Goal: Task Accomplishment & Management: Use online tool/utility

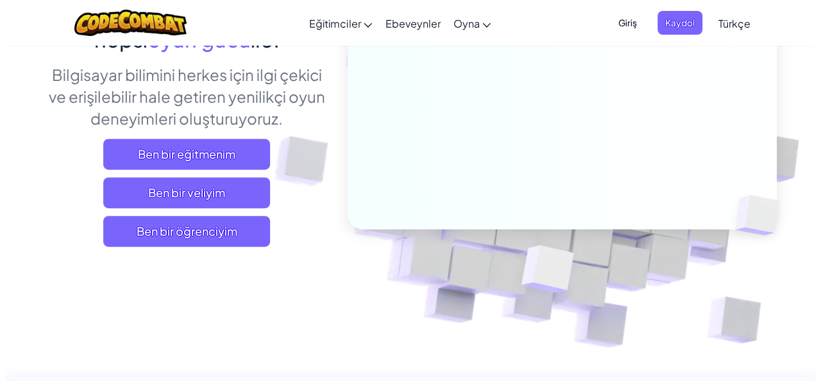
scroll to position [148, 0]
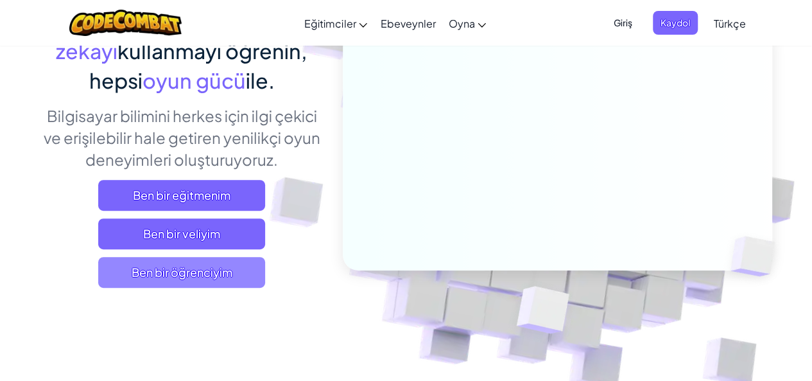
click at [169, 281] on span "Ben bir öğrenciyim" at bounding box center [181, 272] width 167 height 31
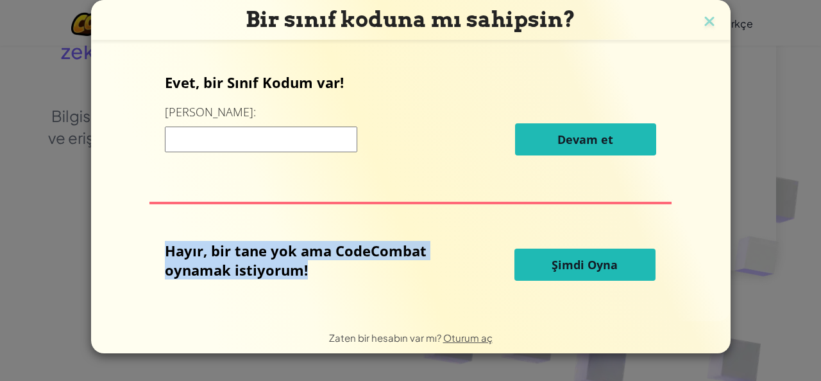
drag, startPoint x: 567, startPoint y: 219, endPoint x: 565, endPoint y: 239, distance: 20.7
click at [566, 228] on div "Evet, bir Sınıf Kodum var! Buraya girin: [PERSON_NAME] et [PERSON_NAME], bir ta…" at bounding box center [411, 181] width 614 height 252
click at [567, 273] on button "Şimdi Oyna" at bounding box center [585, 264] width 141 height 32
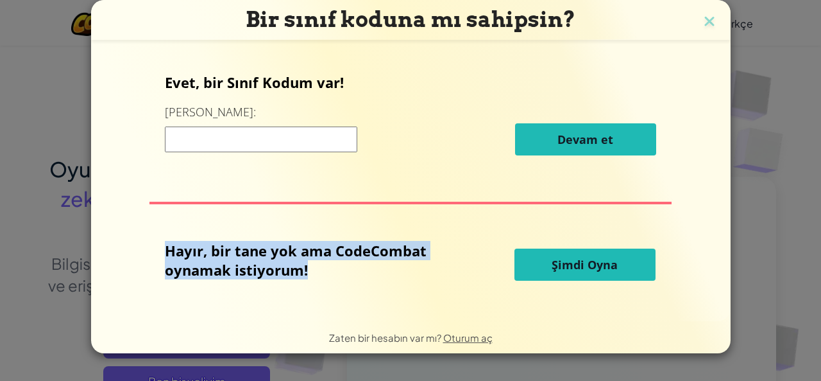
click at [570, 264] on span "Şimdi Oyna" at bounding box center [585, 264] width 66 height 15
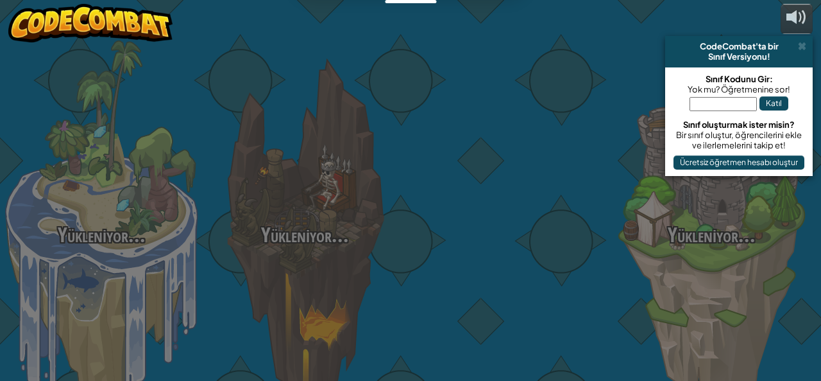
drag, startPoint x: 506, startPoint y: 262, endPoint x: 556, endPoint y: 253, distance: 50.7
click at [556, 253] on div at bounding box center [508, 203] width 203 height 407
select select "tr"
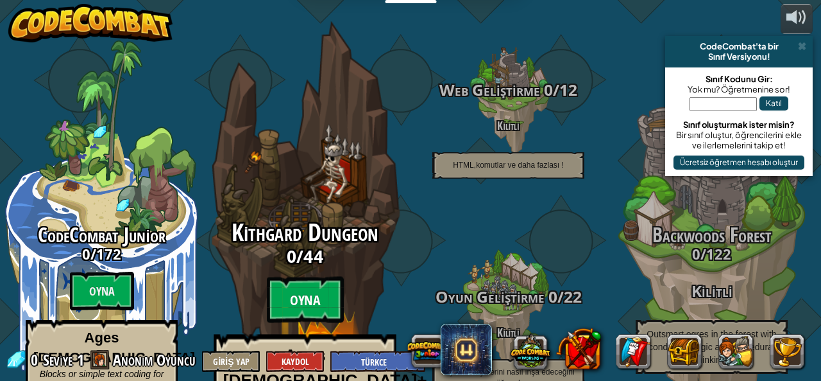
click at [304, 277] on btn "Oyna" at bounding box center [305, 300] width 77 height 46
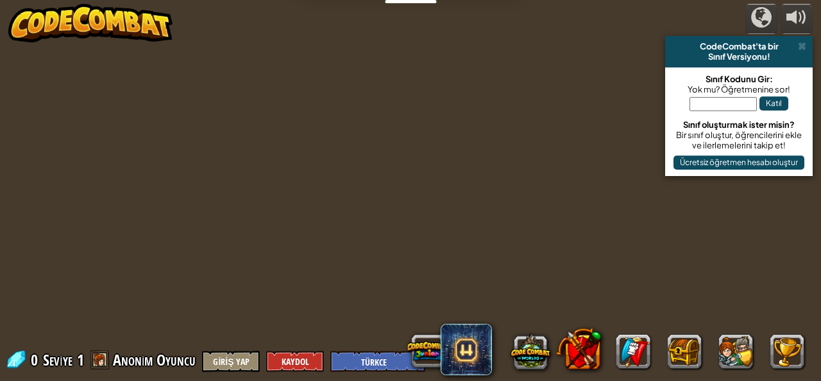
select select "tr"
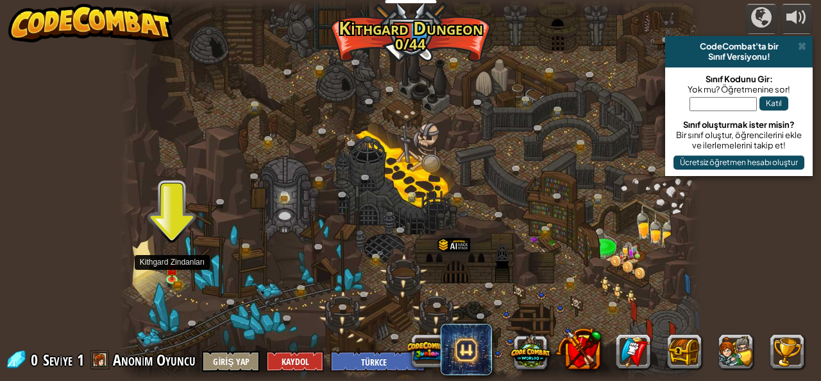
click at [180, 303] on div at bounding box center [410, 190] width 582 height 381
click at [178, 277] on img at bounding box center [172, 263] width 13 height 29
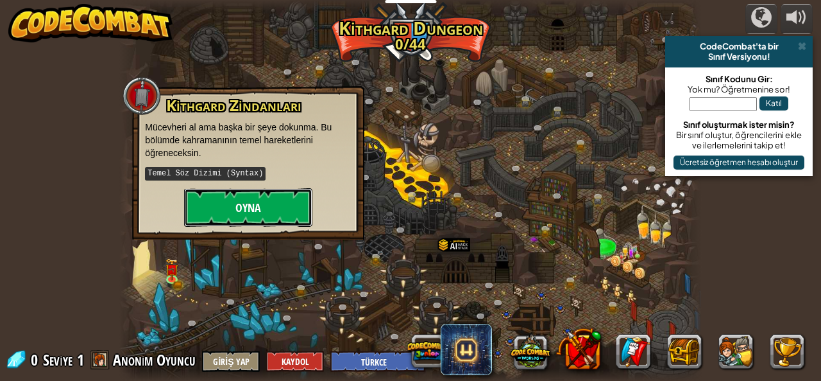
click at [258, 207] on button "Oyna" at bounding box center [248, 207] width 128 height 39
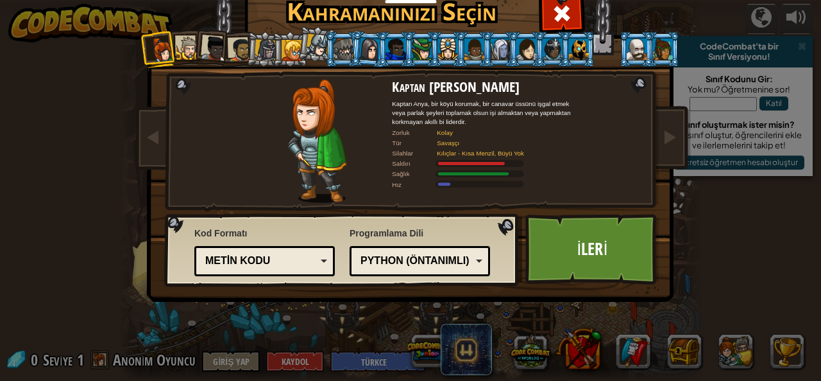
click at [304, 269] on div "Metin kodu" at bounding box center [265, 261] width 124 height 20
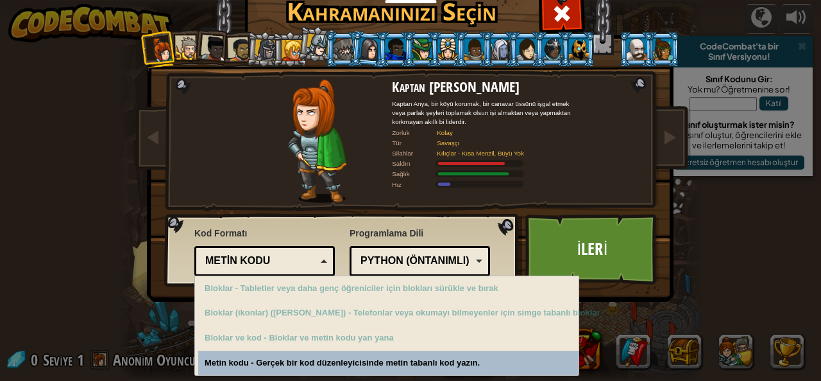
click at [304, 266] on div "Metin kodu" at bounding box center [260, 260] width 111 height 15
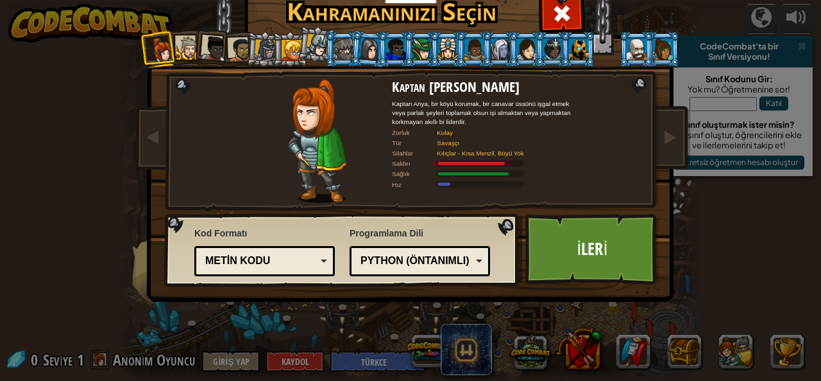
click at [304, 266] on div "Metin kodu" at bounding box center [260, 260] width 111 height 15
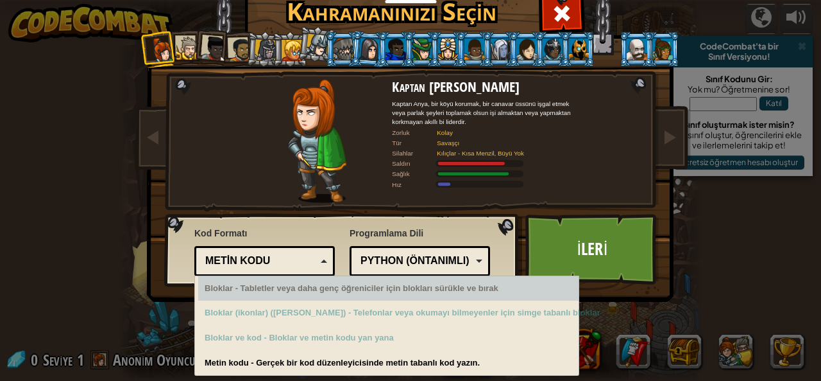
click at [303, 259] on div "Metin kodu" at bounding box center [260, 260] width 111 height 15
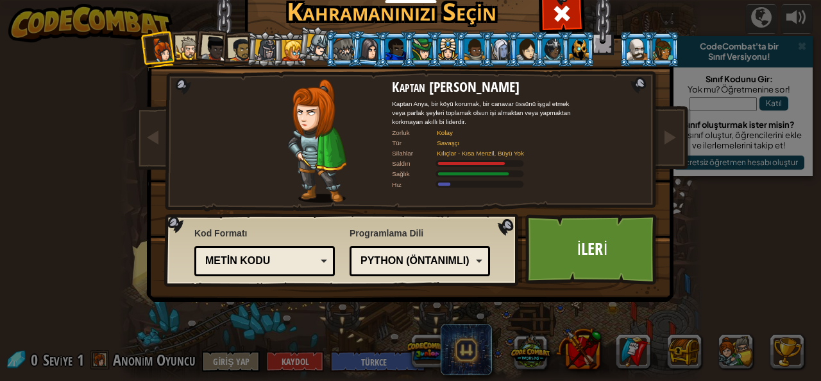
click at [188, 52] on div at bounding box center [188, 49] width 24 height 24
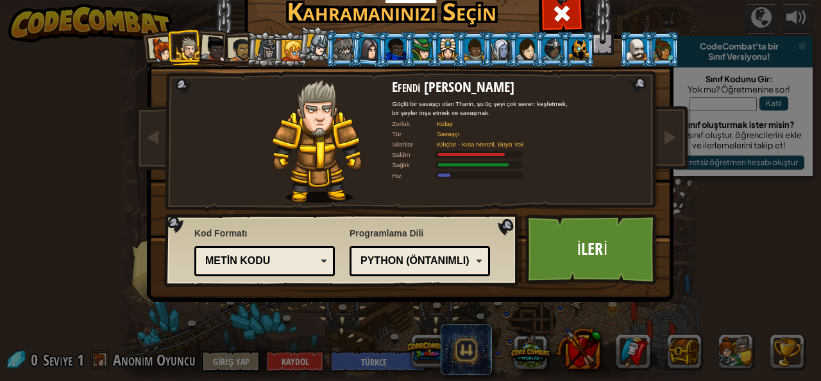
click at [219, 48] on div at bounding box center [214, 49] width 26 height 26
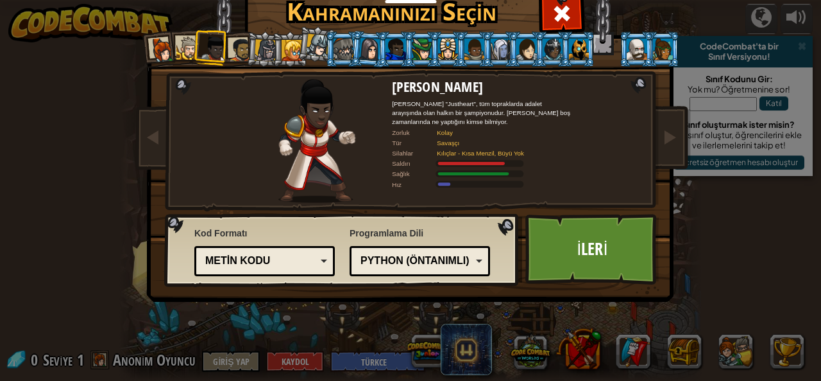
click at [264, 44] on div at bounding box center [266, 50] width 22 height 22
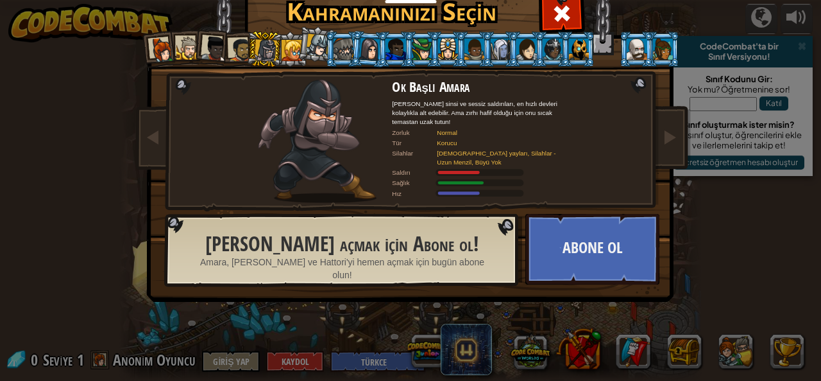
click at [264, 44] on div at bounding box center [266, 50] width 22 height 22
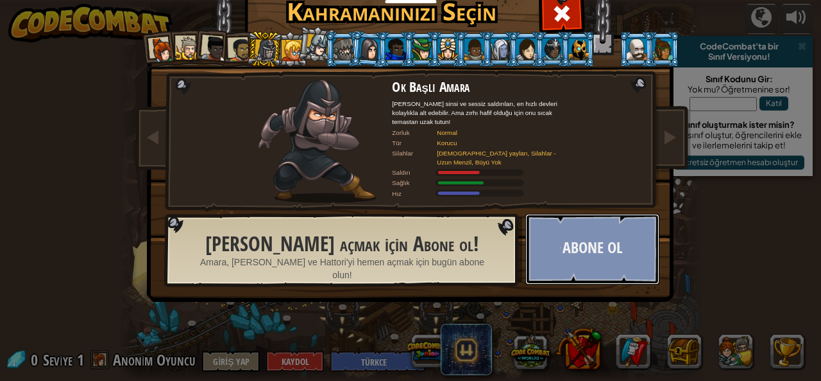
click at [568, 229] on button "Abone Ol" at bounding box center [593, 249] width 134 height 71
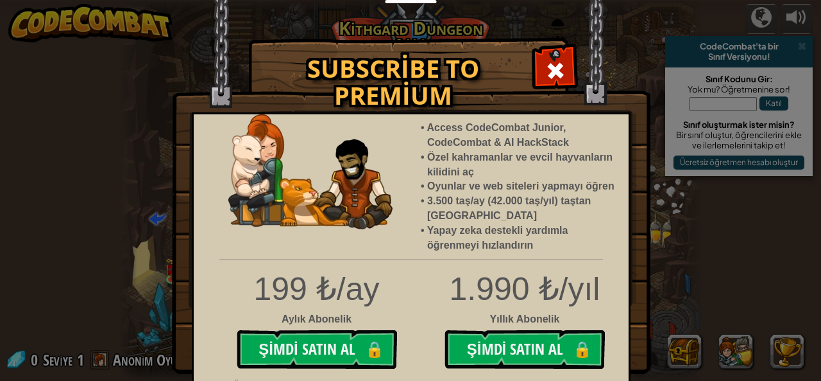
drag, startPoint x: 554, startPoint y: 61, endPoint x: 548, endPoint y: 66, distance: 8.2
click at [553, 63] on span at bounding box center [555, 70] width 21 height 21
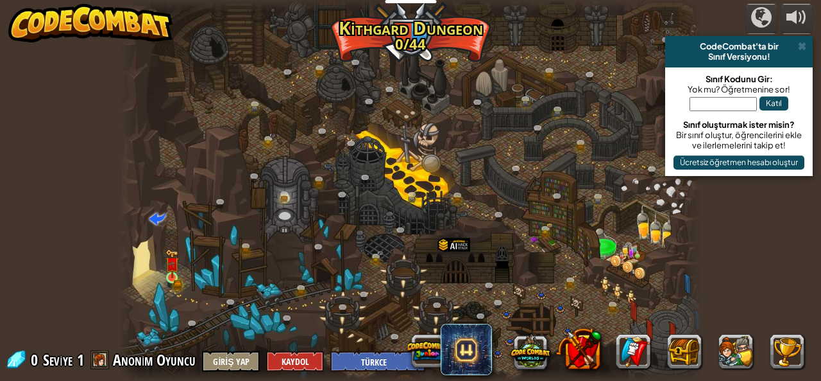
click at [171, 260] on div "Twisted Canyon (Kilitli) Challenge: collect the most gold using all the program…" at bounding box center [410, 190] width 582 height 381
click at [172, 268] on img at bounding box center [172, 264] width 8 height 8
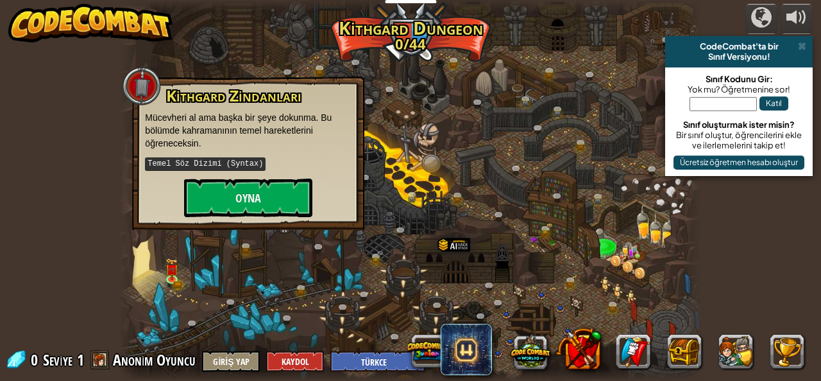
drag, startPoint x: 251, startPoint y: 164, endPoint x: 246, endPoint y: 175, distance: 11.8
click at [248, 171] on p "Temel Söz Dizimi (Syntax)" at bounding box center [248, 164] width 207 height 16
click at [245, 193] on button "Oyna" at bounding box center [248, 197] width 128 height 39
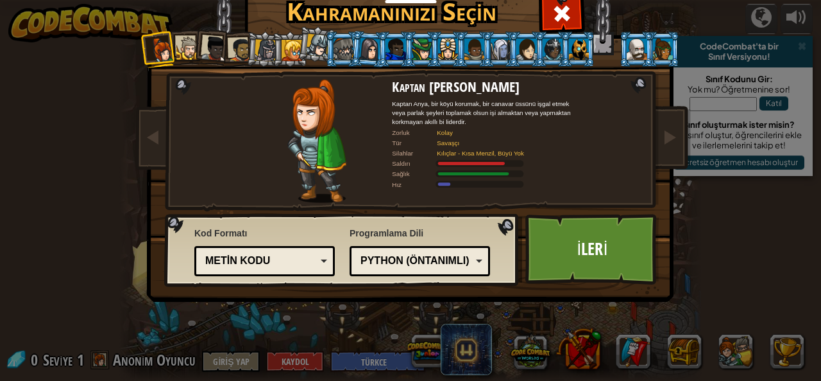
click at [341, 54] on div at bounding box center [344, 49] width 20 height 21
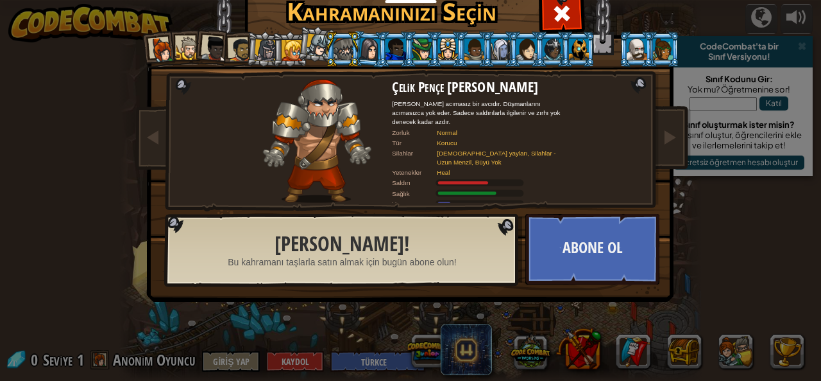
click at [631, 46] on div at bounding box center [637, 49] width 20 height 21
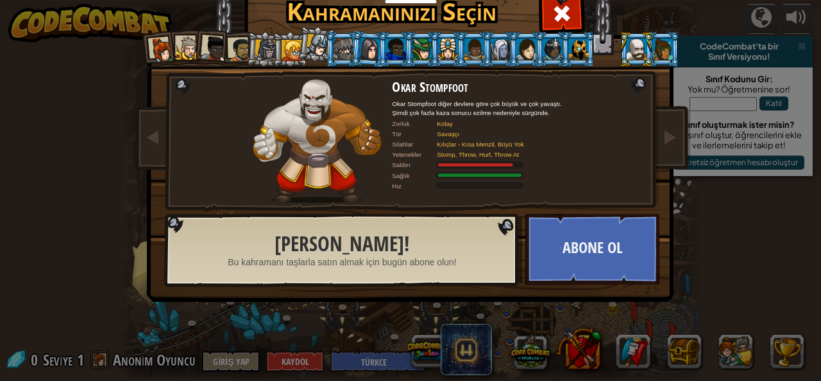
drag, startPoint x: 267, startPoint y: 51, endPoint x: 261, endPoint y: 58, distance: 9.1
click at [266, 55] on div at bounding box center [266, 50] width 22 height 22
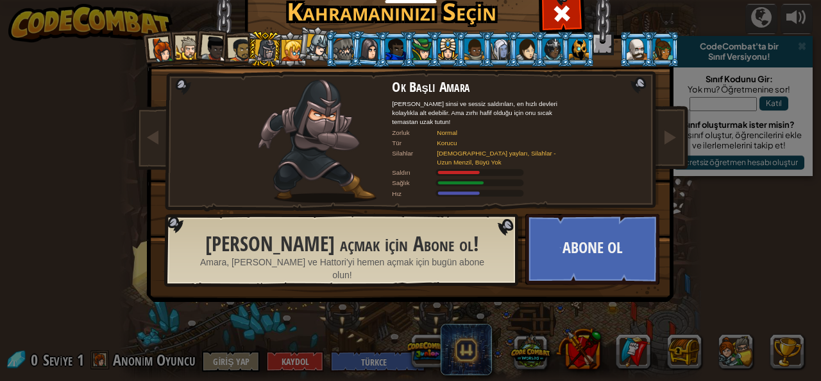
click at [235, 49] on div at bounding box center [240, 50] width 24 height 24
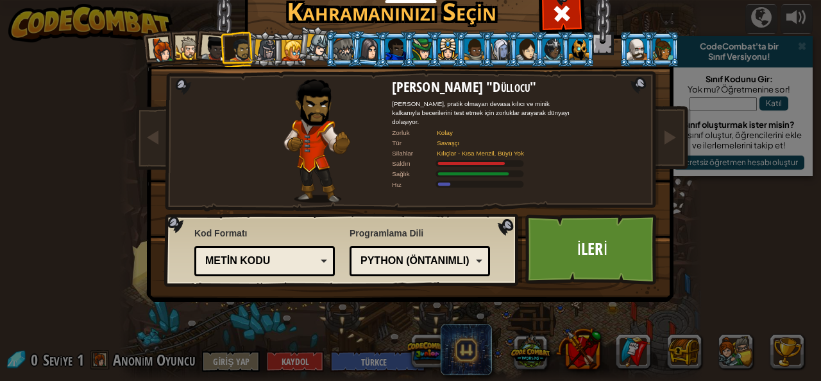
click at [185, 42] on div at bounding box center [188, 49] width 24 height 24
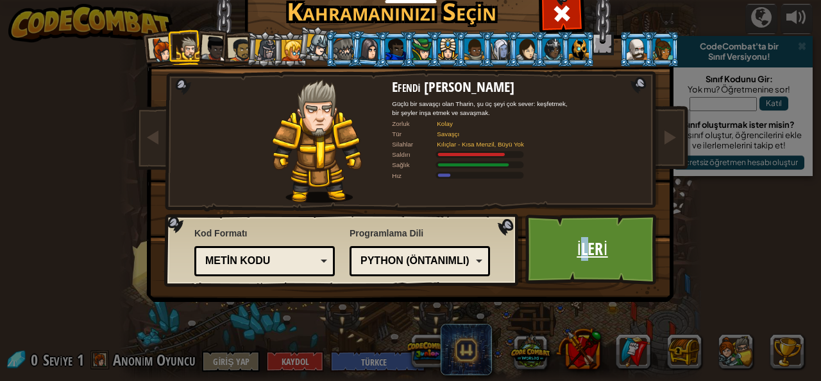
click at [576, 243] on link "İleri" at bounding box center [593, 249] width 134 height 71
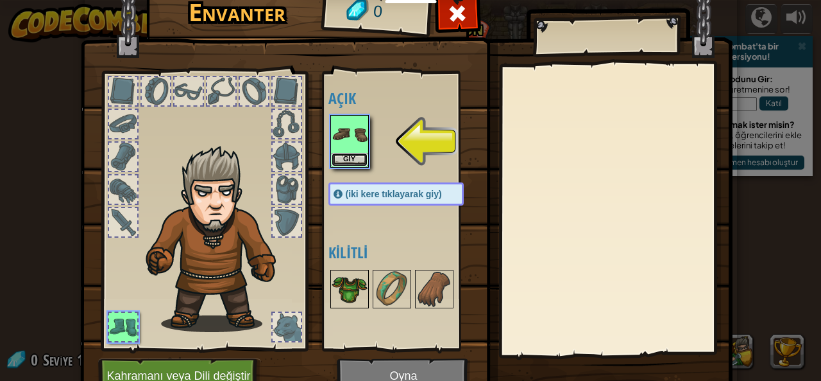
click at [334, 153] on button "Giy" at bounding box center [350, 159] width 36 height 13
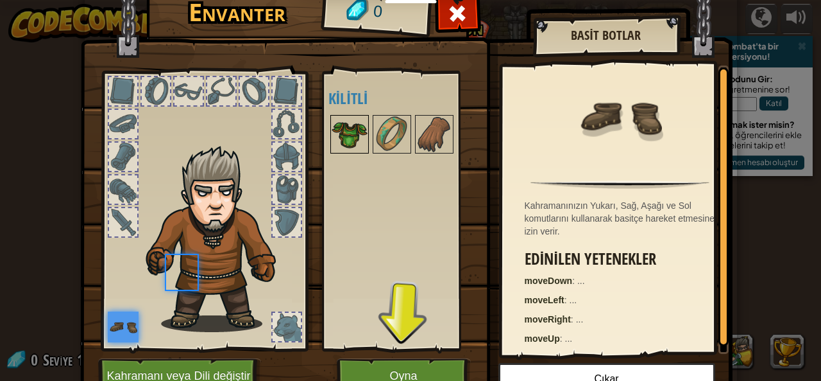
click at [337, 151] on img at bounding box center [350, 134] width 36 height 36
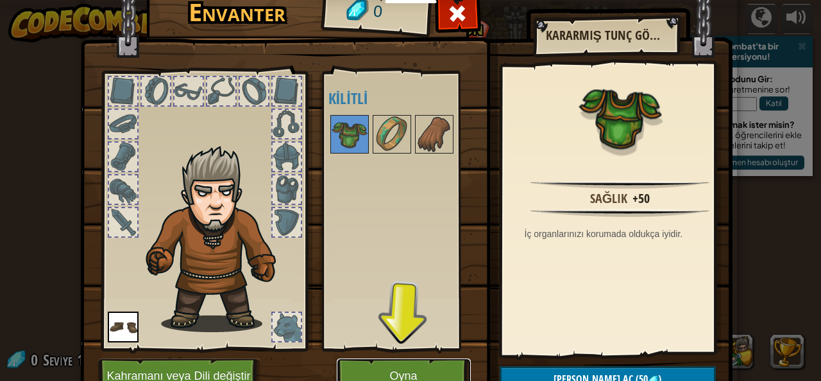
click at [420, 368] on button "Oyna" at bounding box center [404, 375] width 134 height 35
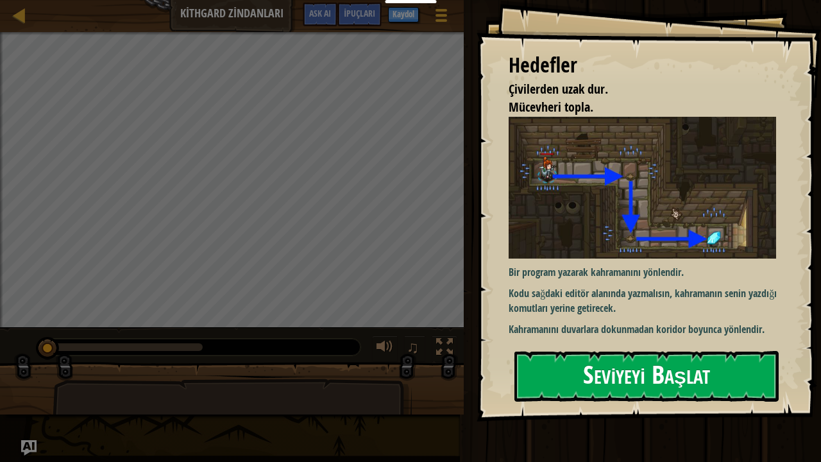
click at [565, 227] on img at bounding box center [647, 188] width 277 height 142
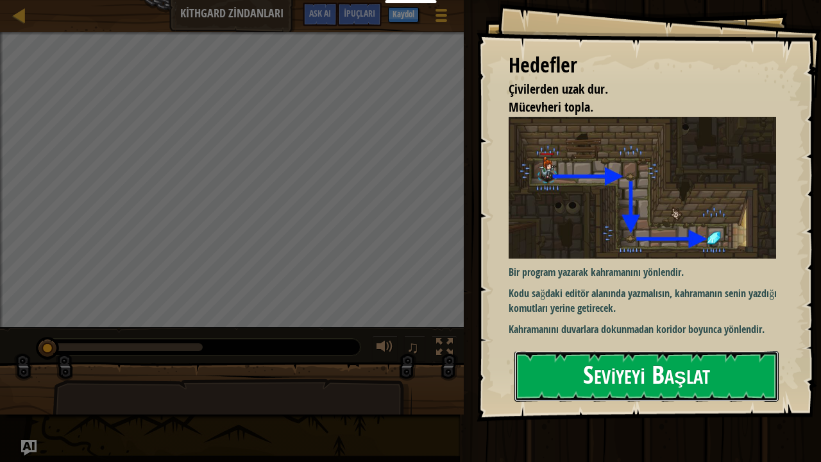
click at [573, 377] on button "Seviyeyi Başlat" at bounding box center [647, 376] width 264 height 51
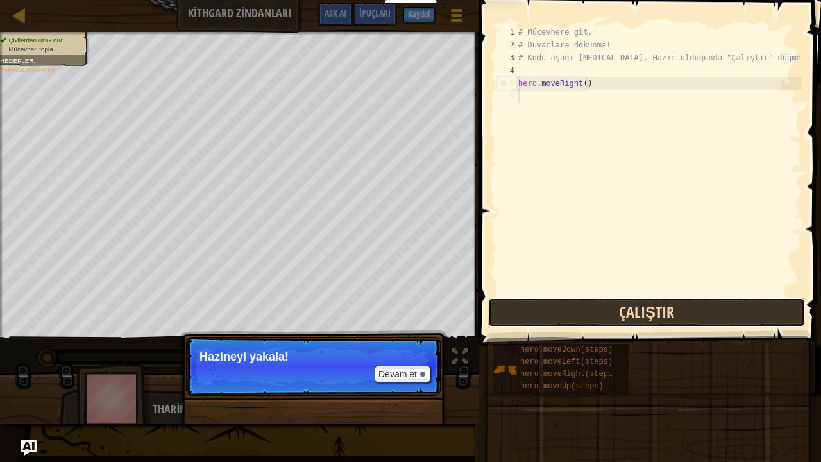
click at [522, 327] on div "1 2 3 4 5 6 # Mücevhere git. # Duvarlara dokunma! # Kodu aşağı [MEDICAL_DATA]. …" at bounding box center [649, 198] width 346 height 384
click at [522, 325] on button "Çalıştır" at bounding box center [646, 313] width 317 height 30
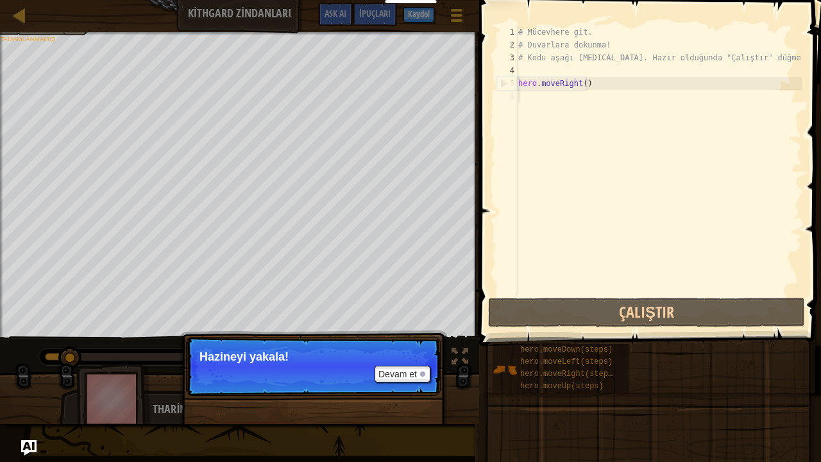
scroll to position [6, 0]
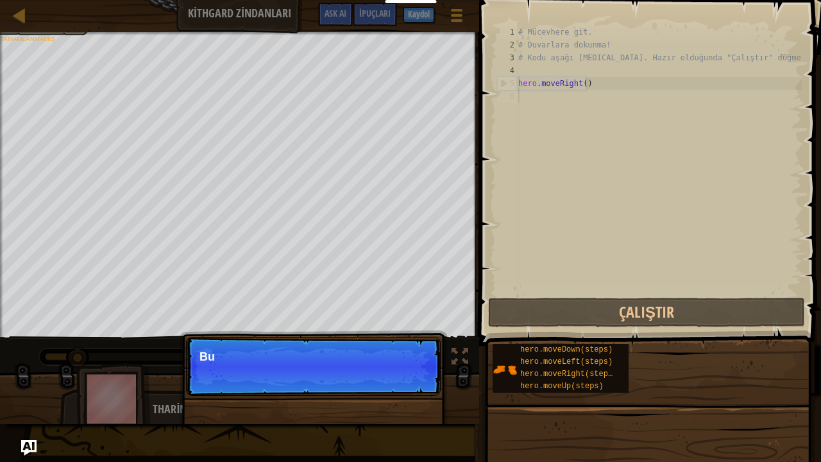
click at [410, 368] on p "Devam et Bu" at bounding box center [313, 366] width 255 height 59
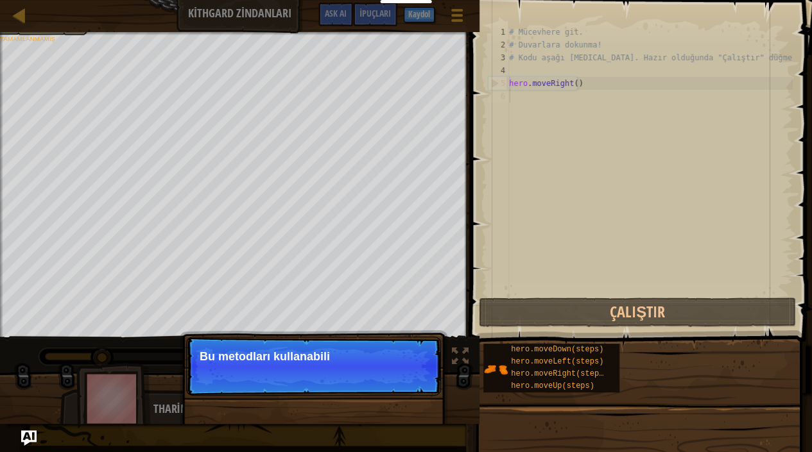
click at [409, 377] on p "Devam et Bu metodları kullanabili" at bounding box center [313, 366] width 255 height 59
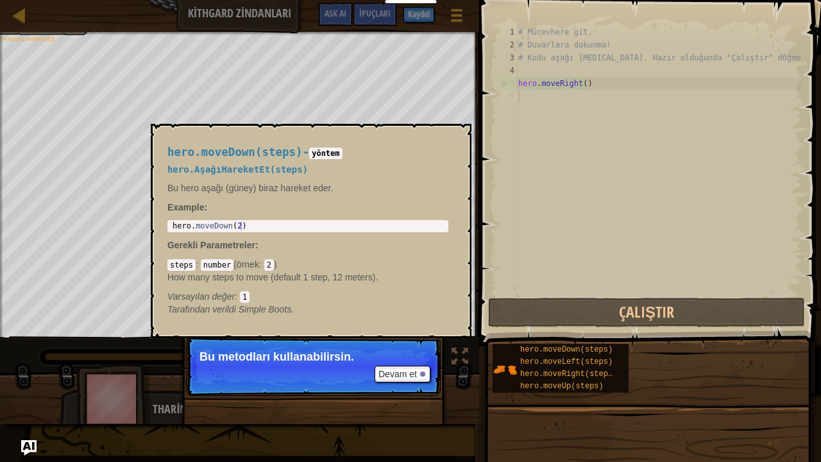
drag, startPoint x: 513, startPoint y: 370, endPoint x: 703, endPoint y: 228, distance: 237.0
click at [703, 228] on div "# Mücevhere git. # Duvarlara dokunma! # Kodu aşağı [MEDICAL_DATA]. Hazır olduğu…" at bounding box center [659, 173] width 286 height 295
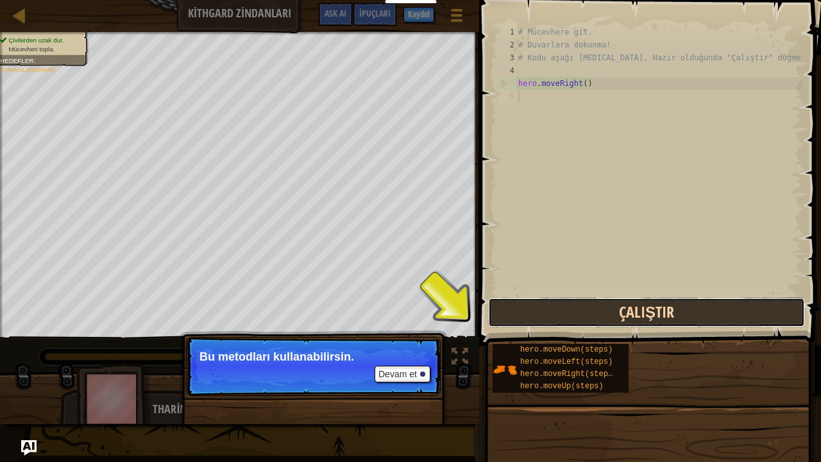
click at [650, 313] on button "Çalıştır" at bounding box center [646, 313] width 317 height 30
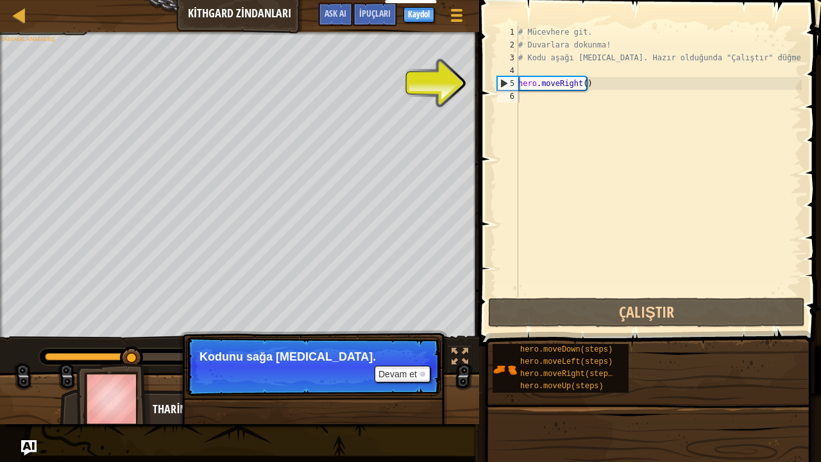
click at [402, 380] on p "Devam et Kodunu sağa [MEDICAL_DATA]." at bounding box center [313, 366] width 255 height 59
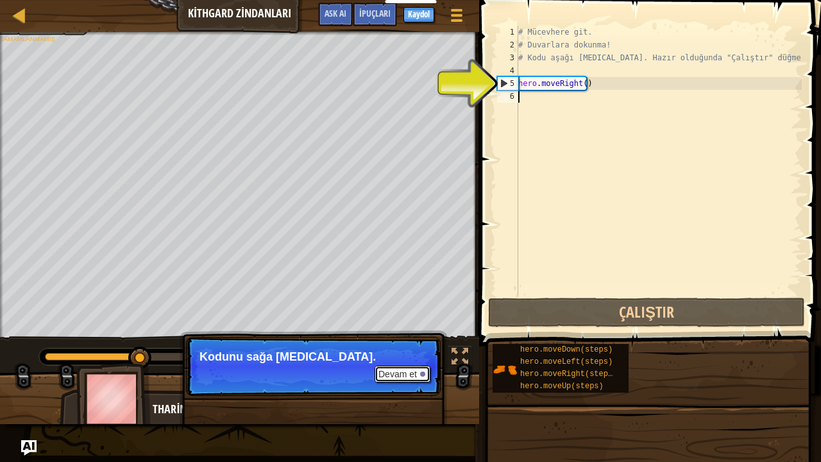
click at [403, 367] on button "Devam et" at bounding box center [403, 374] width 56 height 17
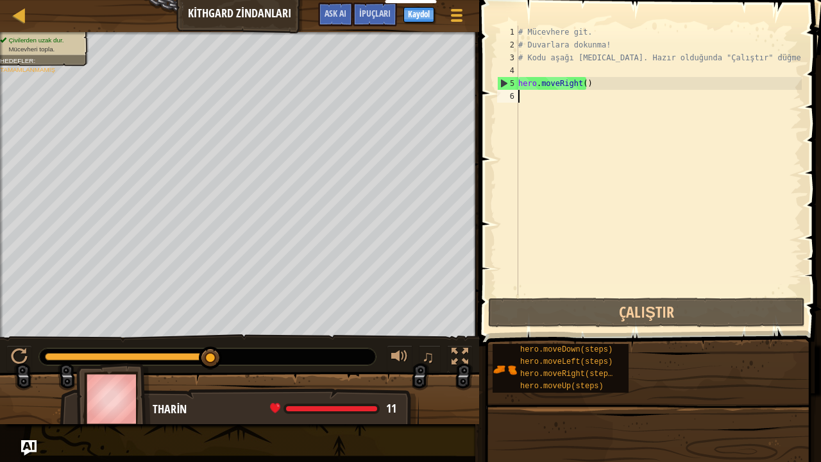
type textarea "HE"
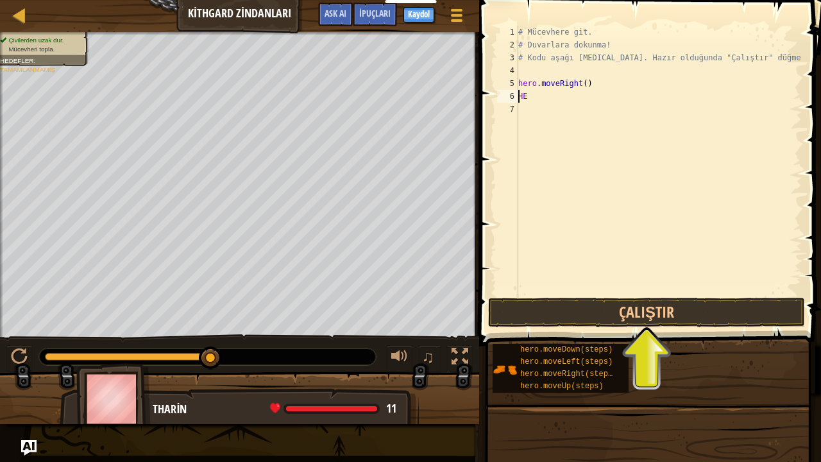
click at [558, 108] on div "# Mücevhere git. # Duvarlara dokunma! # Kodu aşağı [MEDICAL_DATA]. Hazır olduğu…" at bounding box center [659, 173] width 286 height 295
click at [558, 106] on div "# Mücevhere git. # Duvarlara dokunma! # Kodu aşağı [MEDICAL_DATA]. Hazır olduğu…" at bounding box center [659, 173] width 286 height 295
click at [534, 107] on div "# Mücevhere git. # Duvarlara dokunma! # Kodu aşağı [MEDICAL_DATA]. Hazır olduğu…" at bounding box center [659, 173] width 286 height 295
drag, startPoint x: 533, startPoint y: 95, endPoint x: 533, endPoint y: 103, distance: 7.7
click at [533, 98] on div "# Mücevhere git. # Duvarlara dokunma! # Kodu aşağı [MEDICAL_DATA]. Hazır olduğu…" at bounding box center [659, 173] width 286 height 295
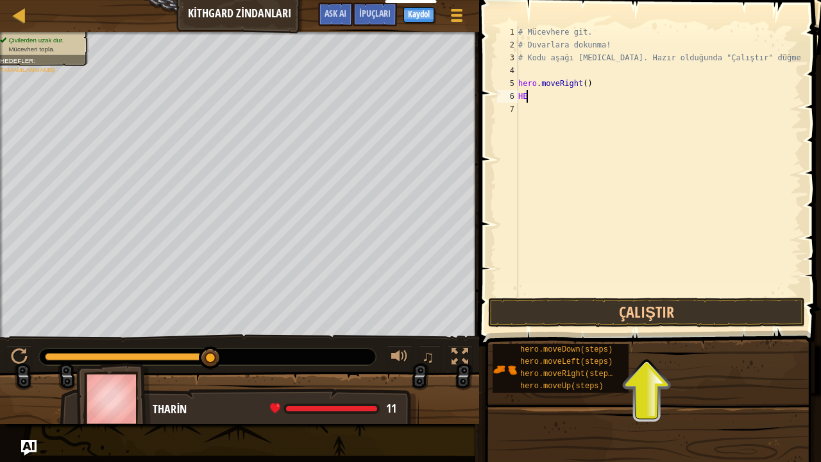
type textarea "H"
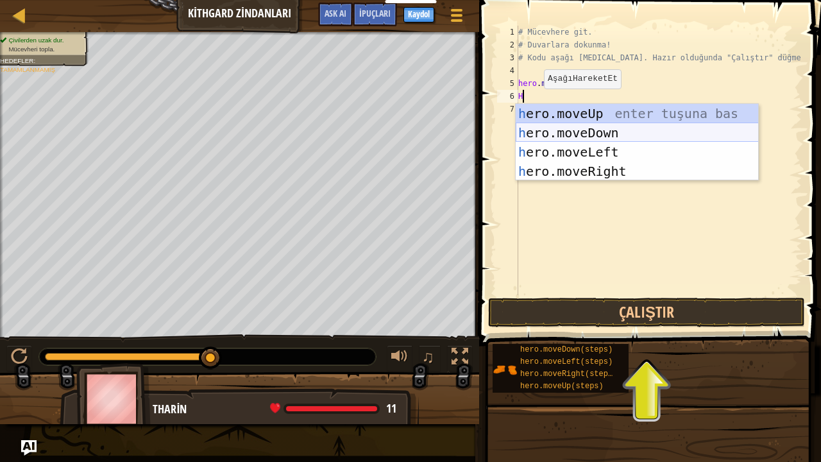
click at [544, 124] on div "h ero.moveUp enter tuşuna bas h ero.moveDown enter tuşuna bas h ero.moveLeft en…" at bounding box center [637, 162] width 243 height 116
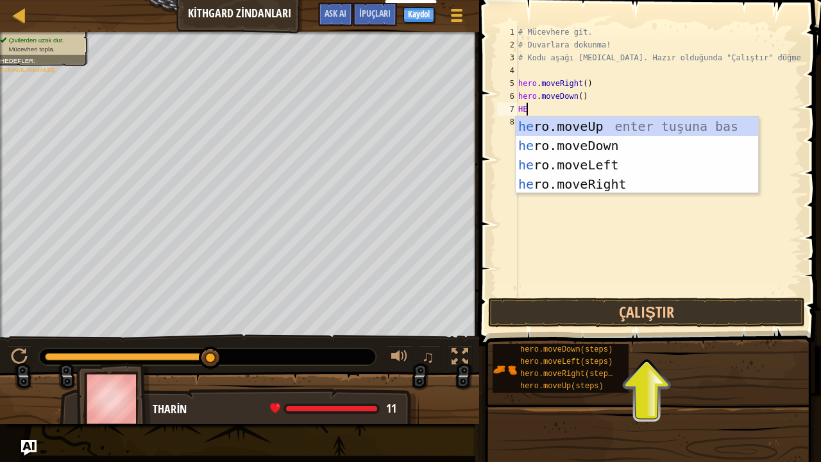
type textarea "HER"
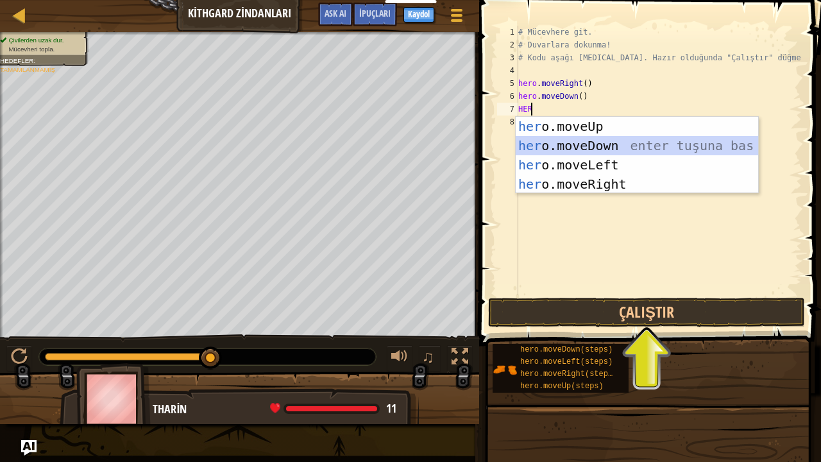
click at [538, 137] on div "her o.moveUp enter tuşuna bas her o.moveDown enter tuşuna bas her o.moveLeft en…" at bounding box center [637, 175] width 243 height 116
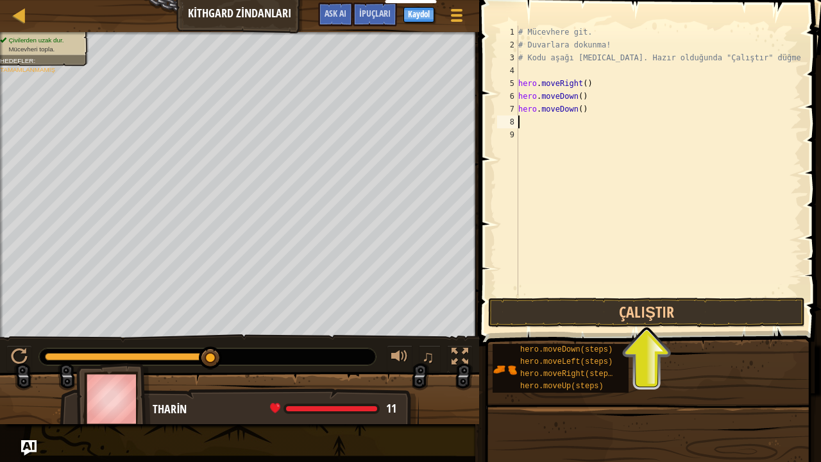
type textarea "HE"
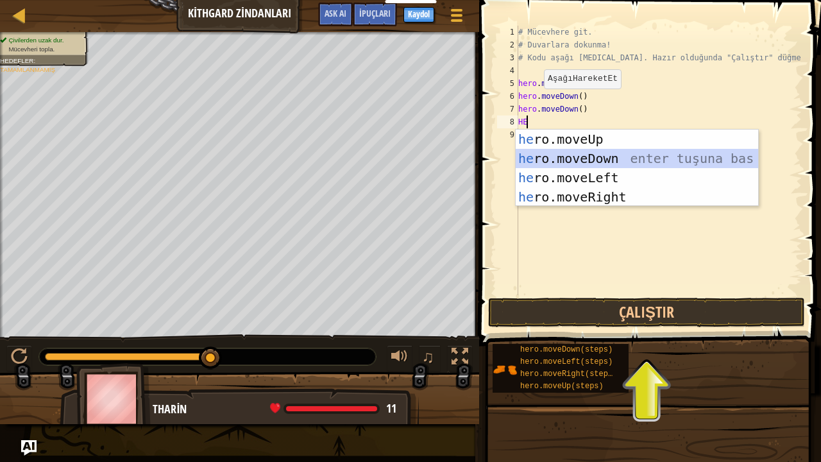
click at [542, 167] on div "he ro.moveUp enter tuşuna bas he ro.moveDown enter tuşuna bas he ro.moveLeft en…" at bounding box center [637, 188] width 243 height 116
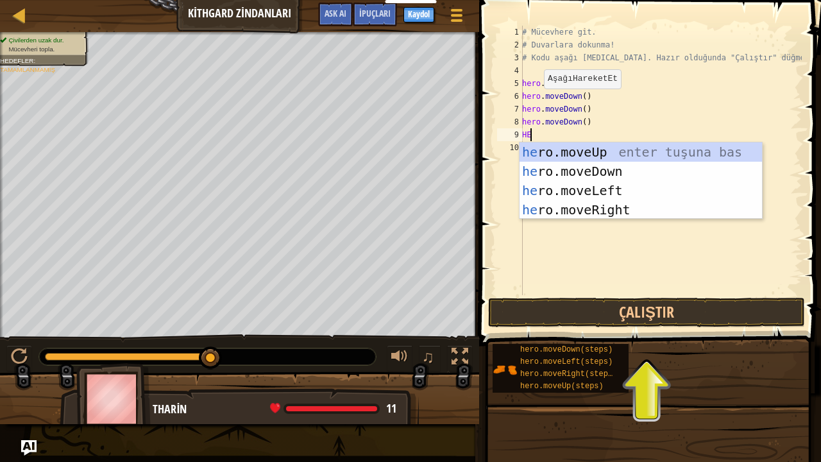
type textarea "HER"
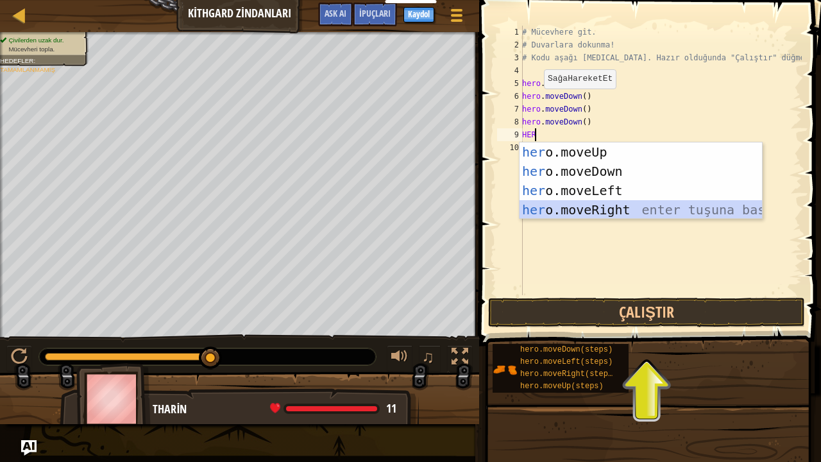
click at [561, 205] on div "her o.moveUp enter tuşuna bas her o.moveDown enter tuşuna bas her o.moveLeft en…" at bounding box center [641, 200] width 243 height 116
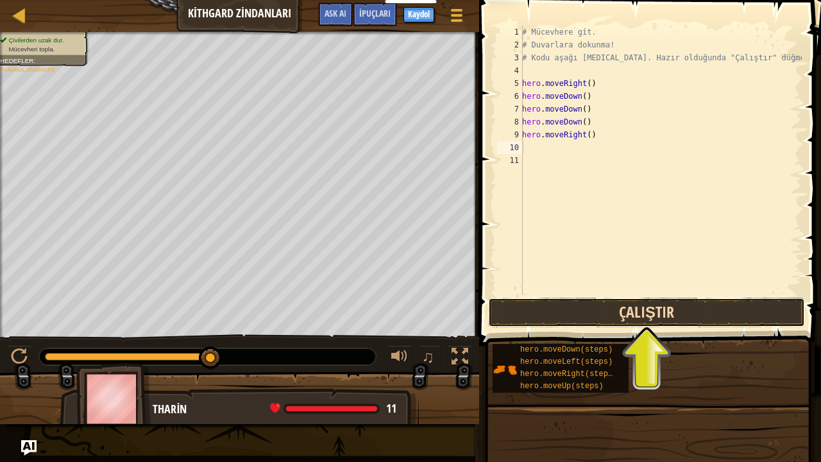
click at [613, 303] on button "Çalıştır" at bounding box center [646, 313] width 317 height 30
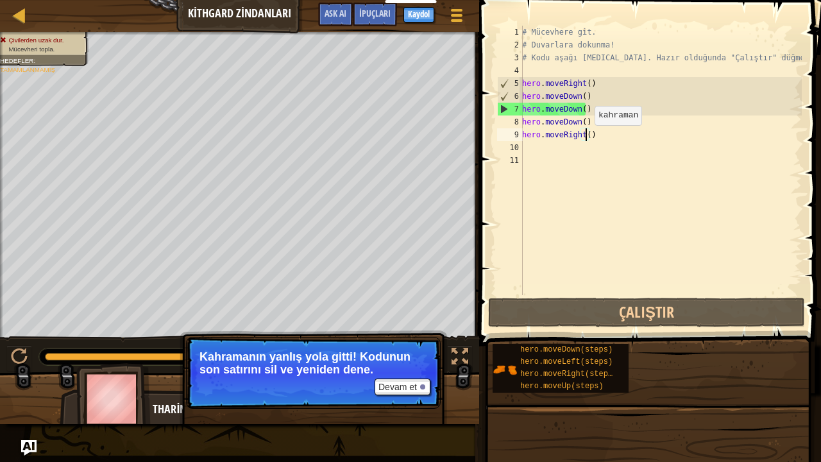
click at [588, 138] on div "# Mücevhere git. # Duvarlara dokunma! # Kodu aşağı [MEDICAL_DATA]. Hazır olduğu…" at bounding box center [661, 173] width 282 height 295
type textarea "hero.moveRight()"
click at [594, 144] on div "# Mücevhere git. # Duvarlara dokunma! # Kodu aşağı [MEDICAL_DATA]. Hazır olduğu…" at bounding box center [661, 173] width 282 height 295
click at [593, 142] on div "# Mücevhere git. # Duvarlara dokunma! # Kodu aşağı [MEDICAL_DATA]. Hazır olduğu…" at bounding box center [661, 173] width 282 height 295
click at [592, 139] on div "# Mücevhere git. # Duvarlara dokunma! # Kodu aşağı [MEDICAL_DATA]. Hazır olduğu…" at bounding box center [661, 173] width 282 height 295
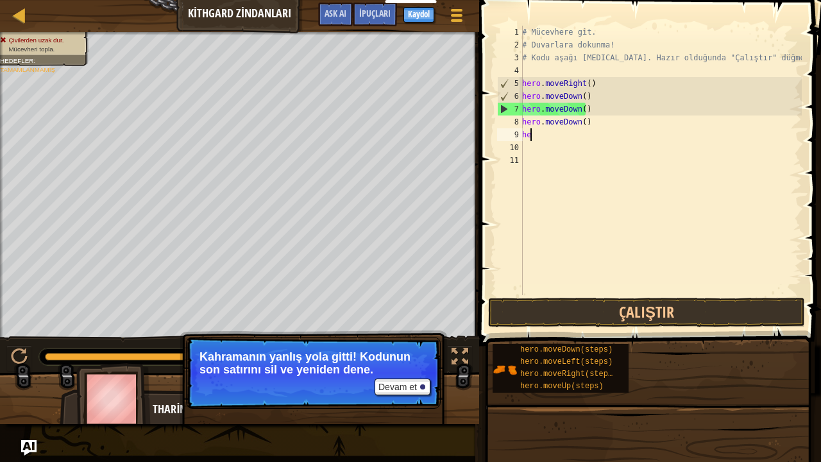
type textarea "h"
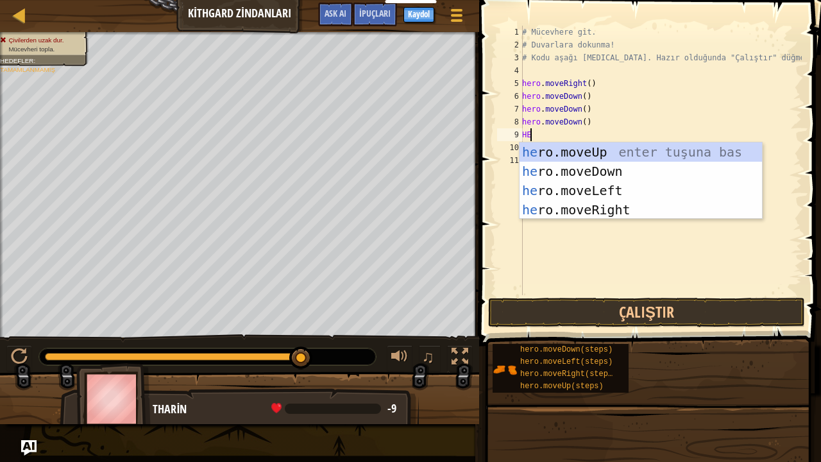
type textarea "HER"
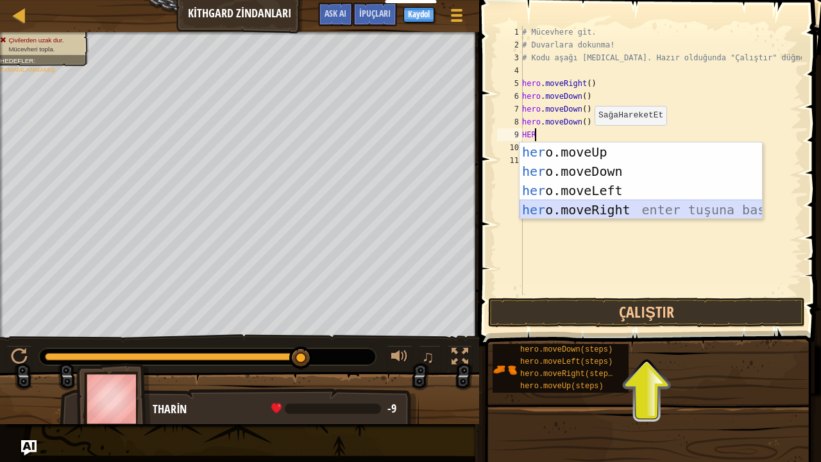
click at [583, 218] on div "her o.moveUp enter tuşuna bas her o.moveDown enter tuşuna bas her o.moveLeft en…" at bounding box center [641, 200] width 243 height 116
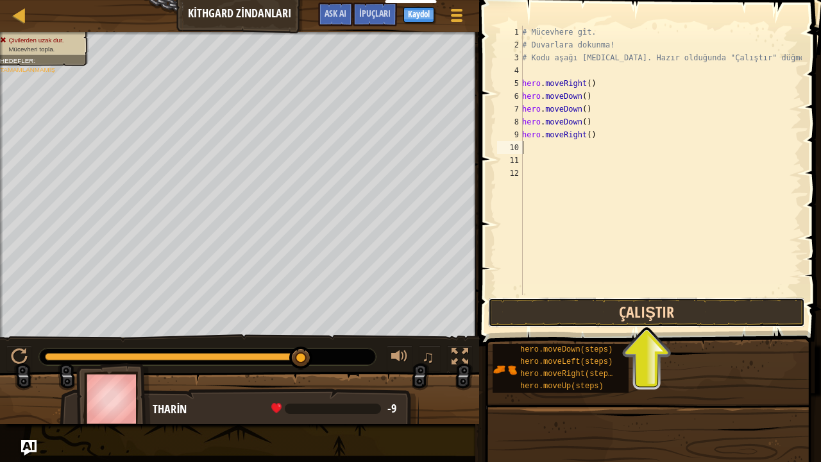
click at [610, 317] on button "Çalıştır" at bounding box center [646, 313] width 317 height 30
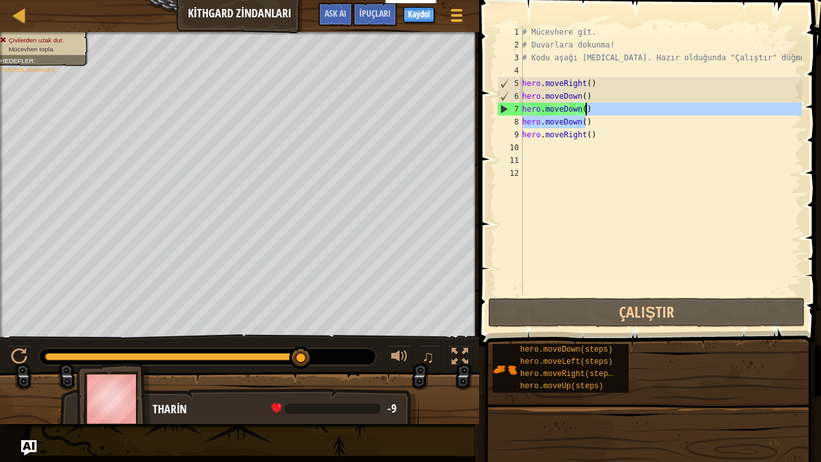
drag, startPoint x: 588, startPoint y: 117, endPoint x: 585, endPoint y: 109, distance: 8.1
click at [588, 112] on div "# Mücevhere git. # Duvarlara dokunma! # Kodu aşağı [MEDICAL_DATA]. Hazır olduğu…" at bounding box center [661, 173] width 282 height 295
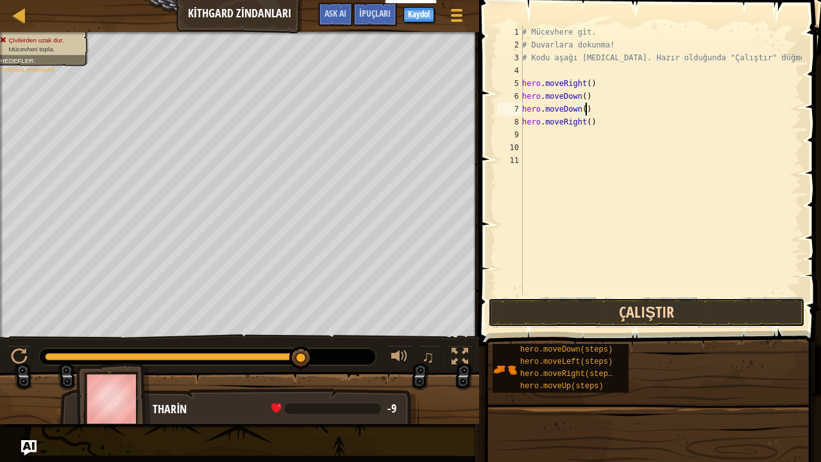
click at [580, 313] on button "Çalıştır" at bounding box center [646, 313] width 317 height 30
type textarea "h"
click at [593, 313] on button "Çalıştır" at bounding box center [646, 313] width 317 height 30
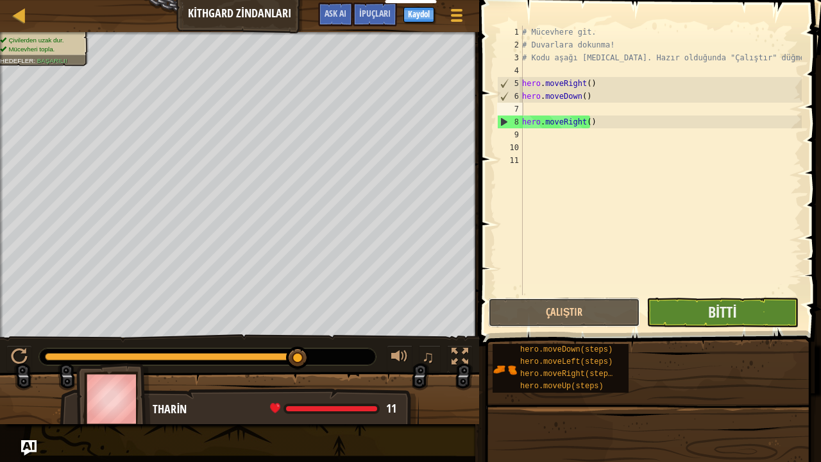
drag, startPoint x: 593, startPoint y: 319, endPoint x: 666, endPoint y: 322, distance: 73.2
click at [666, 322] on div "Çalıştır Gönder Bitti" at bounding box center [646, 313] width 317 height 30
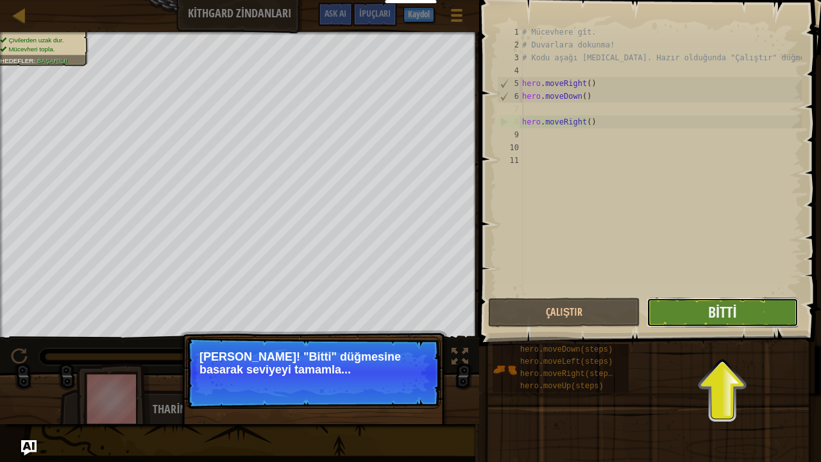
click at [694, 325] on button "Bitti" at bounding box center [723, 313] width 152 height 30
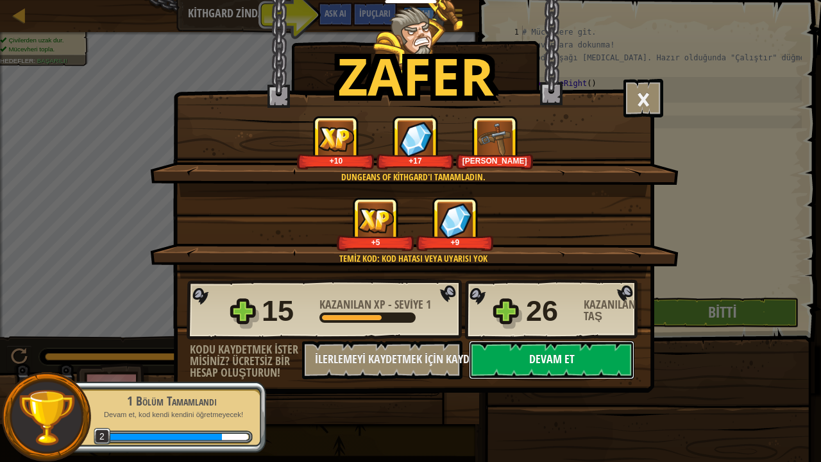
click at [553, 365] on button "Devam et" at bounding box center [552, 360] width 166 height 39
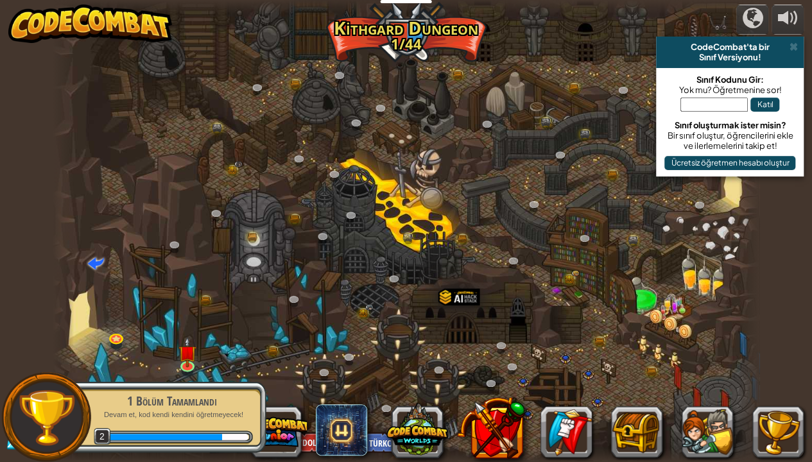
select select "tr"
click at [425, 328] on div at bounding box center [406, 231] width 707 height 462
click at [191, 367] on link at bounding box center [189, 365] width 26 height 26
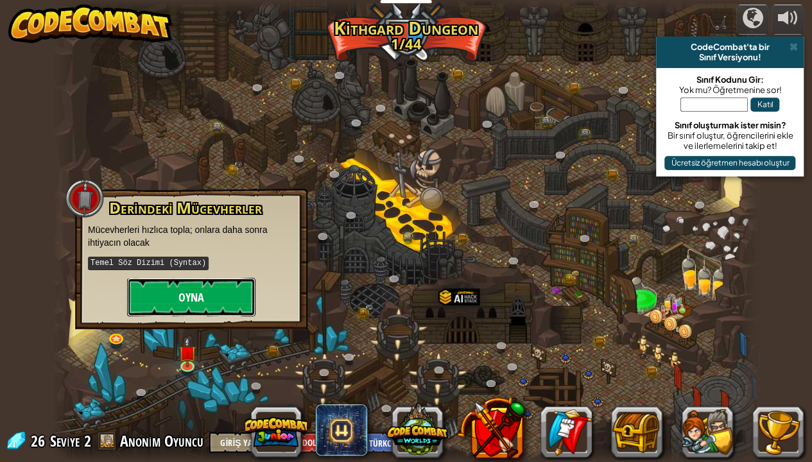
click at [191, 311] on button "Oyna" at bounding box center [191, 297] width 128 height 39
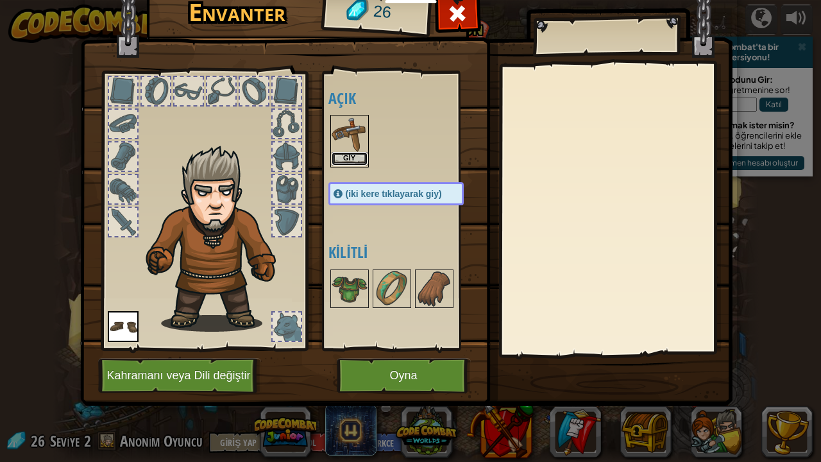
click at [347, 159] on button "Giy" at bounding box center [350, 158] width 36 height 13
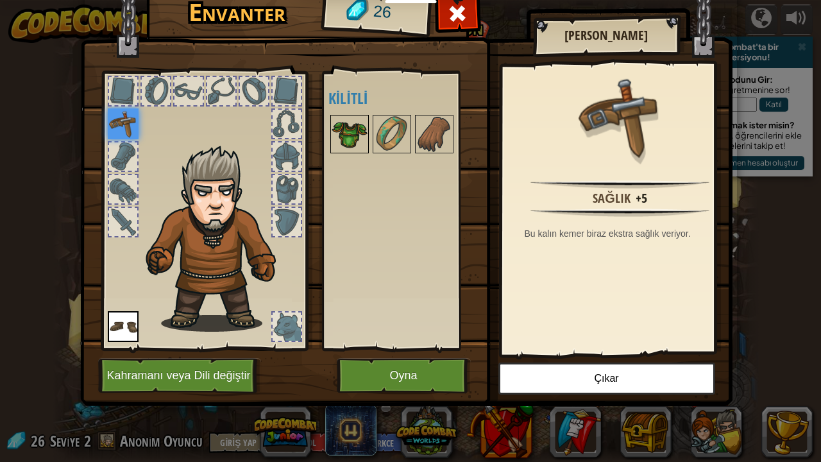
click at [353, 148] on img at bounding box center [350, 134] width 36 height 36
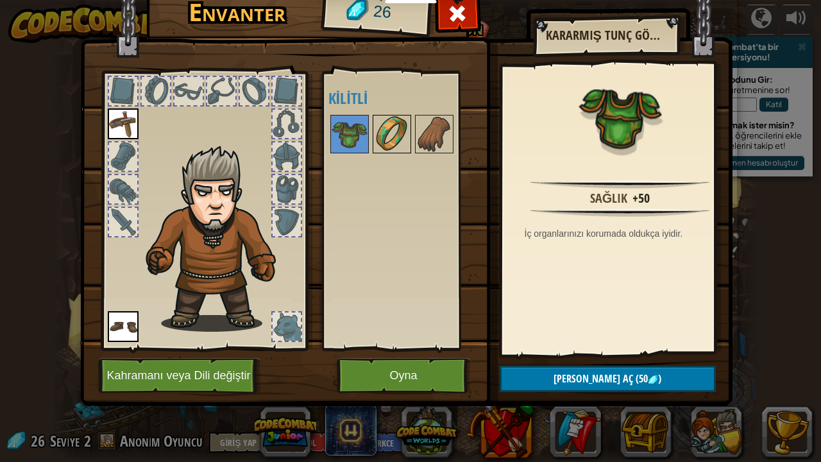
click at [393, 130] on img at bounding box center [392, 134] width 36 height 36
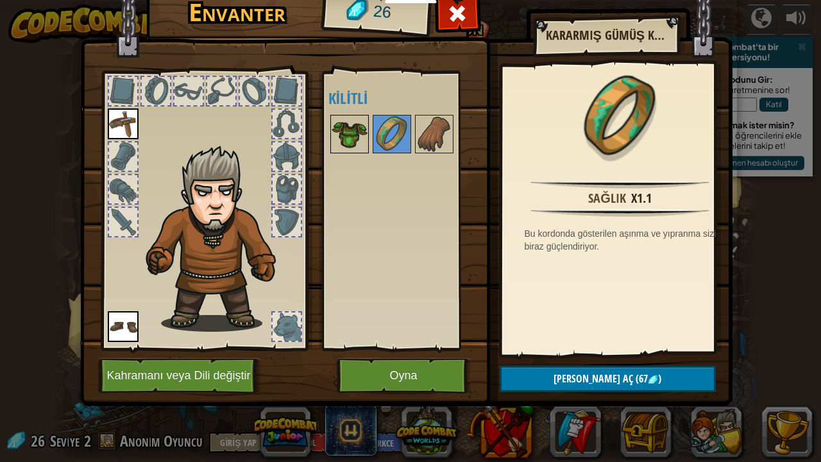
click at [359, 146] on img at bounding box center [350, 134] width 36 height 36
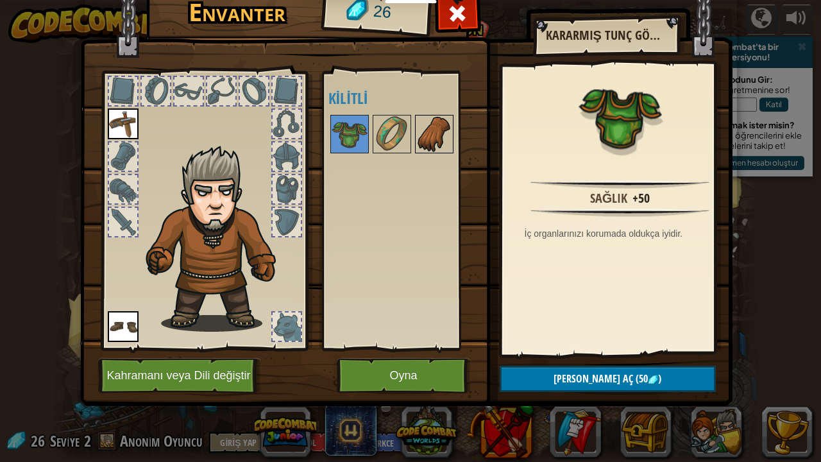
click at [425, 131] on img at bounding box center [434, 134] width 36 height 36
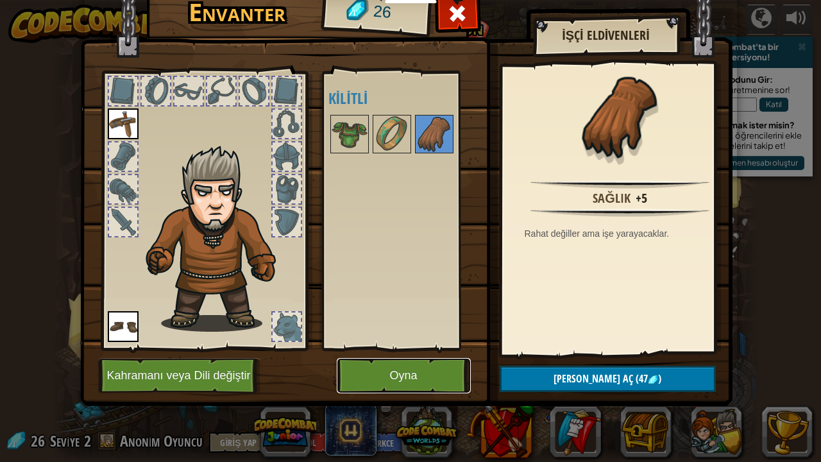
click at [390, 377] on button "Oyna" at bounding box center [404, 375] width 134 height 35
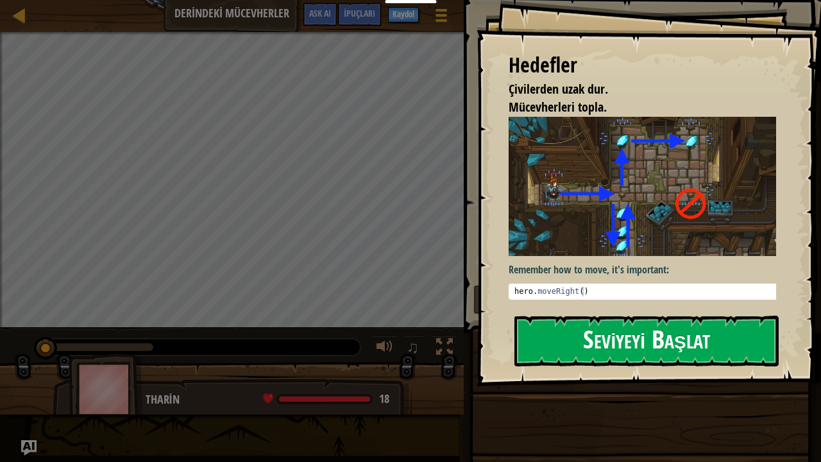
drag, startPoint x: 582, startPoint y: 339, endPoint x: 572, endPoint y: 353, distance: 17.1
click at [582, 339] on button "Seviyeyi Başlat" at bounding box center [647, 341] width 264 height 51
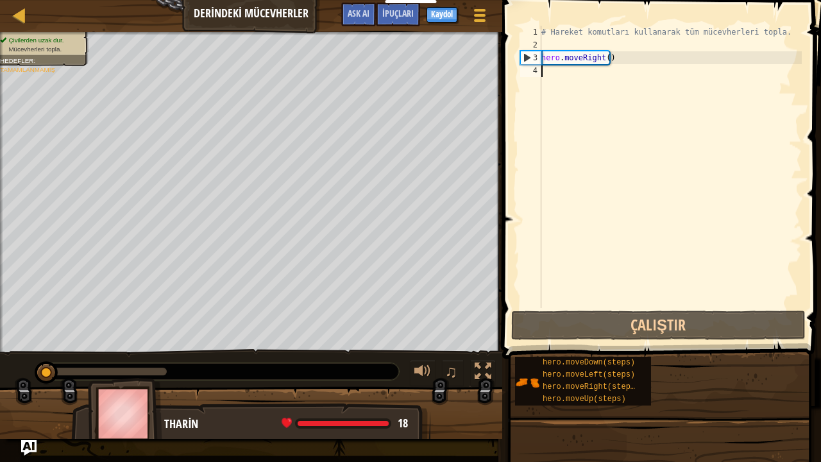
drag, startPoint x: 604, startPoint y: 122, endPoint x: 578, endPoint y: 69, distance: 58.8
click at [578, 69] on div "# Hareket komutları kullanarak tüm mücevherleri topla. hero . moveRight ( )" at bounding box center [670, 180] width 263 height 308
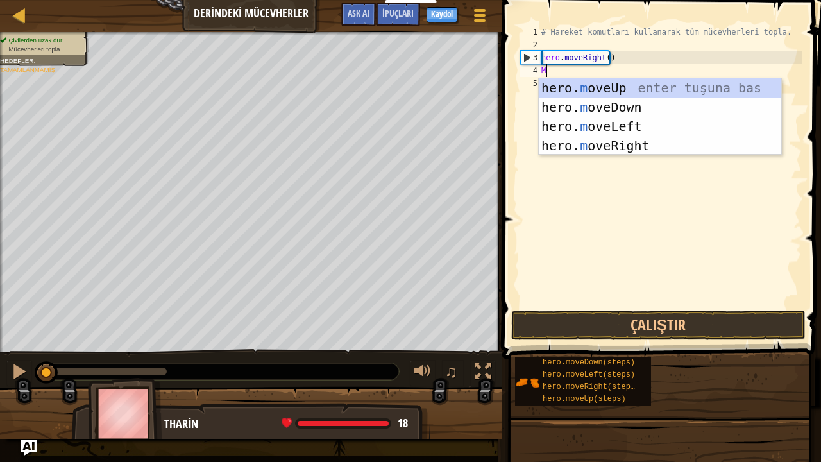
type textarea "MO"
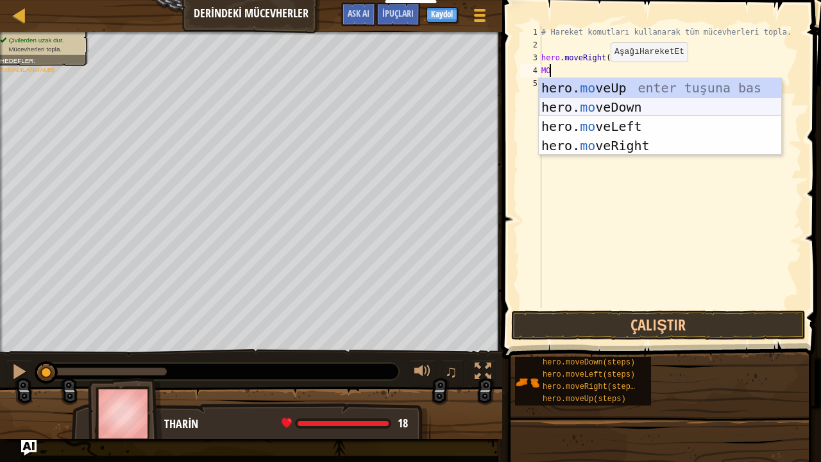
click at [603, 105] on div "hero. mo veUp enter tuşuna bas hero. mo veDown enter tuşuna bas hero. mo veLeft…" at bounding box center [660, 136] width 243 height 116
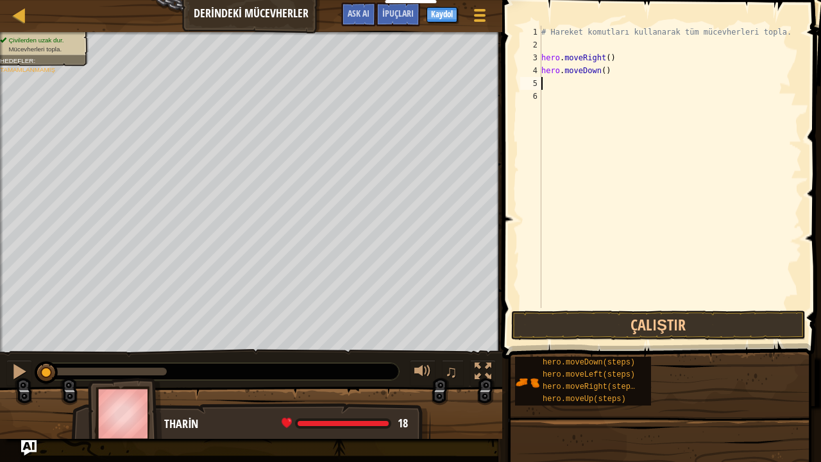
type textarea "H"
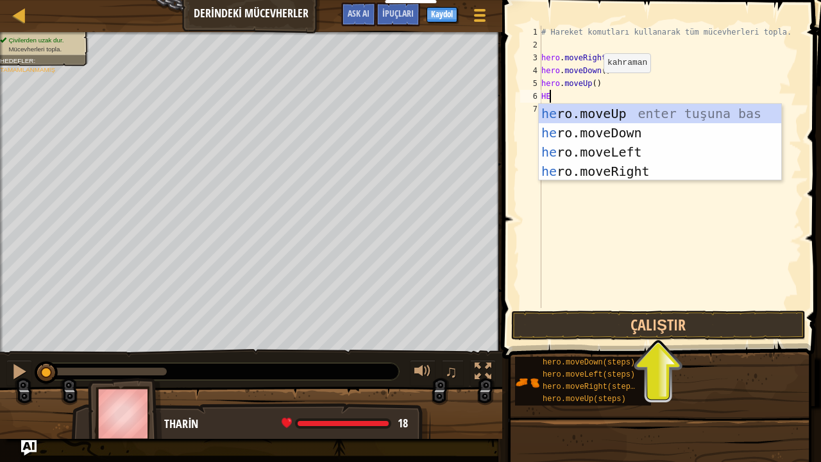
type textarea "HER"
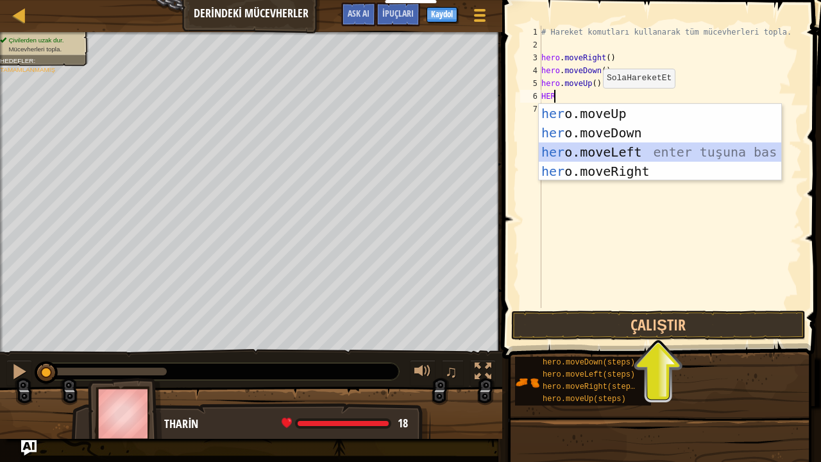
click at [593, 150] on div "her o.moveUp enter tuşuna bas her o.moveDown enter tuşuna bas her o.moveLeft en…" at bounding box center [660, 162] width 243 height 116
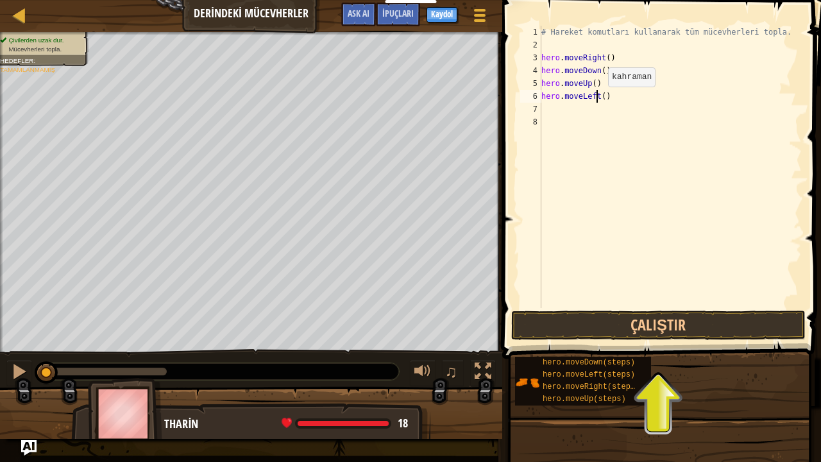
click at [597, 99] on div "# Hareket komutları kullanarak tüm mücevherleri topla. hero . moveRight ( ) her…" at bounding box center [670, 180] width 263 height 308
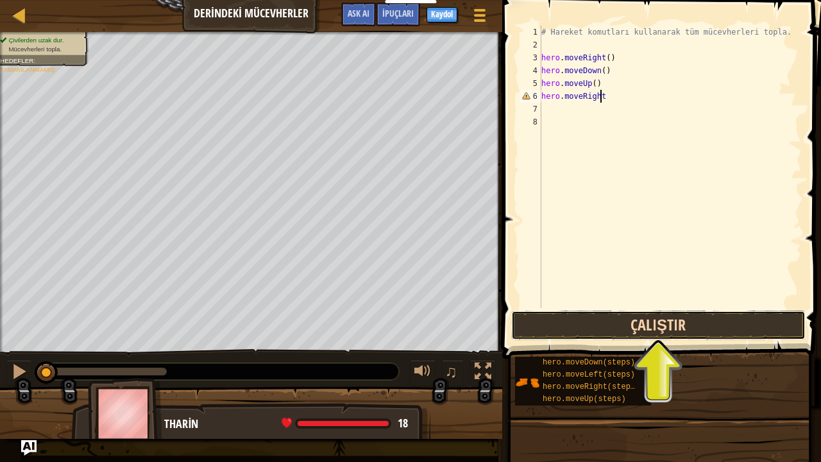
click at [560, 332] on button "Çalıştır" at bounding box center [658, 326] width 295 height 30
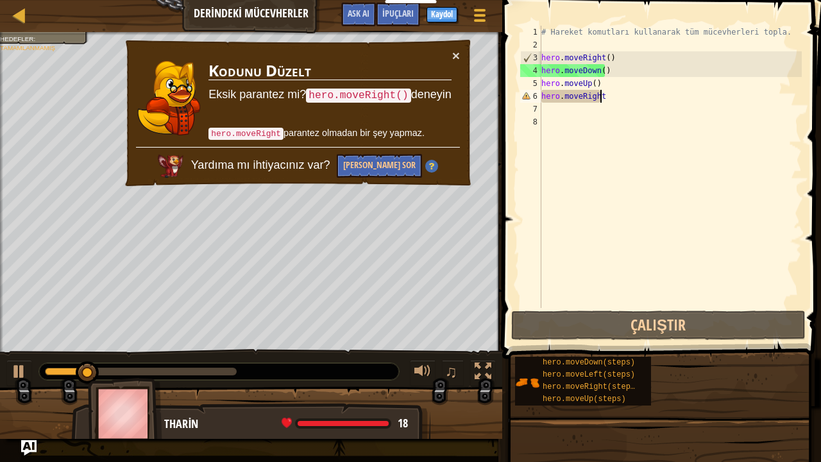
click at [450, 49] on td "Kodunu Düzelt Eksik parantez mi? hero.moveRight() deneyin hero.moveRight parant…" at bounding box center [330, 98] width 244 height 98
click at [463, 44] on div "× Kodunu Düzelt Eksik parantez mi? hero.moveRight() deneyin hero.moveRight para…" at bounding box center [298, 114] width 350 height 150
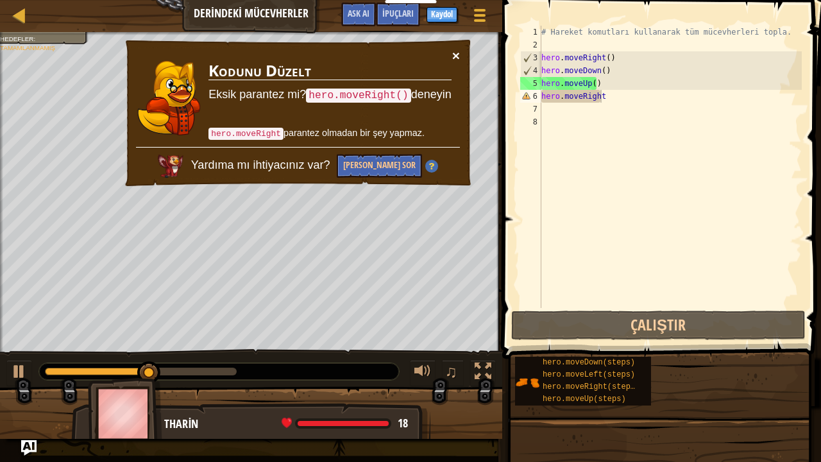
click at [454, 56] on button "×" at bounding box center [456, 55] width 8 height 13
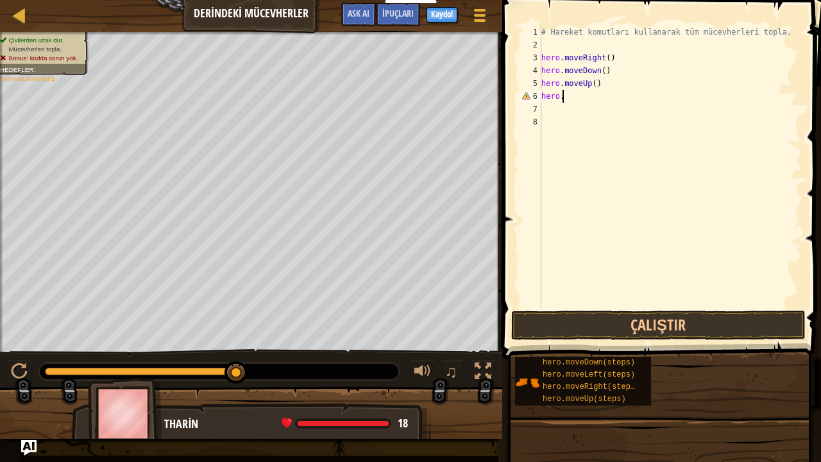
scroll to position [6, 0]
type textarea "h"
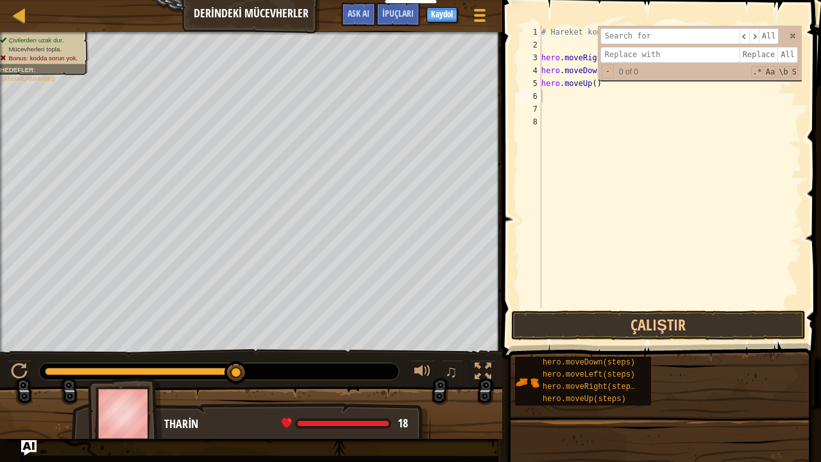
type input "h"
click at [643, 135] on div "# Hareket komutları kullanarak tüm mücevherleri topla. hero . moveRight ( ) her…" at bounding box center [670, 180] width 263 height 308
click at [580, 101] on div "# Hareket komutları kullanarak tüm mücevherleri topla. hero . moveRight ( ) her…" at bounding box center [670, 180] width 263 height 308
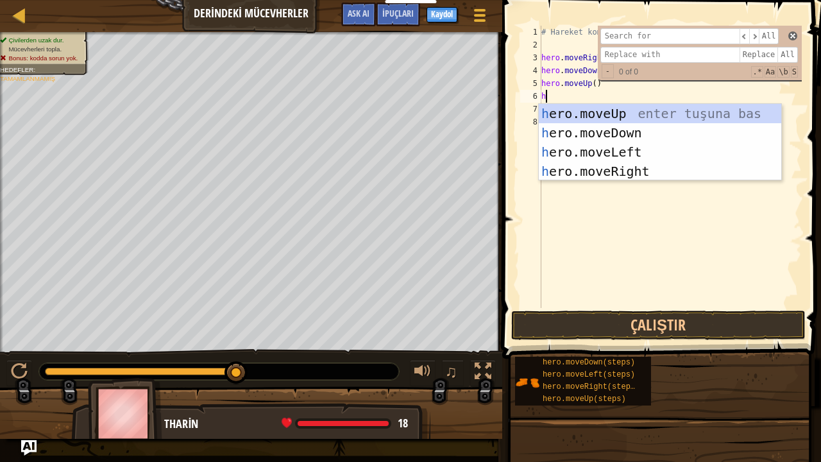
type textarea "h"
click at [797, 38] on span at bounding box center [793, 35] width 9 height 9
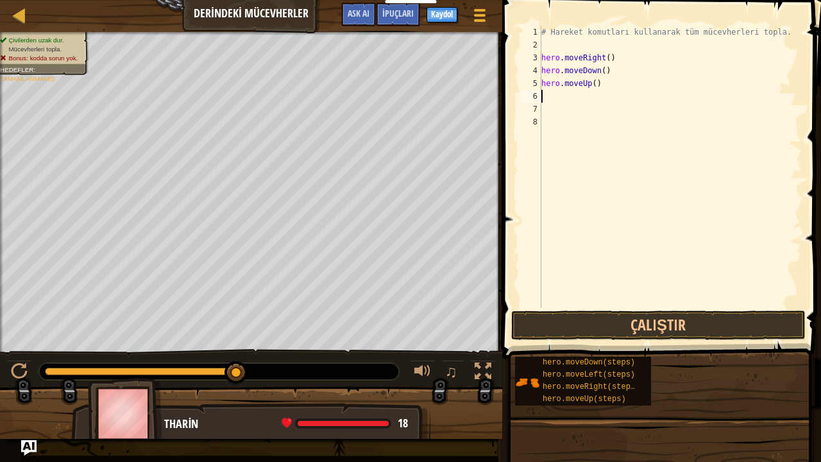
type textarea "h"
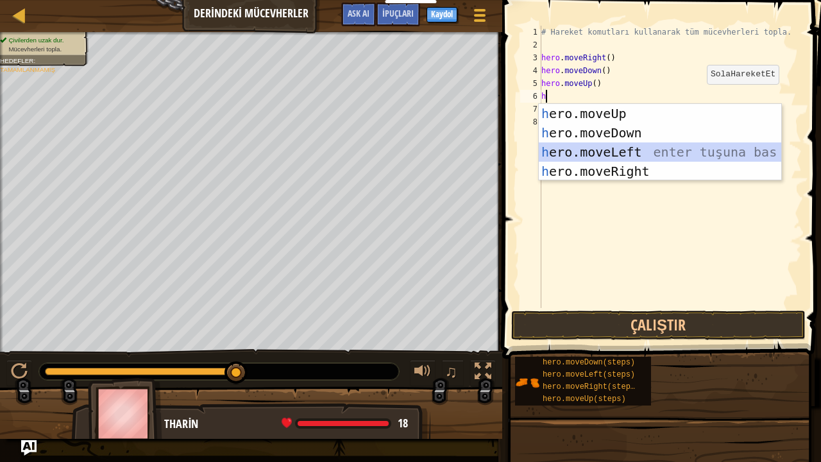
click at [631, 152] on div "h ero.moveUp enter tuşuna bas h ero.moveDown enter tuşuna bas h ero.moveLeft en…" at bounding box center [660, 162] width 243 height 116
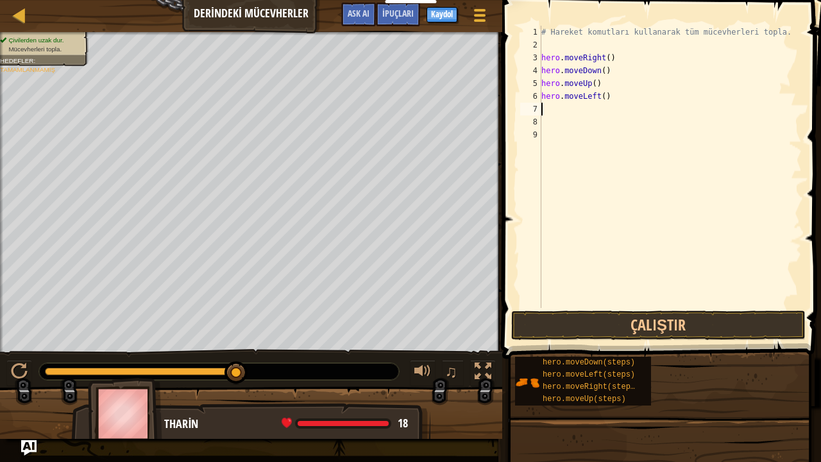
type textarea "h"
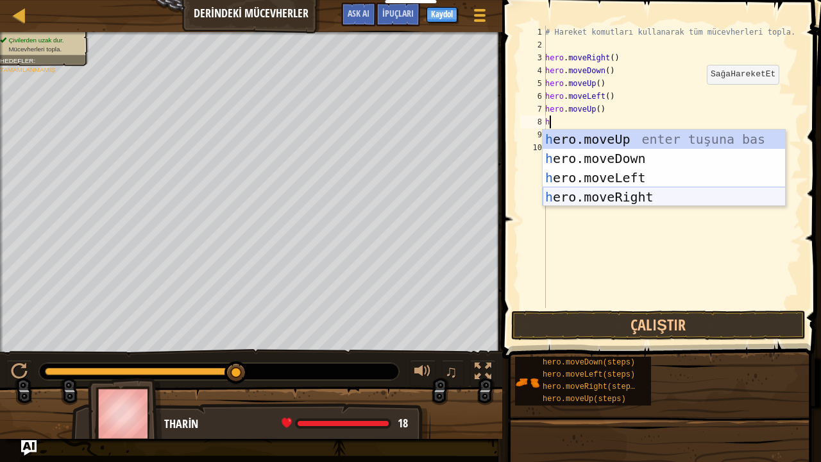
click at [628, 191] on div "h ero.moveUp enter tuşuna bas h ero.moveDown enter tuşuna bas h ero.moveLeft en…" at bounding box center [664, 188] width 243 height 116
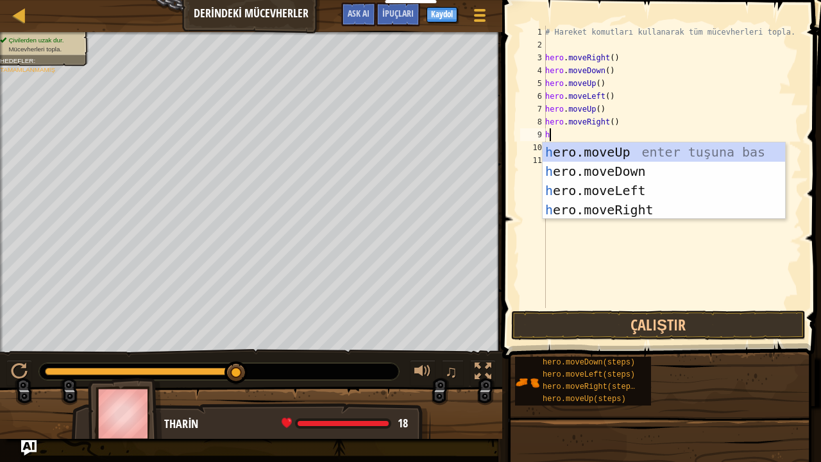
type textarea "he"
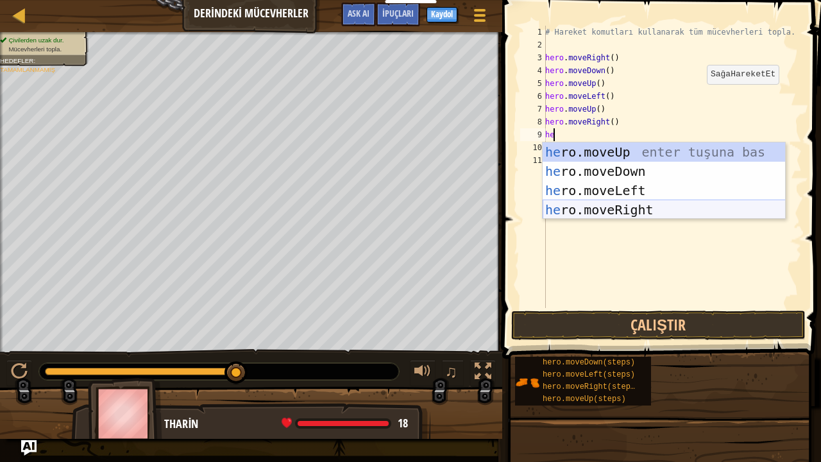
click at [617, 210] on div "he ro.moveUp enter tuşuna bas he ro.moveDown enter tuşuna bas he ro.moveLeft en…" at bounding box center [664, 200] width 243 height 116
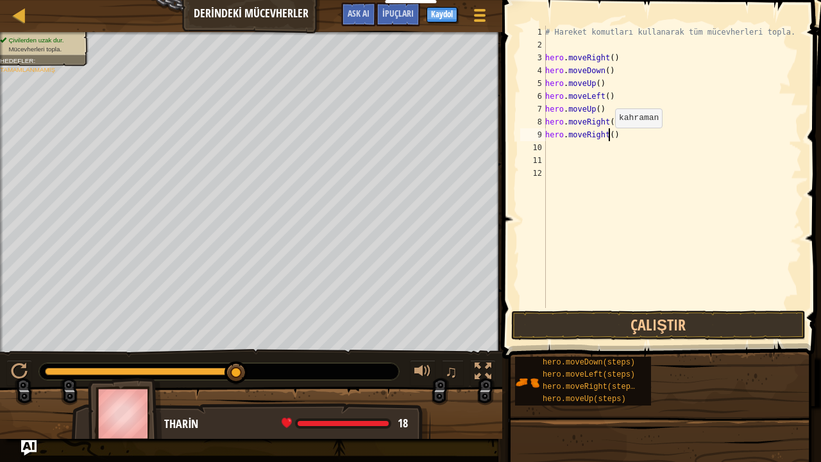
click at [608, 140] on div "# Hareket komutları kullanarak tüm mücevherleri topla. hero . moveRight ( ) her…" at bounding box center [672, 180] width 259 height 308
type textarea "h)"
click at [596, 142] on div "# Hareket komutları kullanarak tüm mücevherleri topla. hero . moveRight ( ) her…" at bounding box center [672, 180] width 259 height 308
click at [583, 138] on div "# Hareket komutları kullanarak tüm mücevherleri topla. hero . moveRight ( ) her…" at bounding box center [672, 180] width 259 height 308
type textarea "h"
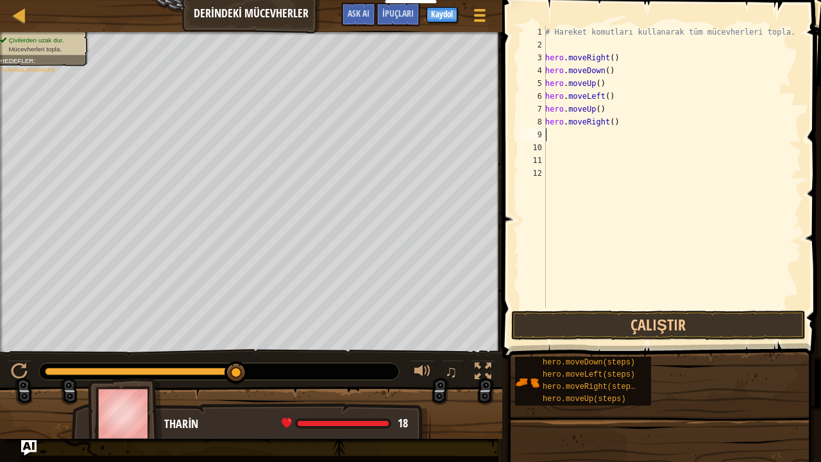
type textarea "h"
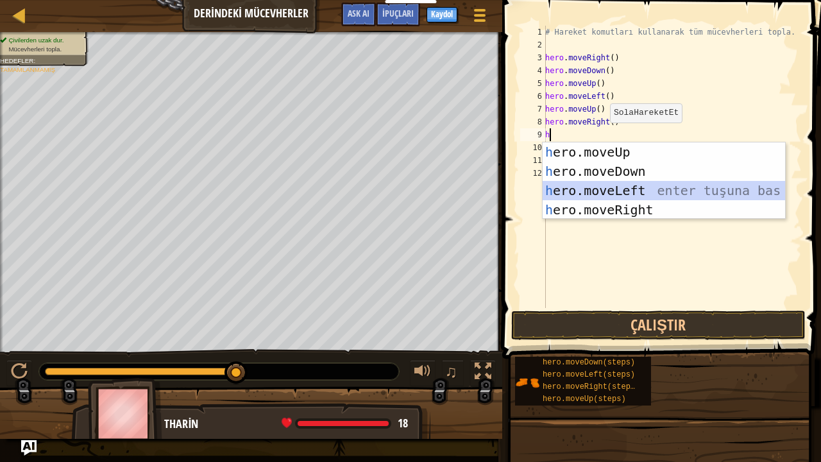
drag, startPoint x: 591, startPoint y: 189, endPoint x: 563, endPoint y: 194, distance: 28.0
click at [563, 187] on div "h ero.moveUp enter tuşuna bas h ero.moveDown enter tuşuna bas h ero.moveLeft en…" at bounding box center [664, 200] width 243 height 116
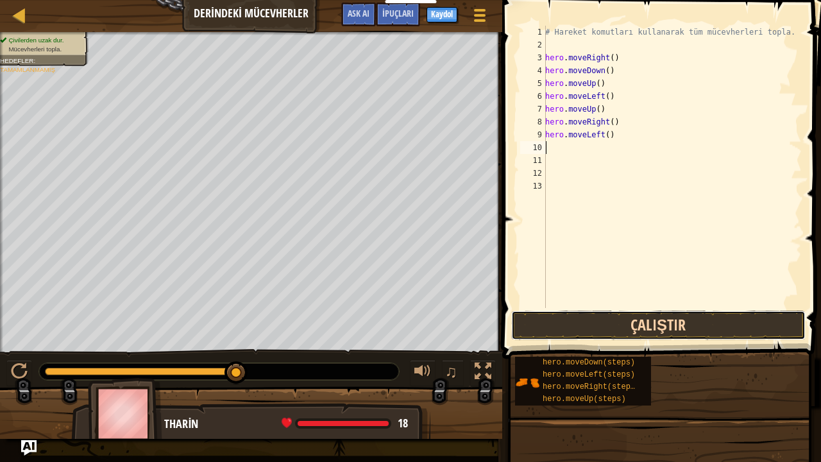
click at [612, 326] on button "Çalıştır" at bounding box center [658, 326] width 295 height 30
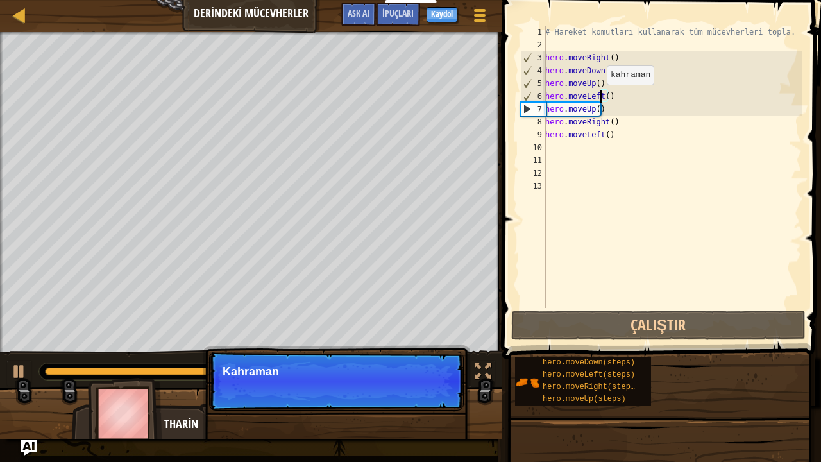
click at [599, 98] on div "# Hareket komutları kullanarak tüm mücevherleri topla. hero . moveRight ( ) her…" at bounding box center [672, 180] width 259 height 308
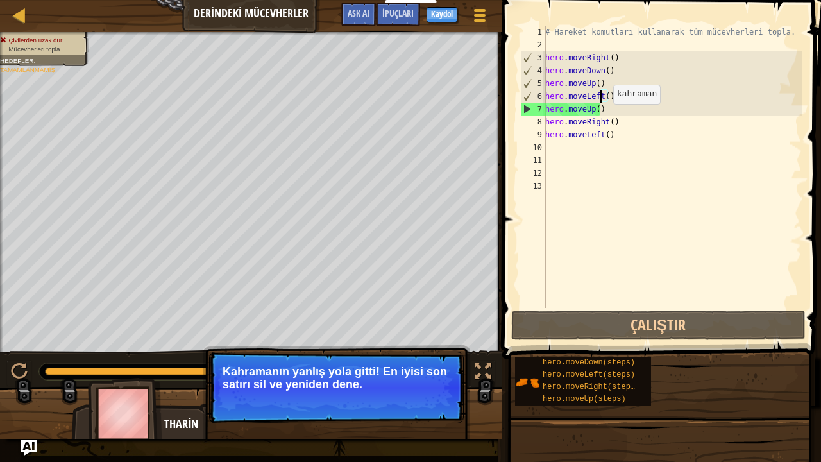
click at [606, 117] on div "# Hareket komutları kullanarak tüm mücevherleri topla. hero . moveRight ( ) her…" at bounding box center [672, 180] width 259 height 308
click at [607, 113] on div "# Hareket komutları kullanarak tüm mücevherleri topla. hero . moveRight ( ) her…" at bounding box center [672, 180] width 259 height 308
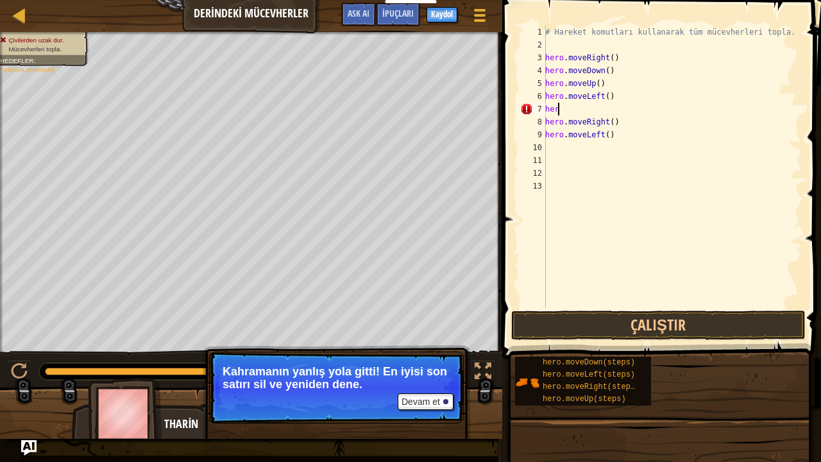
type textarea "h"
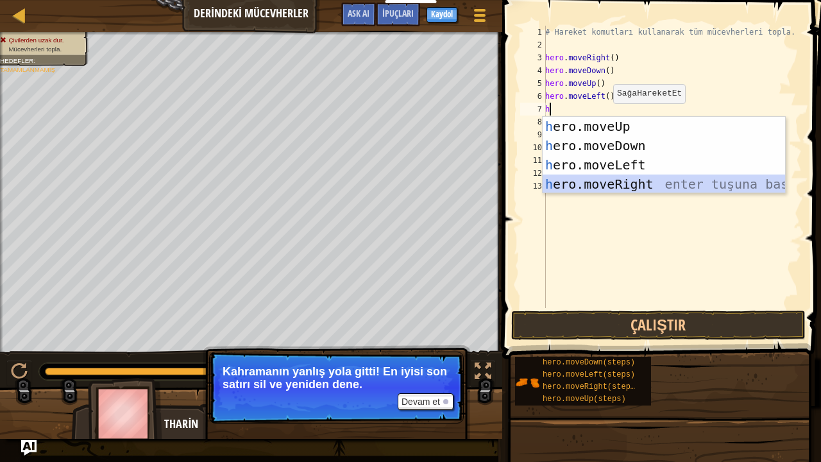
click at [620, 184] on div "h ero.moveUp enter tuşuna bas h ero.moveDown enter tuşuna bas h ero.moveLeft en…" at bounding box center [664, 175] width 243 height 116
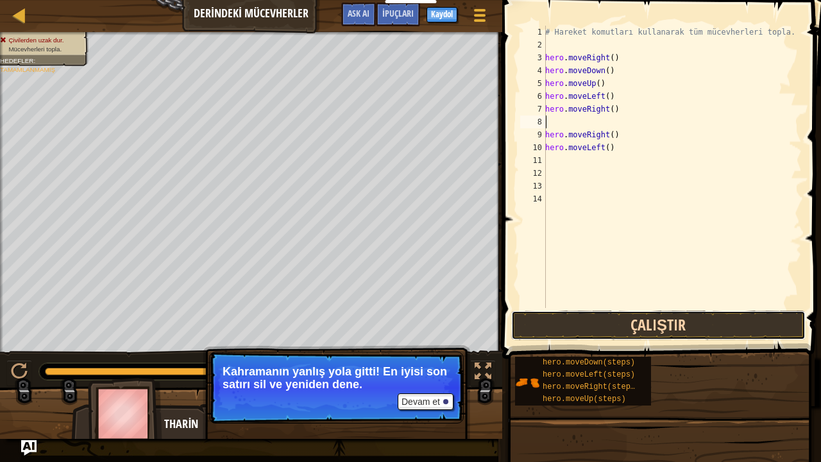
click at [630, 331] on button "Çalıştır" at bounding box center [658, 326] width 295 height 30
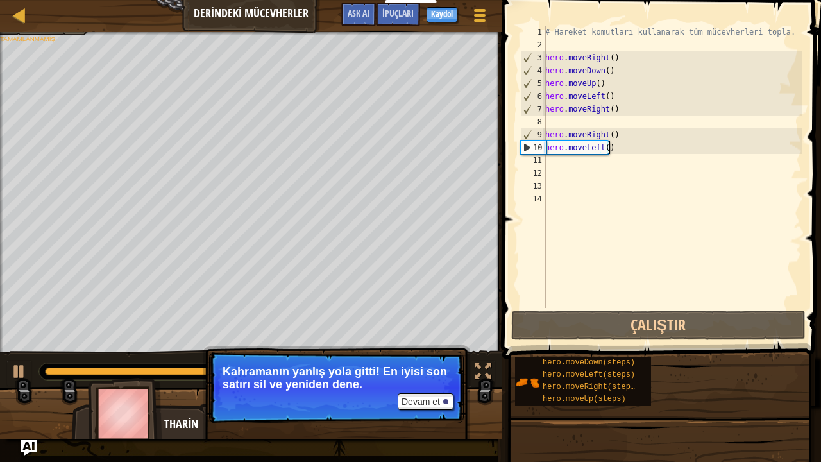
click at [630, 154] on div "# Hareket komutları kullanarak tüm mücevherleri topla. hero . moveRight ( ) her…" at bounding box center [672, 180] width 259 height 308
type textarea "hero.moveLeft()"
click at [630, 154] on div "# Hareket komutları kullanarak tüm mücevherleri topla. hero . moveRight ( ) her…" at bounding box center [672, 167] width 259 height 282
drag, startPoint x: 625, startPoint y: 141, endPoint x: 626, endPoint y: 148, distance: 7.8
click at [626, 146] on div "# Hareket komutları kullanarak tüm mücevherleri topla. hero . moveRight ( ) her…" at bounding box center [672, 180] width 259 height 308
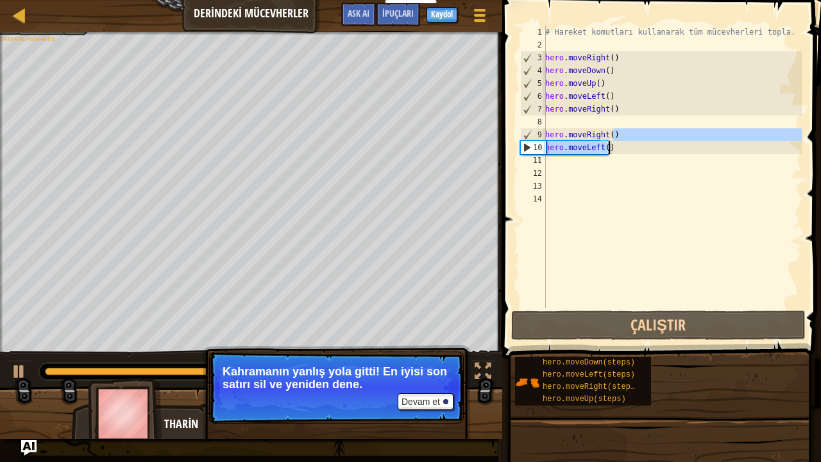
type textarea "hero.moveRight() hero.moveLeft()"
click at [626, 157] on div "# Hareket komutları kullanarak tüm mücevherleri topla. hero . moveRight ( ) her…" at bounding box center [672, 180] width 259 height 308
click at [624, 149] on div "# Hareket komutları kullanarak tüm mücevherleri topla. hero . moveRight ( ) her…" at bounding box center [672, 180] width 259 height 308
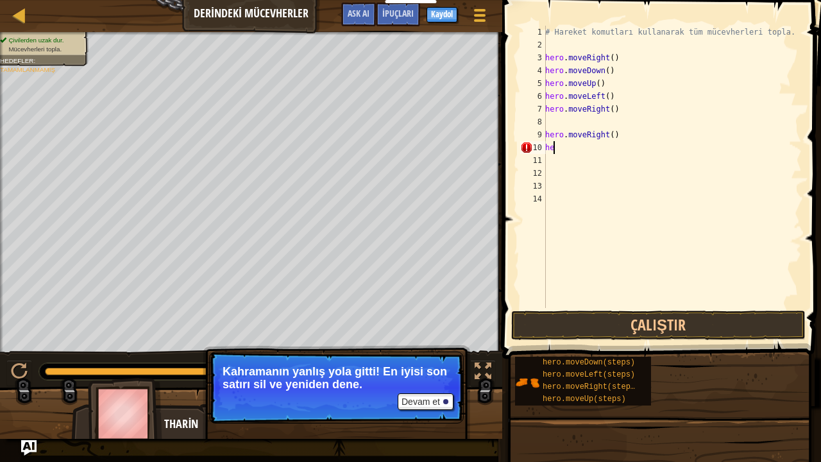
type textarea "h"
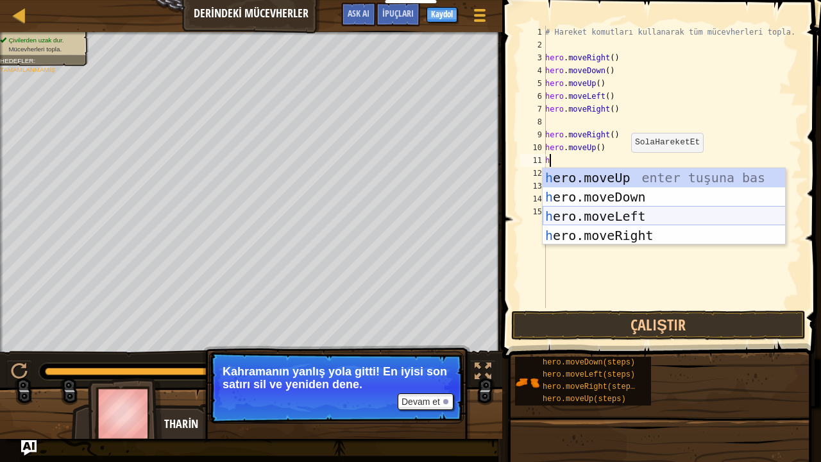
click at [633, 207] on div "h ero.moveUp enter tuşuna bas h ero.moveDown enter tuşuna bas h ero.moveLeft en…" at bounding box center [664, 226] width 243 height 116
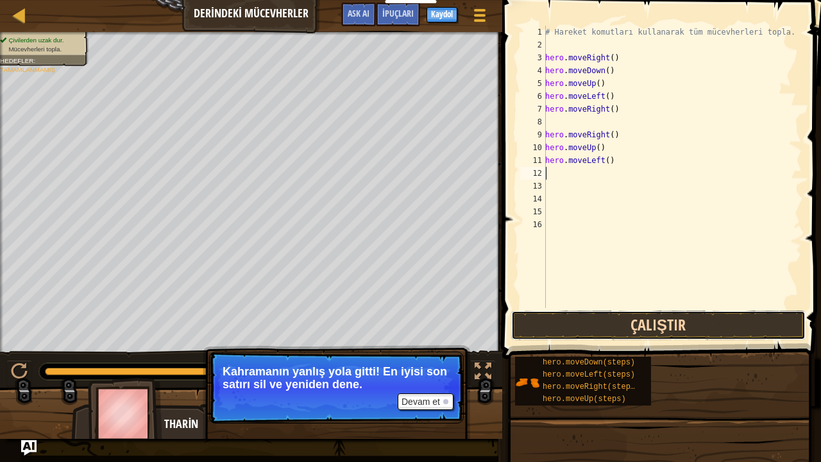
click at [616, 327] on button "Çalıştır" at bounding box center [658, 326] width 295 height 30
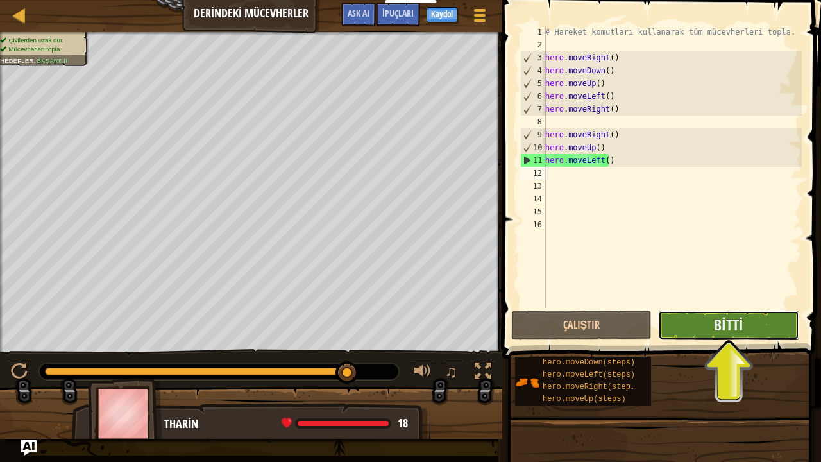
click at [678, 323] on button "Bitti" at bounding box center [728, 326] width 141 height 30
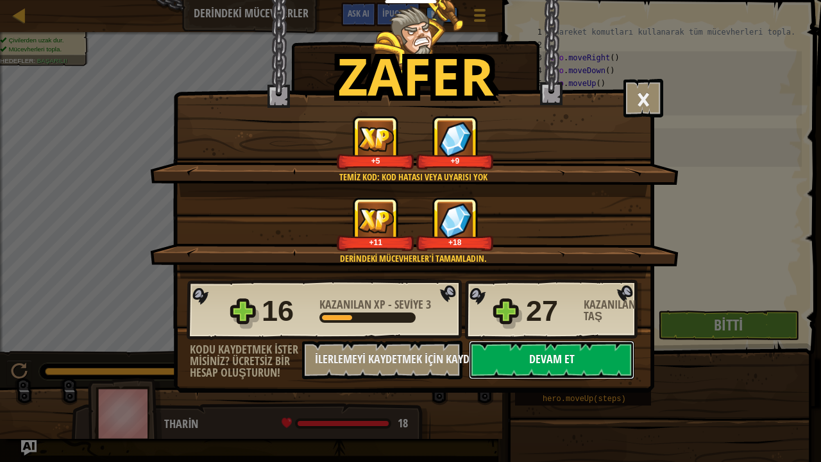
click at [509, 353] on button "Devam et" at bounding box center [552, 360] width 166 height 39
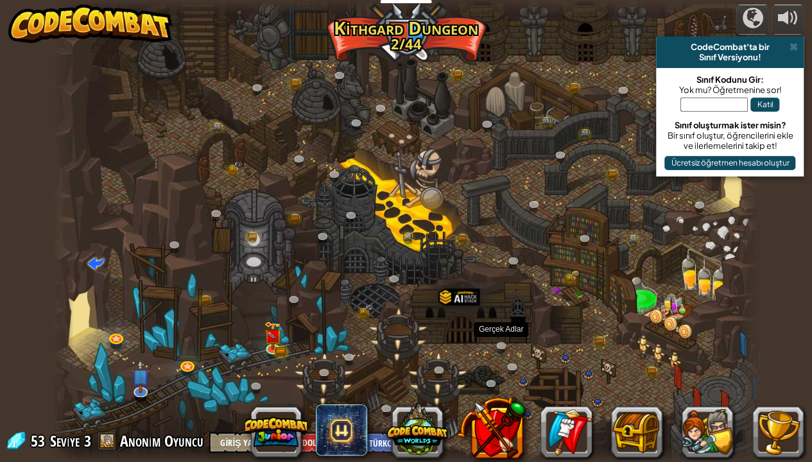
select select "tr"
click at [264, 339] on img at bounding box center [272, 328] width 17 height 39
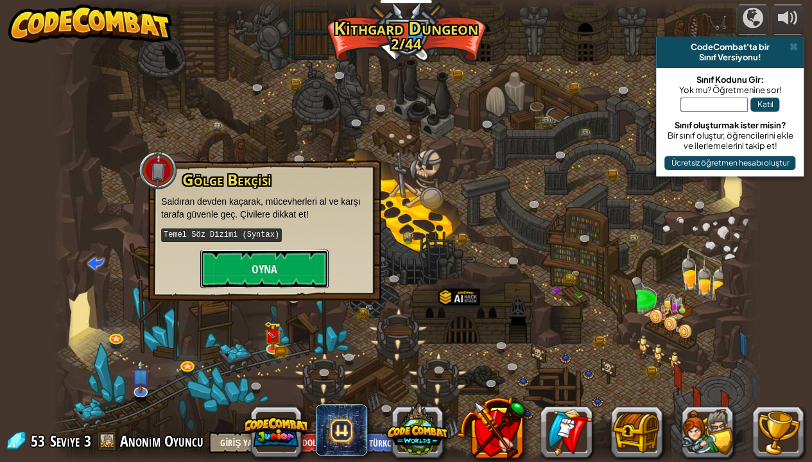
click at [282, 264] on button "Oyna" at bounding box center [264, 269] width 128 height 39
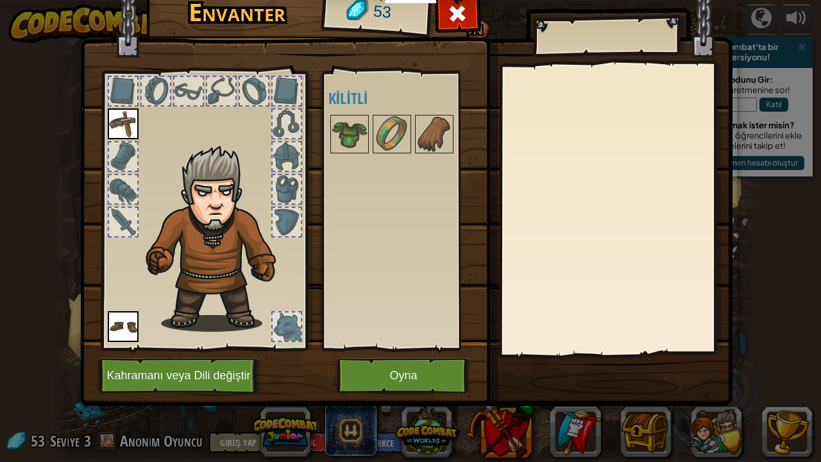
click at [347, 150] on img at bounding box center [350, 134] width 36 height 36
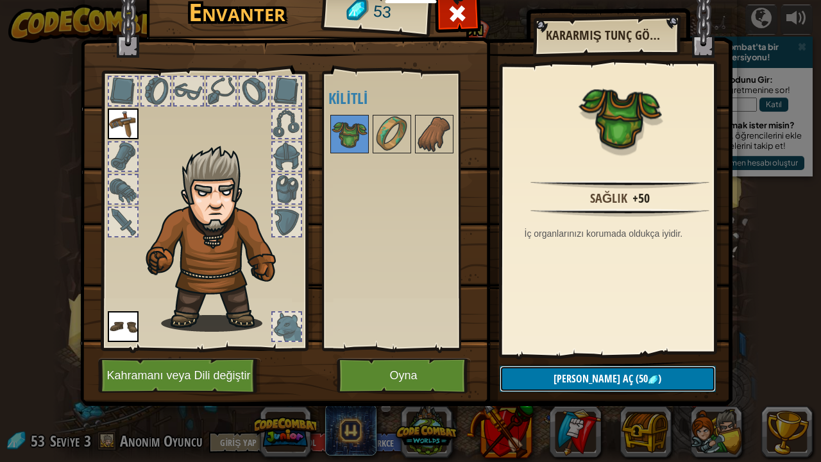
click at [633, 377] on span "(50" at bounding box center [640, 379] width 15 height 14
click at [611, 377] on button "Devam et" at bounding box center [608, 379] width 216 height 26
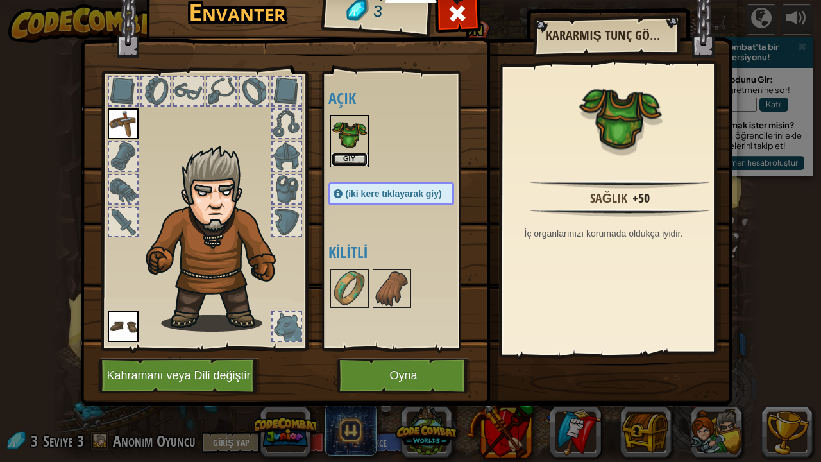
click at [348, 155] on button "Giy" at bounding box center [350, 159] width 36 height 13
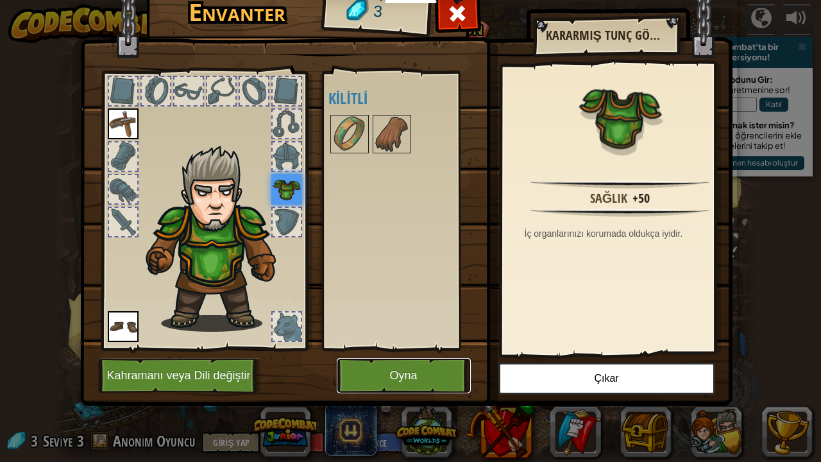
click at [448, 375] on button "Oyna" at bounding box center [404, 375] width 134 height 35
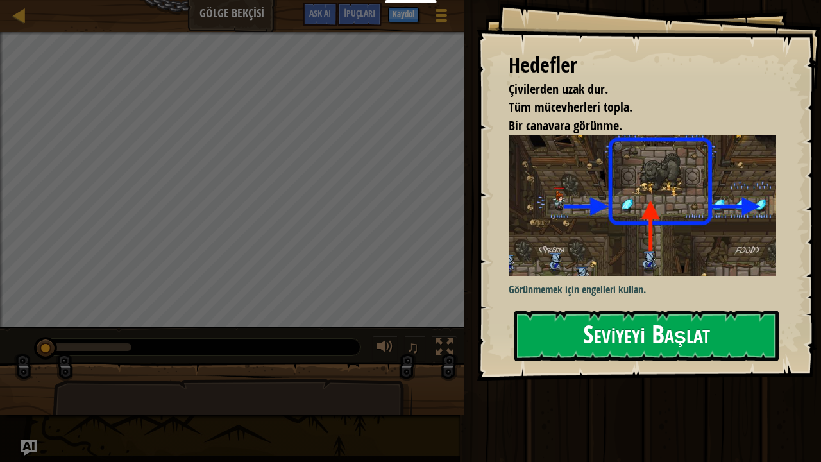
click at [628, 344] on button "Seviyeyi Başlat" at bounding box center [647, 336] width 264 height 51
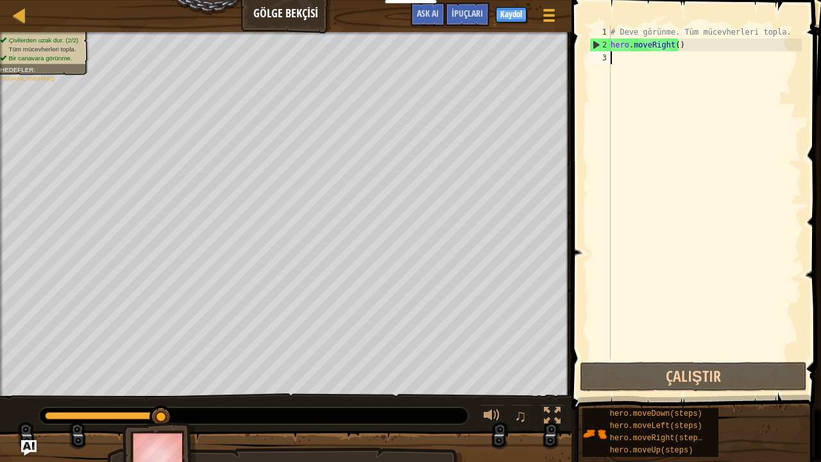
type textarea "h"
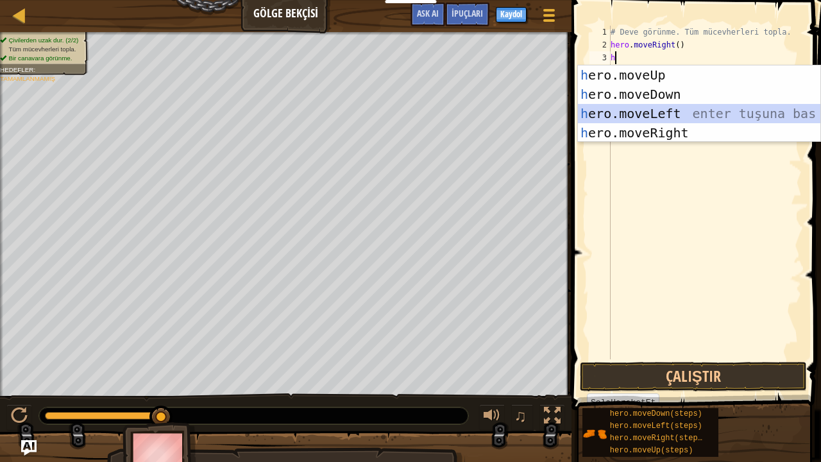
click at [646, 115] on div "h ero.moveUp enter tuşuna bas h ero.moveDown enter tuşuna bas h ero.moveLeft en…" at bounding box center [699, 123] width 243 height 116
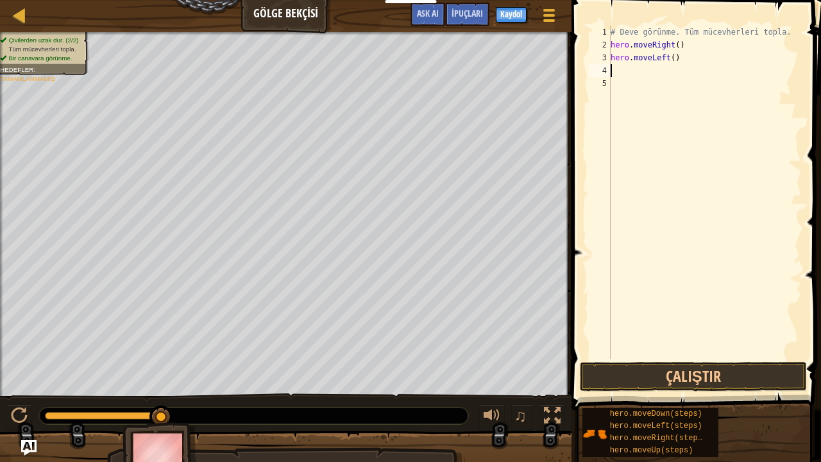
type textarea "h"
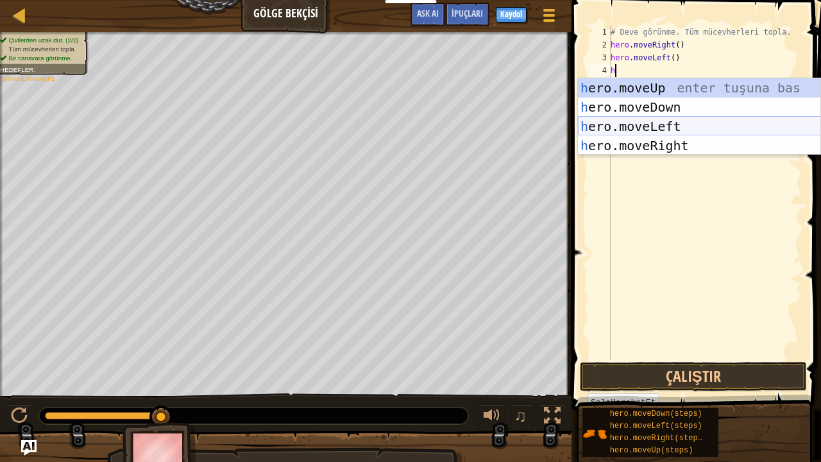
click at [645, 130] on div "h ero.moveUp enter tuşuna bas h ero.moveDown enter tuşuna bas h ero.moveLeft en…" at bounding box center [699, 136] width 243 height 116
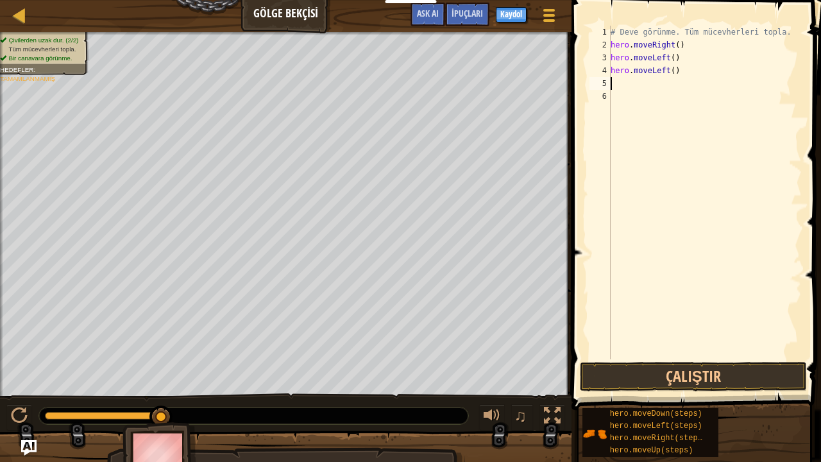
type textarea "h"
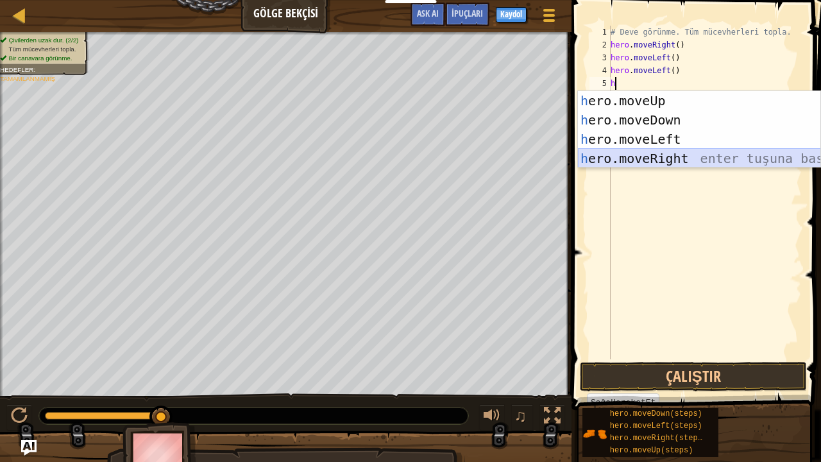
click at [626, 166] on div "h ero.moveUp enter tuşuna bas h ero.moveDown enter tuşuna bas h ero.moveLeft en…" at bounding box center [699, 149] width 243 height 116
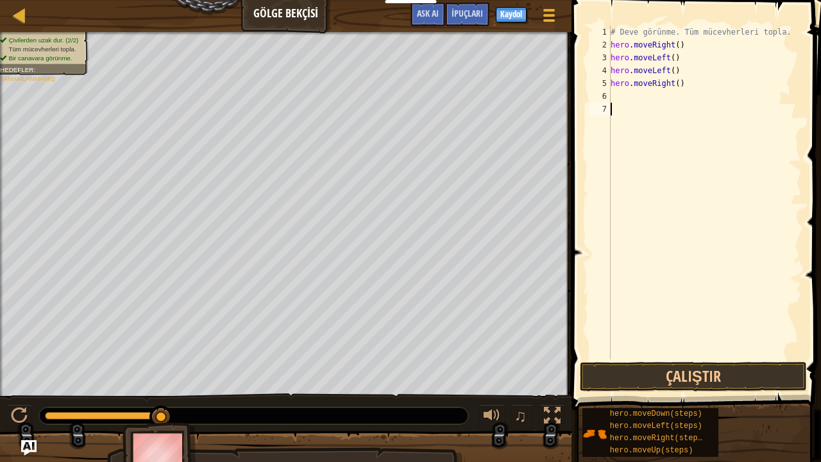
click at [626, 166] on div "# Deve görünme. Tüm mücevherleri topla. hero . moveRight ( ) hero . moveLeft ( …" at bounding box center [705, 205] width 194 height 359
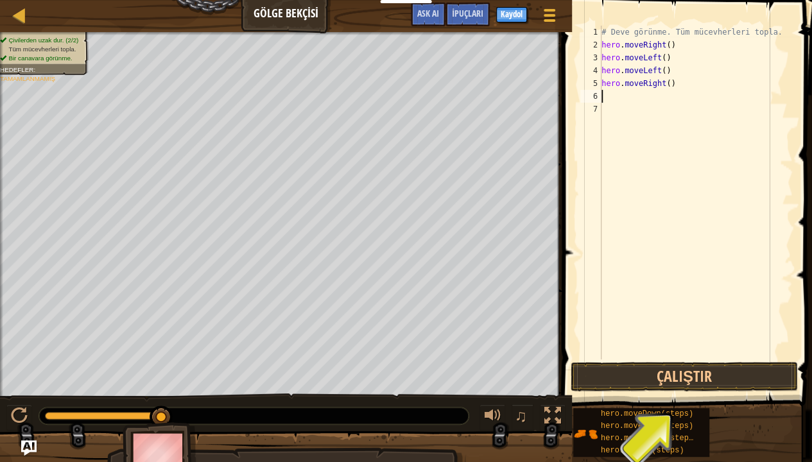
type textarea "h"
click at [615, 117] on div "# Deve görünme. Tüm mücevherleri topla. hero . moveRight ( ) hero . moveLeft ( …" at bounding box center [696, 205] width 194 height 359
type textarea "h"
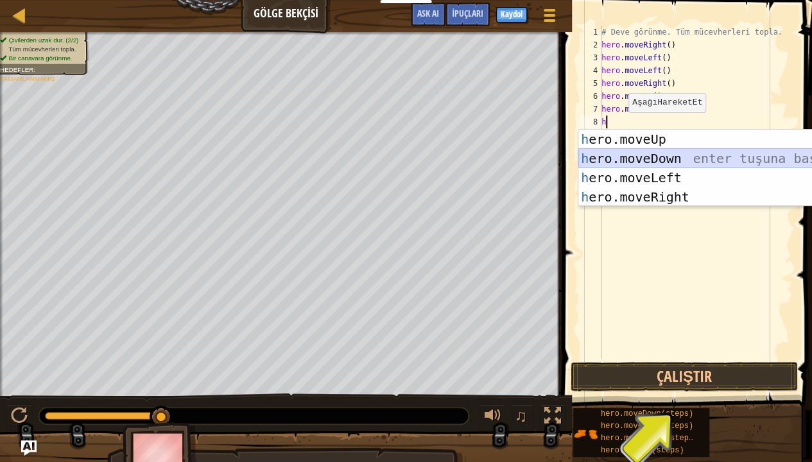
click at [633, 164] on div "h ero.moveUp enter tuşuna bas h ero.moveDown enter tuşuna bas h ero.moveLeft en…" at bounding box center [699, 188] width 243 height 116
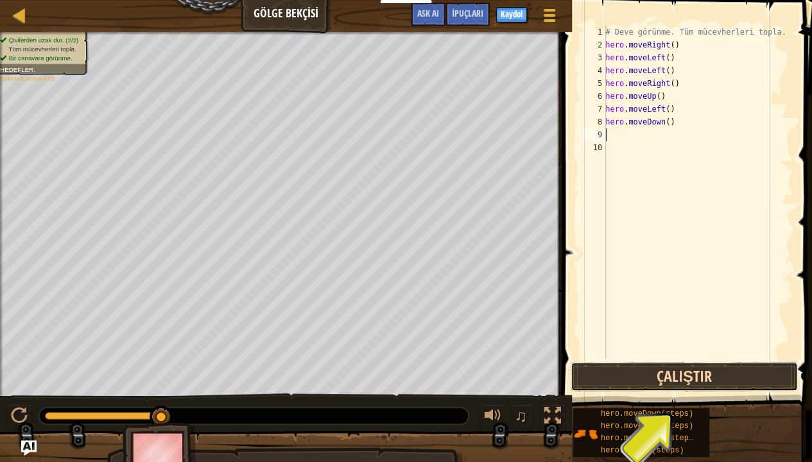
click at [681, 377] on button "Çalıştır" at bounding box center [683, 377] width 227 height 30
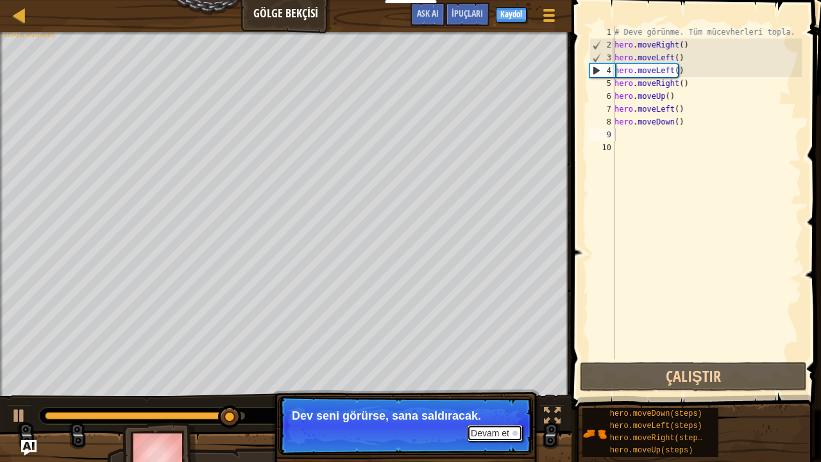
click at [501, 380] on button "Devam et" at bounding box center [495, 433] width 56 height 17
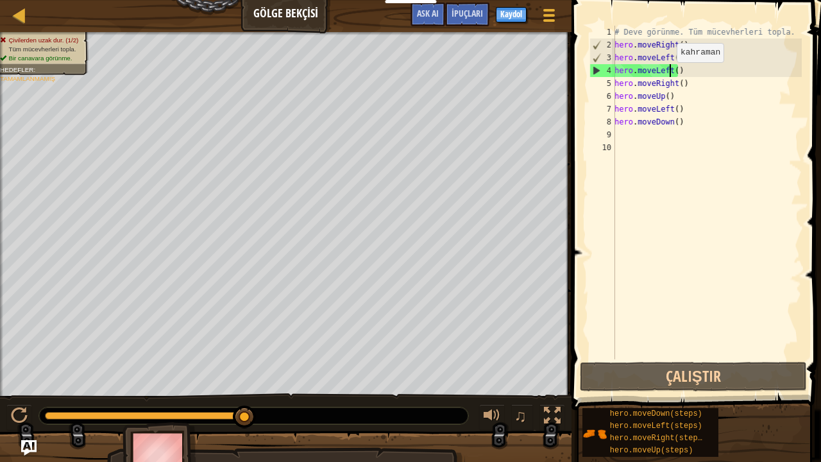
click at [670, 72] on div "# Deve görünme. Tüm mücevherleri topla. hero . moveRight ( ) hero . moveLeft ( …" at bounding box center [707, 205] width 190 height 359
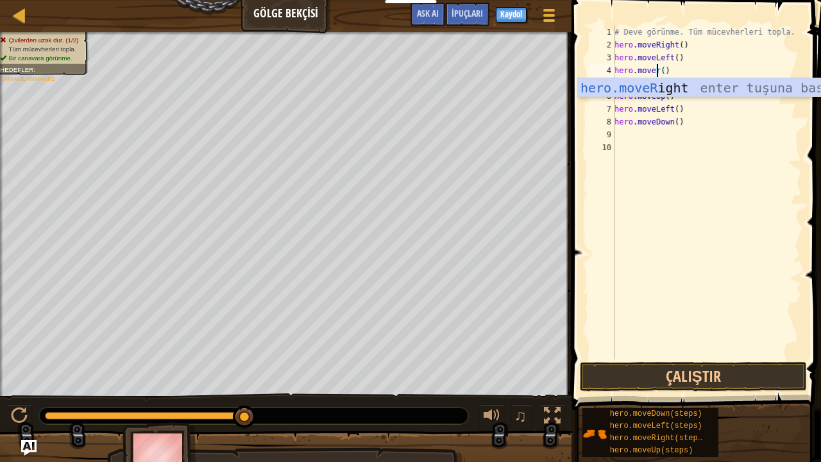
scroll to position [6, 4]
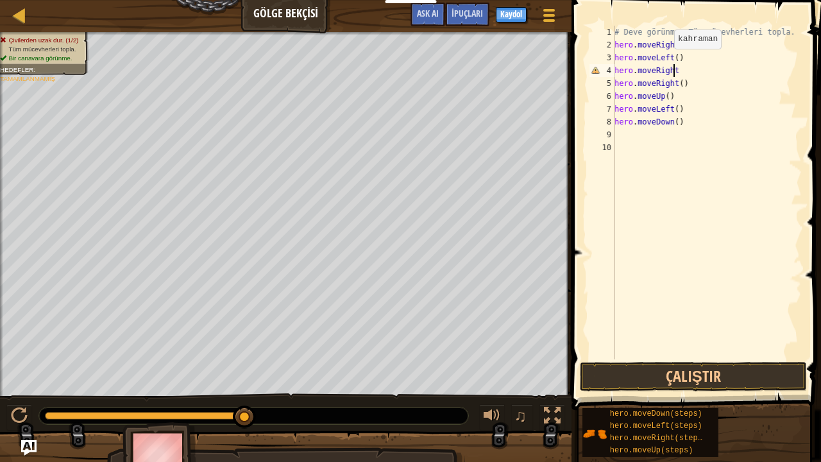
click at [667, 60] on div "# Deve görünme. Tüm mücevherleri topla. hero . moveRight ( ) hero . moveLeft ( …" at bounding box center [707, 205] width 190 height 359
drag, startPoint x: 675, startPoint y: 60, endPoint x: 667, endPoint y: 62, distance: 8.4
click at [667, 62] on div "# Deve görünme. Tüm mücevherleri topla. hero . moveRight ( ) hero . moveLeft ( …" at bounding box center [707, 205] width 190 height 359
click at [678, 380] on button "Çalıştır" at bounding box center [693, 377] width 227 height 30
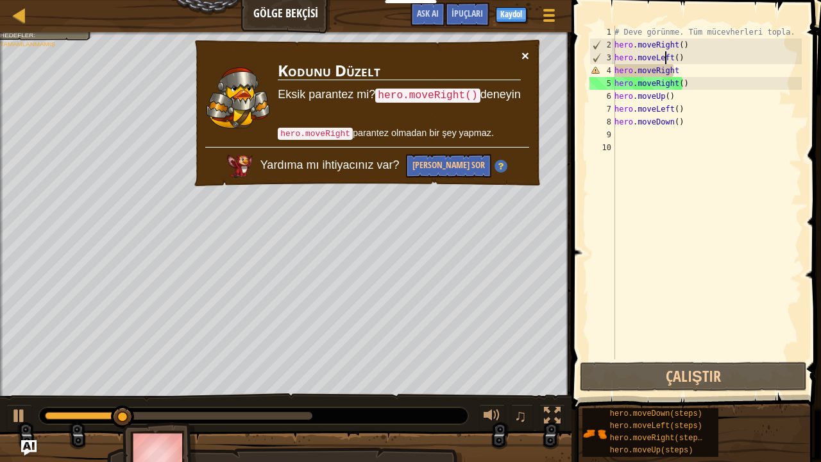
click at [524, 52] on button "×" at bounding box center [526, 55] width 8 height 13
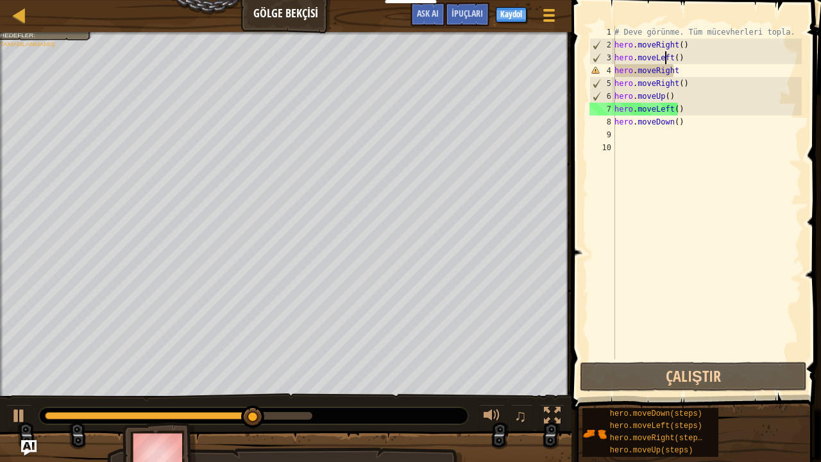
drag, startPoint x: 683, startPoint y: 62, endPoint x: 680, endPoint y: 55, distance: 8.3
click at [680, 56] on div "# Deve görünme. Tüm mücevherleri topla. hero . moveRight ( ) hero . moveLeft ( …" at bounding box center [707, 205] width 190 height 359
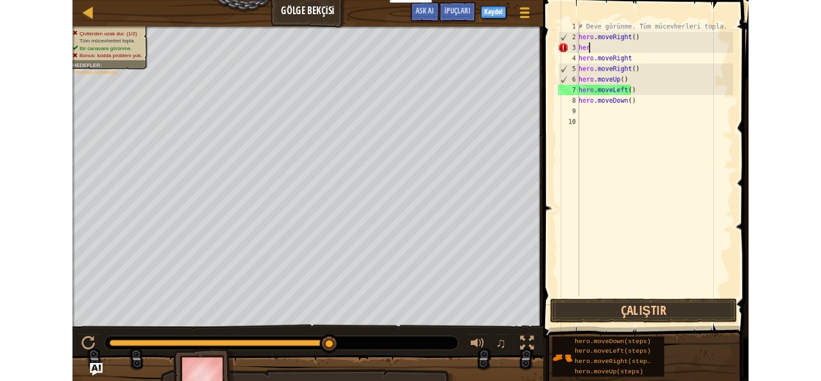
scroll to position [6, 0]
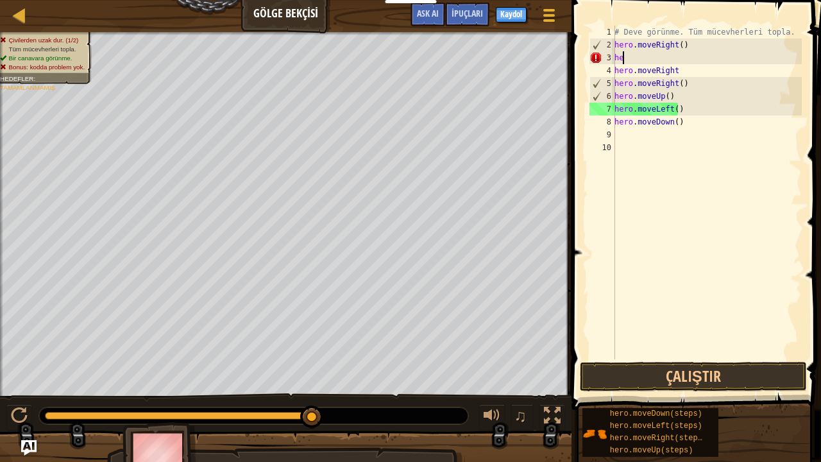
type textarea "h"
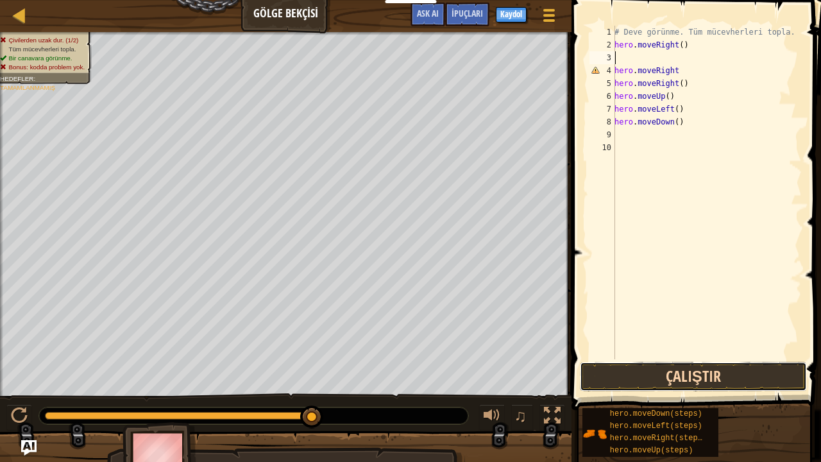
click at [662, 380] on button "Çalıştır" at bounding box center [693, 377] width 227 height 30
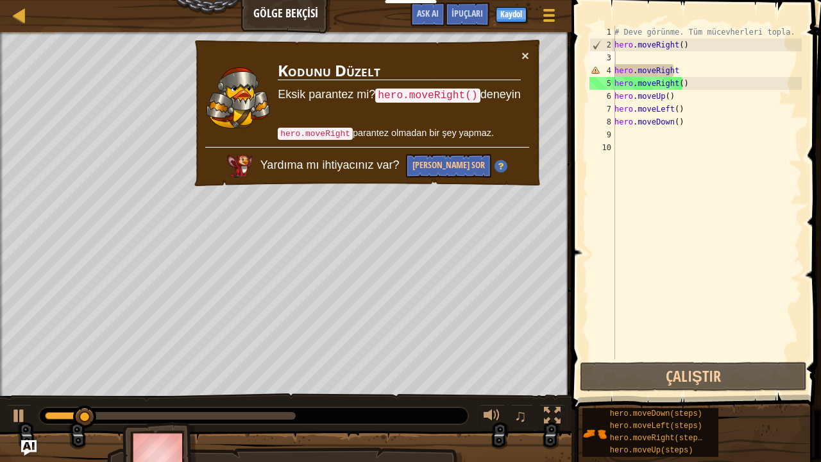
click at [526, 45] on div "× Kodunu Düzelt Eksik parantez mi? hero.moveRight() deneyin hero.moveRight para…" at bounding box center [368, 114] width 350 height 150
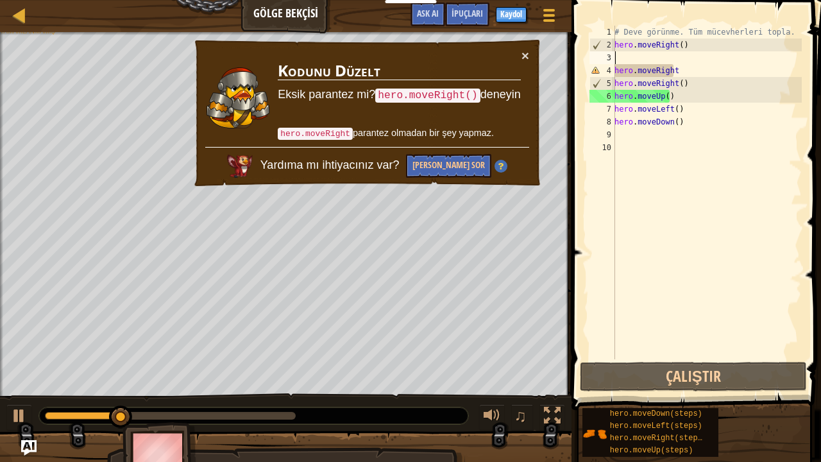
drag, startPoint x: 690, startPoint y: 81, endPoint x: 690, endPoint y: 74, distance: 6.4
click at [690, 77] on div "# Deve görünme. Tüm mücevherleri topla. hero . moveRight ( ) hero . moveRight h…" at bounding box center [707, 205] width 190 height 359
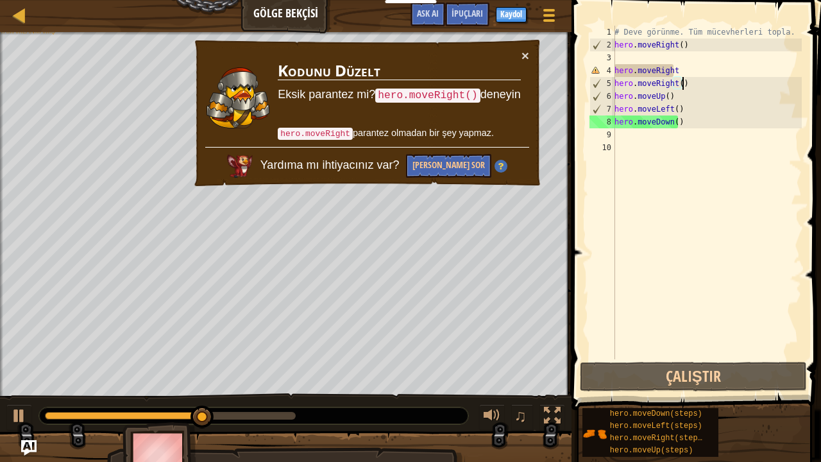
click at [518, 55] on td "Kodunu Düzelt Eksik parantez mi? hero.moveRight() deneyin hero.moveRight parant…" at bounding box center [399, 98] width 244 height 98
click at [526, 52] on button "×" at bounding box center [526, 55] width 8 height 13
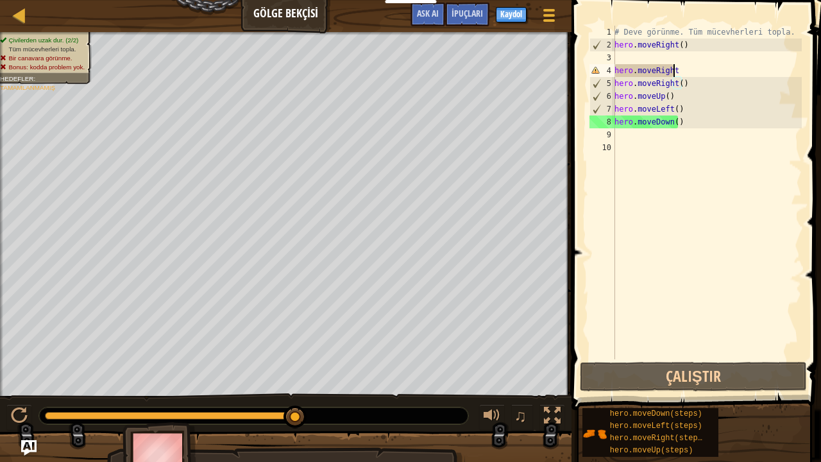
click at [676, 74] on div "# Deve görünme. Tüm mücevherleri topla. hero . moveRight ( ) hero . moveRight h…" at bounding box center [707, 205] width 190 height 359
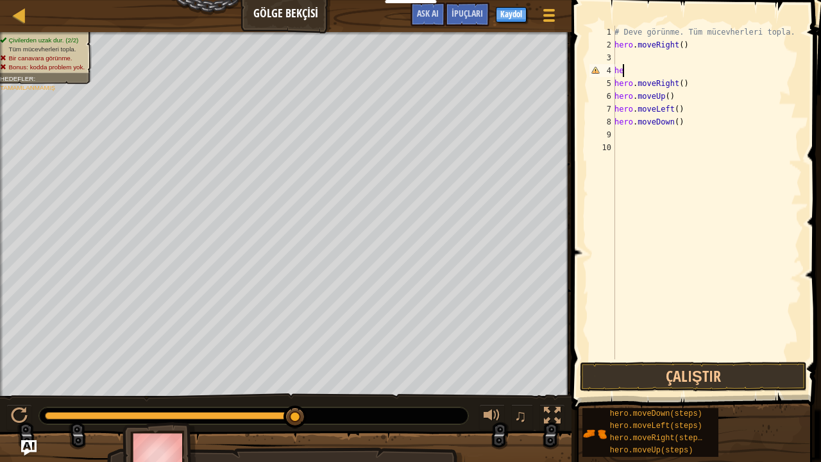
type textarea "h"
click at [639, 65] on div "# Deve görünme. Tüm mücevherleri topla. hero . moveRight ( ) hero . moveUp ( ) …" at bounding box center [707, 205] width 190 height 359
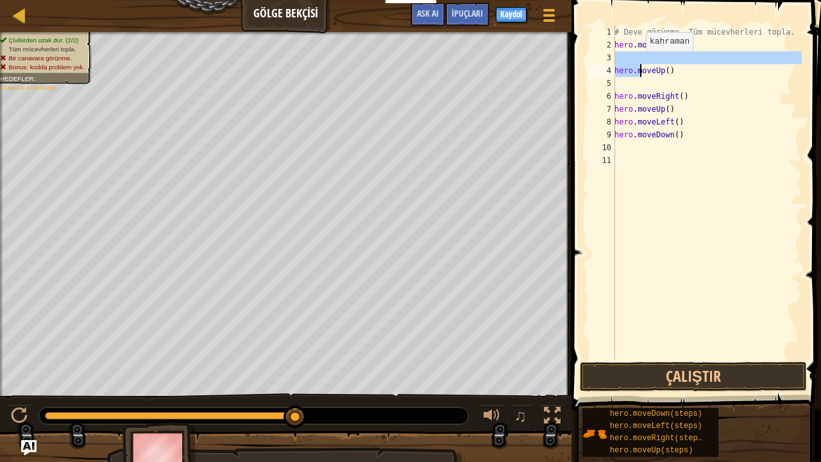
type textarea "hero.moveUp()"
click at [639, 59] on div "# Deve görünme. Tüm mücevherleri topla. hero . moveRight ( ) hero . moveUp ( ) …" at bounding box center [707, 193] width 190 height 334
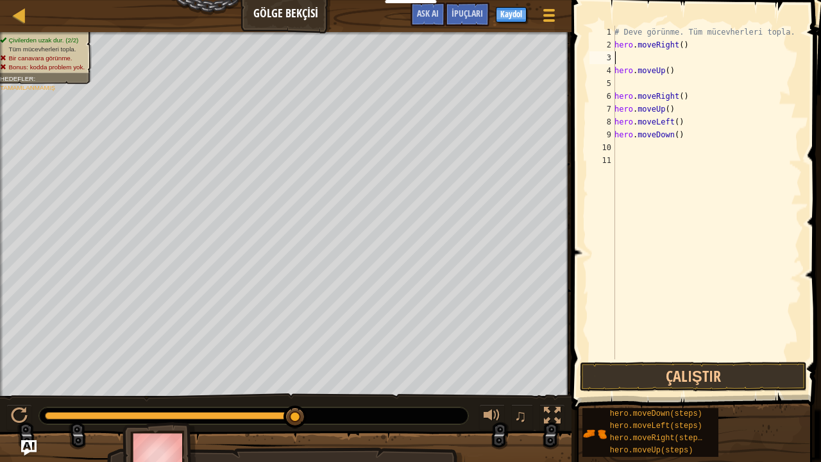
type textarea "hero.moveRight()"
click at [630, 73] on div "# Deve görünme. Tüm mücevherleri topla. hero . moveRight ( ) hero . moveUp ( ) …" at bounding box center [707, 205] width 190 height 359
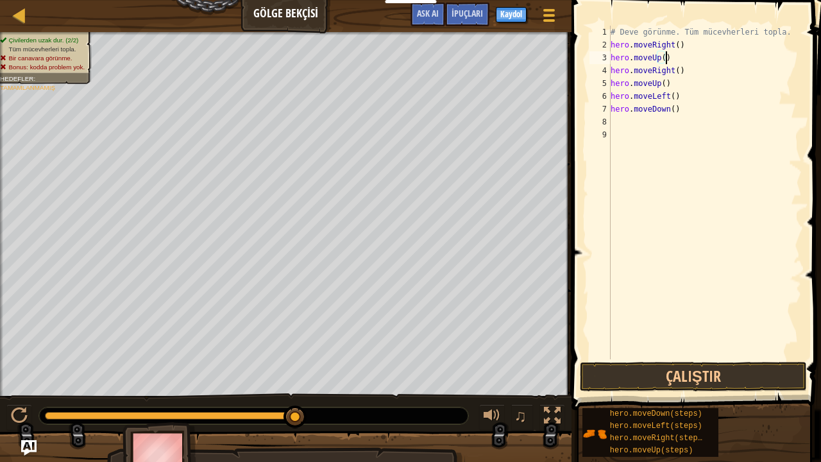
click at [669, 89] on div "# Deve görünme. Tüm mücevherleri topla. hero . moveRight ( ) hero . moveUp ( ) …" at bounding box center [705, 205] width 194 height 359
type textarea "h"
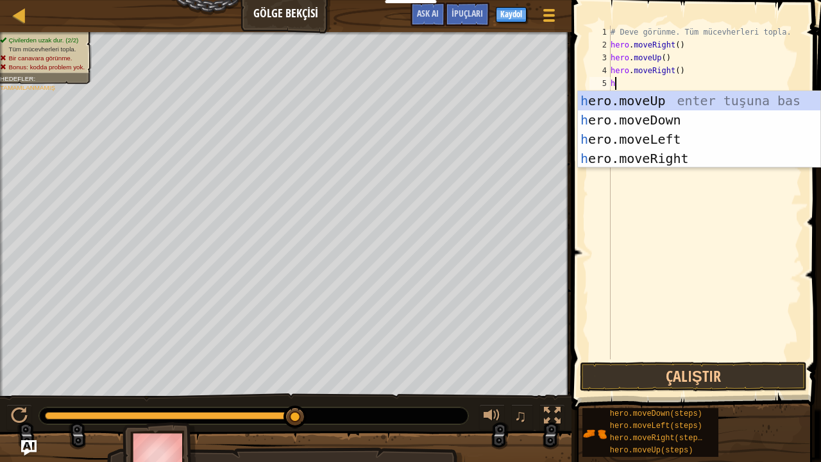
type textarea "hd"
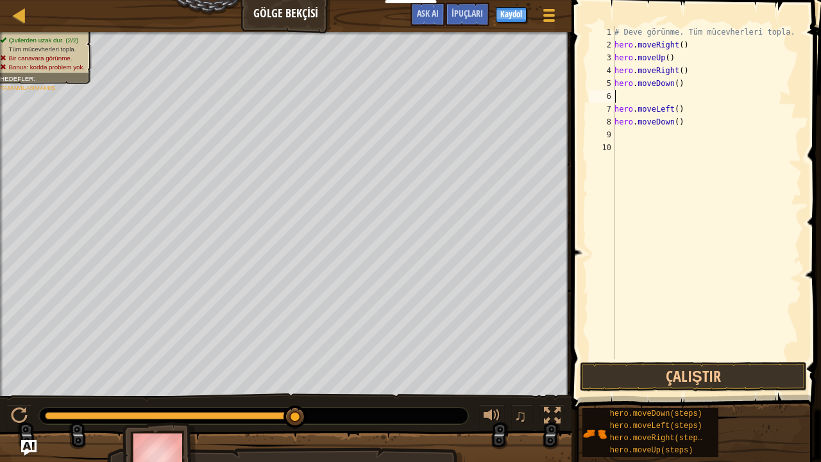
drag, startPoint x: 683, startPoint y: 110, endPoint x: 680, endPoint y: 103, distance: 8.3
click at [682, 109] on div "# Deve görünme. Tüm mücevherleri topla. hero . moveRight ( ) hero . moveUp ( ) …" at bounding box center [707, 205] width 190 height 359
type textarea "h"
type textarea "hg"
click at [680, 103] on div "# Deve görünme. Tüm mücevherleri topla. hero . moveRight ( ) hero . moveUp ( ) …" at bounding box center [707, 205] width 190 height 359
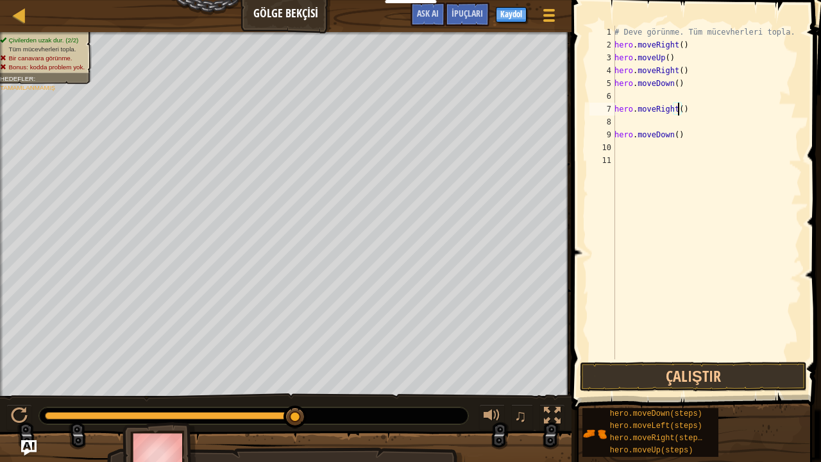
type textarea "hero.moveRight)"
click at [665, 127] on div "# Deve görünme. Tüm mücevherleri topla. hero . moveRight ( ) hero . moveUp ( ) …" at bounding box center [707, 205] width 190 height 359
click at [679, 119] on div "# Deve görünme. Tüm mücevherleri topla. hero . moveRight ( ) hero . moveUp ( ) …" at bounding box center [707, 205] width 190 height 359
type textarea "hero.moveDown()"
click at [670, 139] on div "# Deve görünme. Tüm mücevherleri topla. hero . moveRight ( ) hero . moveUp ( ) …" at bounding box center [707, 205] width 190 height 359
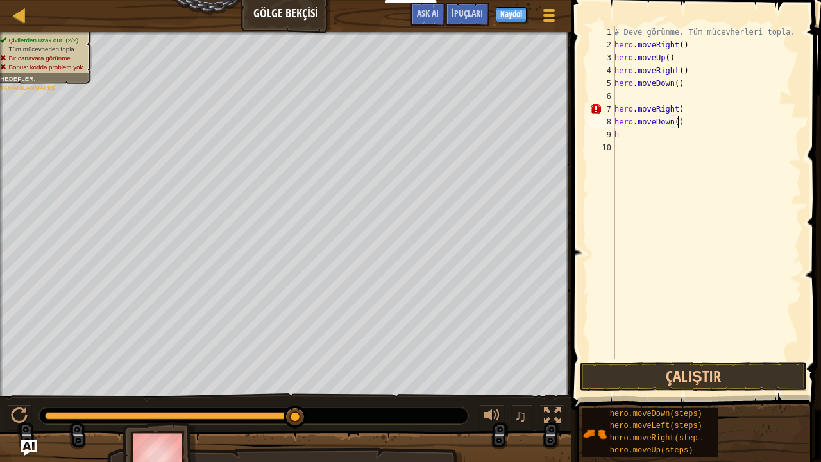
click at [670, 139] on div "# Deve görünme. Tüm mücevherleri topla. hero . moveRight ( ) hero . moveUp ( ) …" at bounding box center [707, 205] width 190 height 359
type textarea "h"
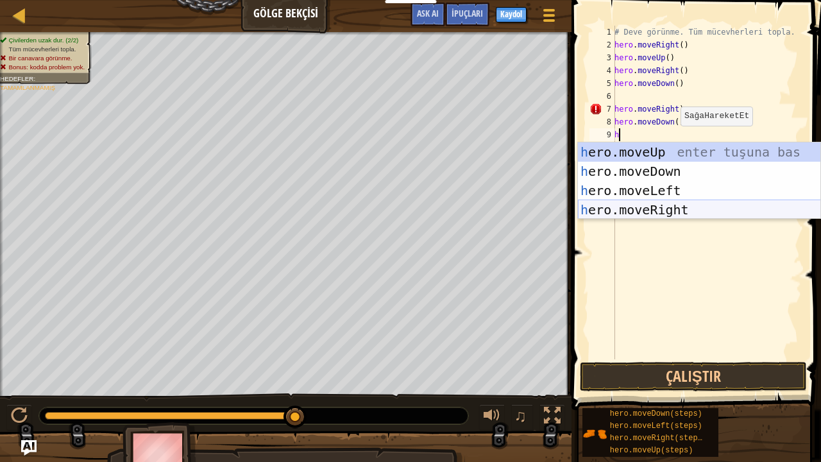
click at [669, 202] on div "h ero.moveUp enter tuşuna bas h ero.moveDown enter tuşuna bas h ero.moveLeft en…" at bounding box center [699, 200] width 243 height 116
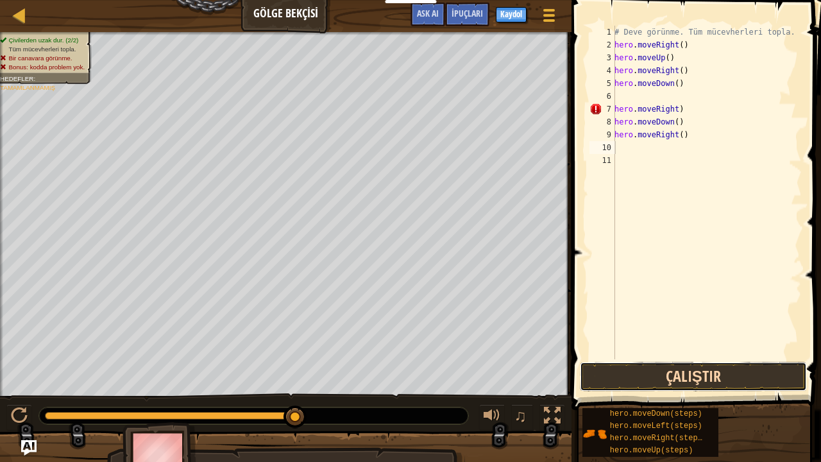
click at [687, 375] on button "Çalıştır" at bounding box center [693, 377] width 227 height 30
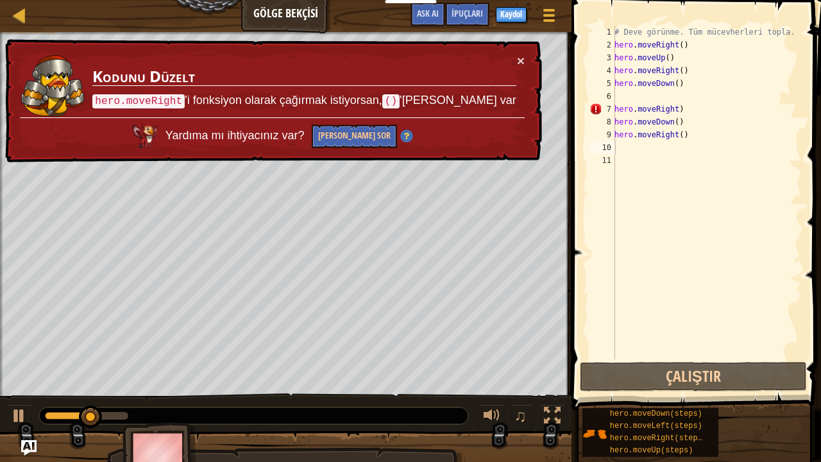
click at [526, 56] on div "× Kodunu Düzelt hero.moveRight 'i fonksiyon olarak çağırmak istiyorsan, () 'lar…" at bounding box center [273, 101] width 540 height 124
click at [515, 54] on td "Kodunu Düzelt hero.moveRight 'i fonksiyon olarak çağırmak istiyorsan, () 'lara …" at bounding box center [304, 86] width 425 height 64
click at [518, 57] on div "× Kodunu Düzelt hero.moveRight 'i fonksiyon olarak çağırmak istiyorsan, () 'lar…" at bounding box center [273, 101] width 540 height 124
click at [524, 58] on button "×" at bounding box center [521, 60] width 8 height 13
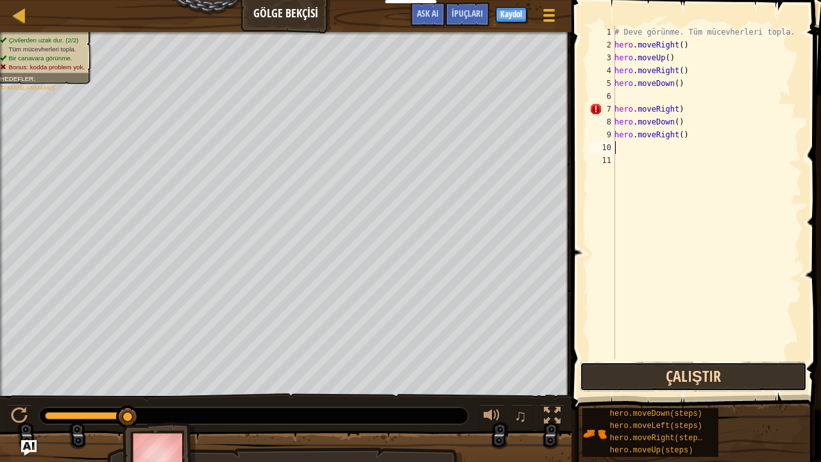
click at [688, 380] on button "Çalıştır" at bounding box center [693, 377] width 227 height 30
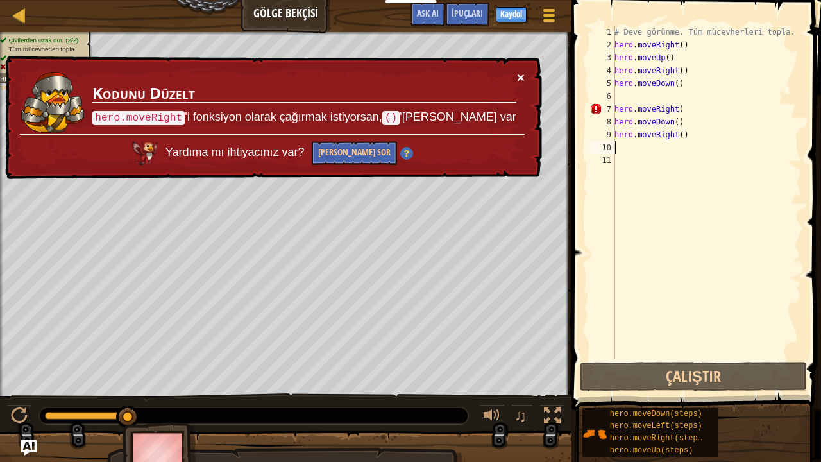
click at [524, 72] on button "×" at bounding box center [521, 77] width 8 height 13
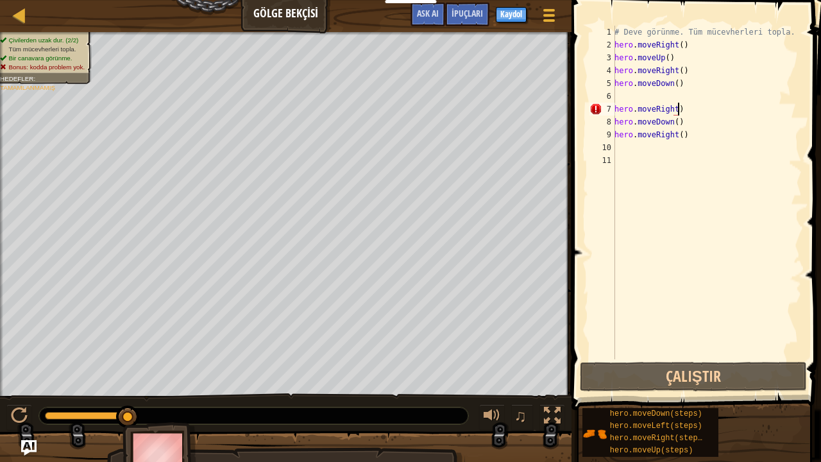
click at [685, 109] on div "# Deve görünme. Tüm mücevherleri topla. hero . moveRight ( ) hero . moveUp ( ) …" at bounding box center [707, 205] width 190 height 359
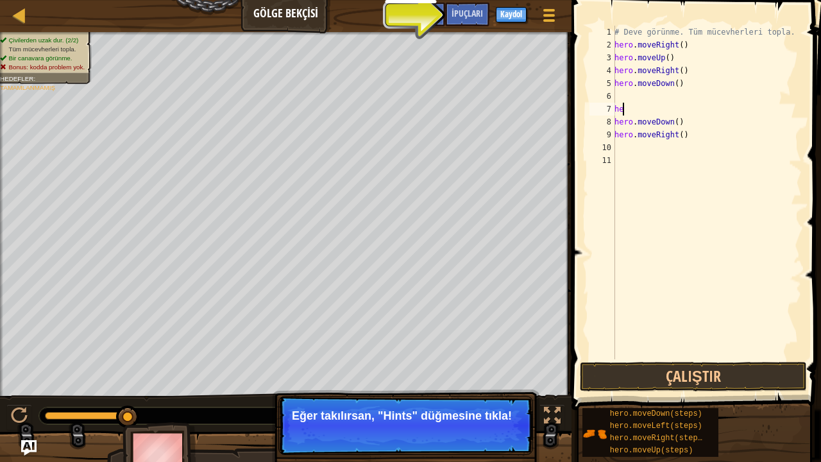
type textarea "h"
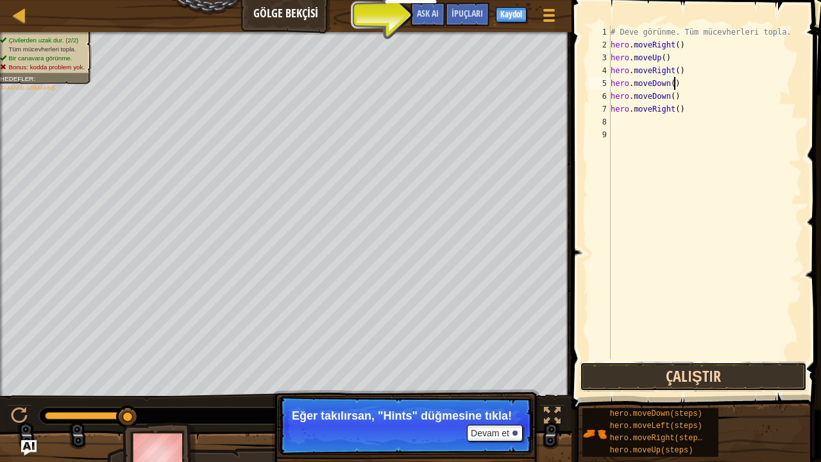
click at [649, 380] on button "Çalıştır" at bounding box center [693, 377] width 227 height 30
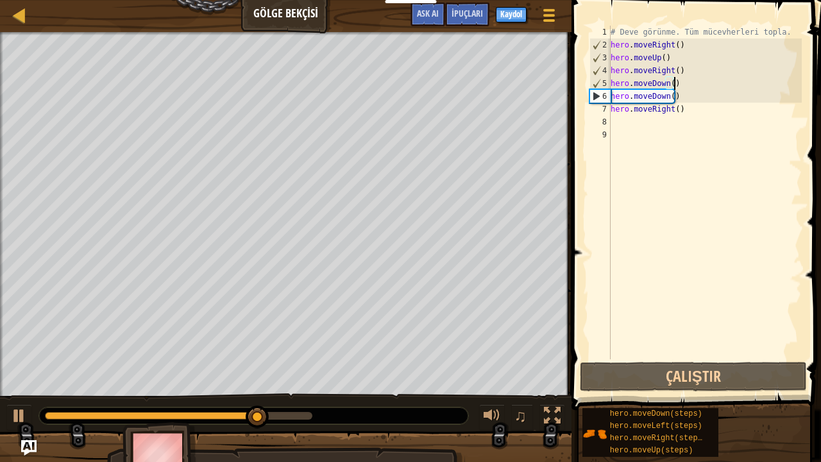
click at [687, 99] on div "# Deve görünme. Tüm mücevherleri topla. hero . moveRight ( ) hero . moveUp ( ) …" at bounding box center [705, 205] width 194 height 359
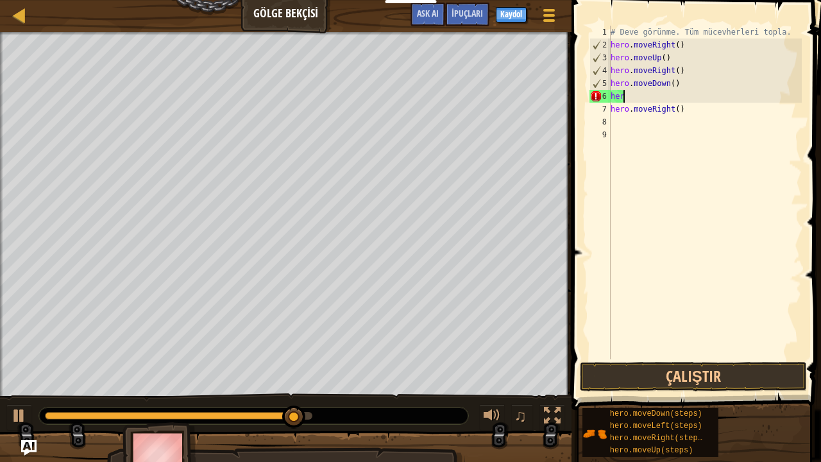
type textarea "h"
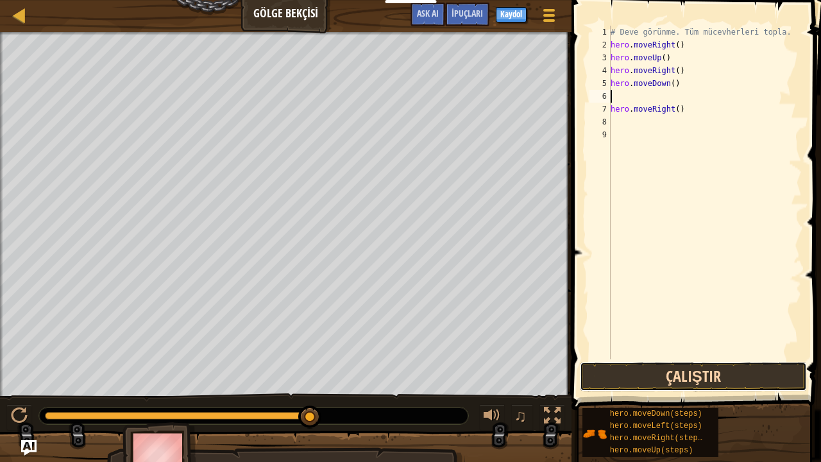
drag, startPoint x: 673, startPoint y: 373, endPoint x: 670, endPoint y: 380, distance: 7.5
click at [672, 376] on button "Çalıştır" at bounding box center [693, 377] width 227 height 30
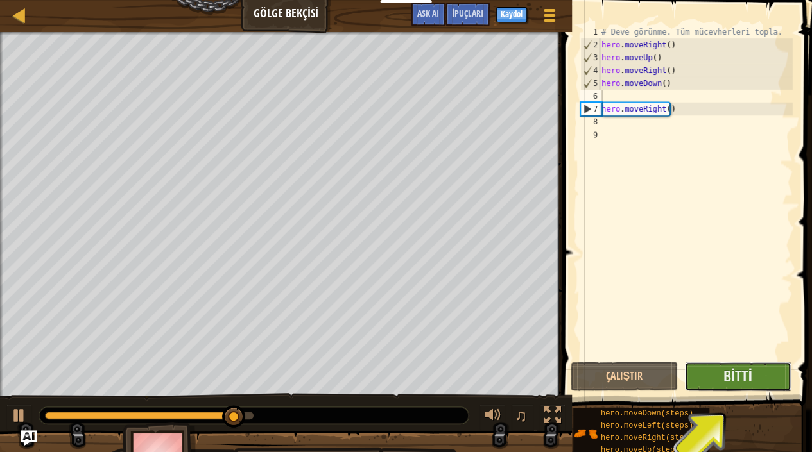
click at [746, 380] on button "Bitti" at bounding box center [737, 377] width 107 height 30
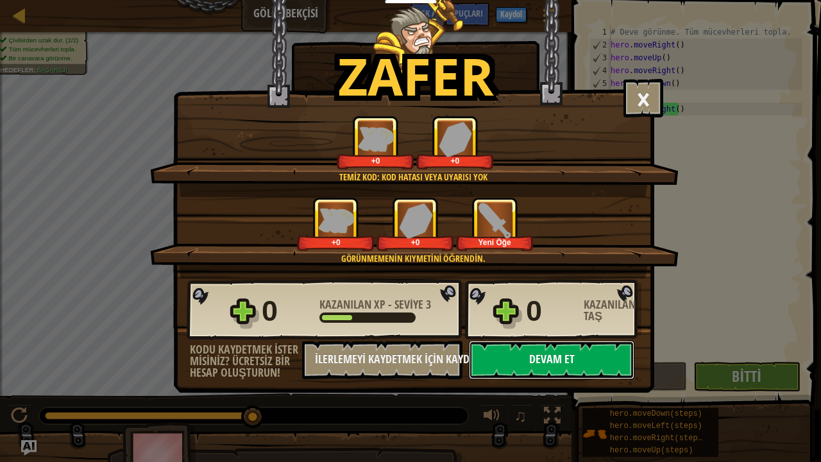
click at [527, 356] on button "Devam et" at bounding box center [552, 360] width 166 height 39
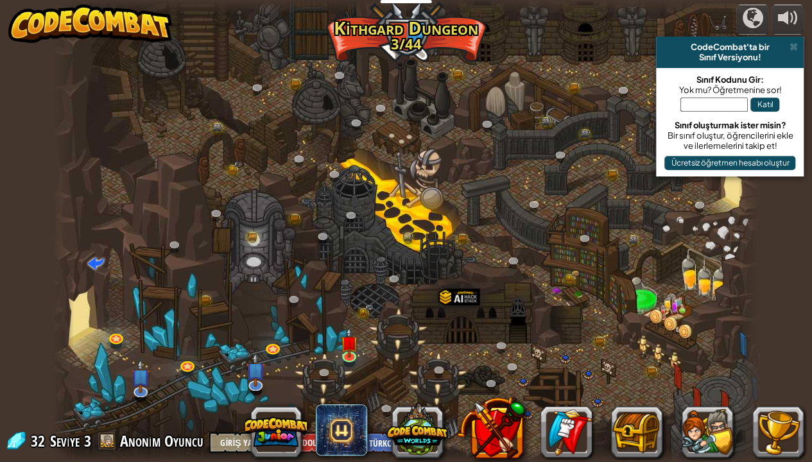
select select "tr"
click at [344, 350] on img at bounding box center [348, 336] width 17 height 40
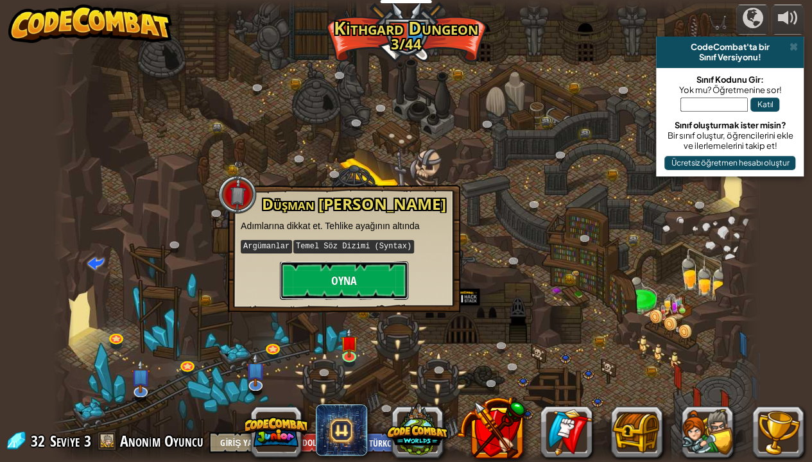
click at [327, 271] on button "Oyna" at bounding box center [344, 280] width 128 height 39
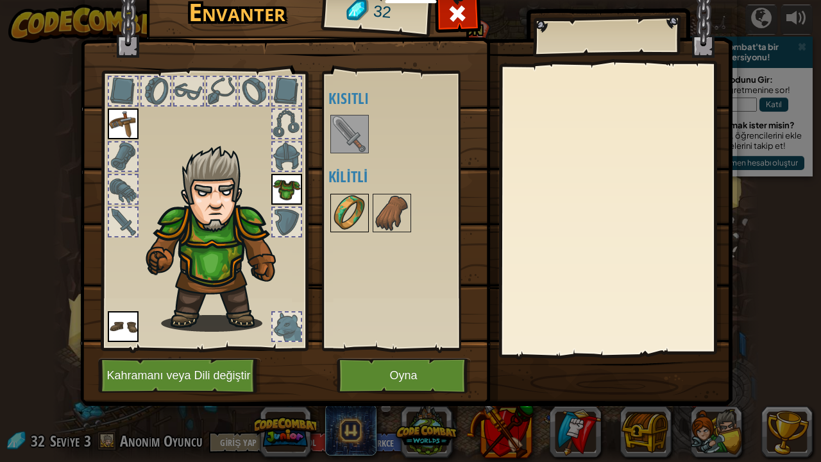
click at [347, 203] on img at bounding box center [350, 213] width 36 height 36
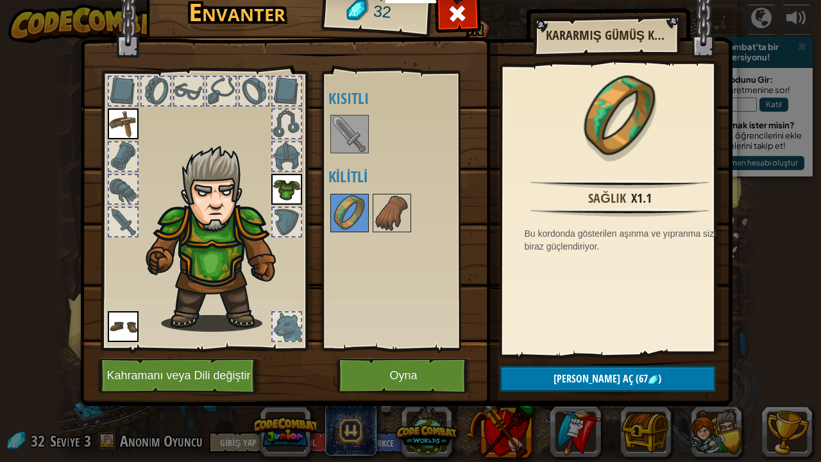
click at [340, 133] on img at bounding box center [350, 134] width 36 height 36
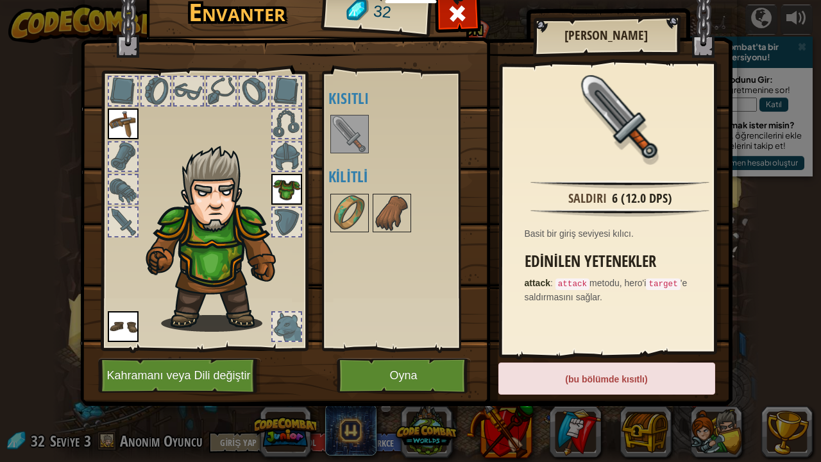
click at [352, 128] on img at bounding box center [350, 134] width 36 height 36
click at [357, 214] on img at bounding box center [350, 213] width 36 height 36
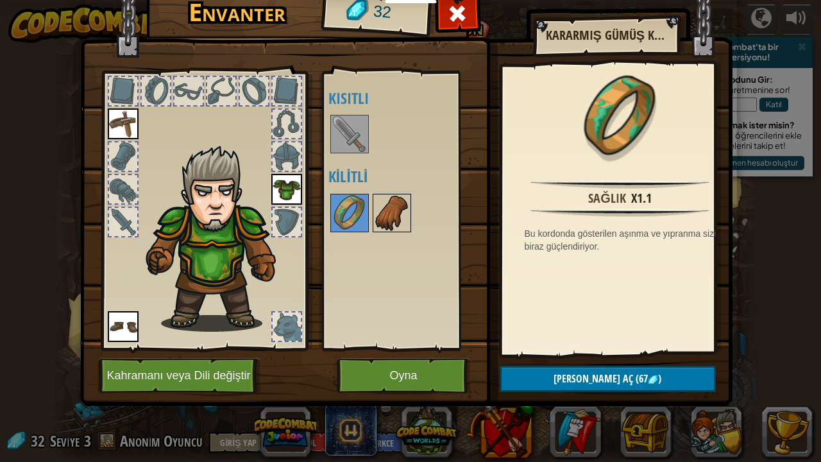
click at [386, 225] on img at bounding box center [392, 213] width 36 height 36
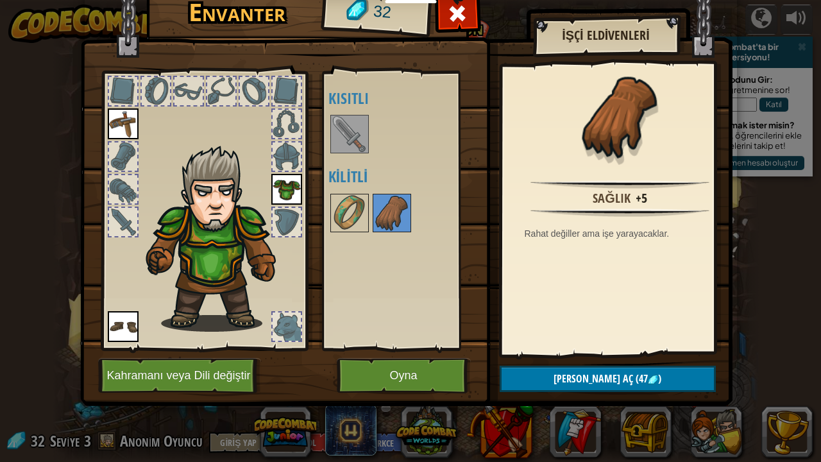
drag, startPoint x: 393, startPoint y: 348, endPoint x: 345, endPoint y: 187, distance: 167.3
click at [390, 325] on div "Açık [PERSON_NAME] (iki kere tıklayarak giy) Kısıtlı Kilitli" at bounding box center [409, 211] width 161 height 268
click at [352, 214] on img at bounding box center [350, 213] width 36 height 36
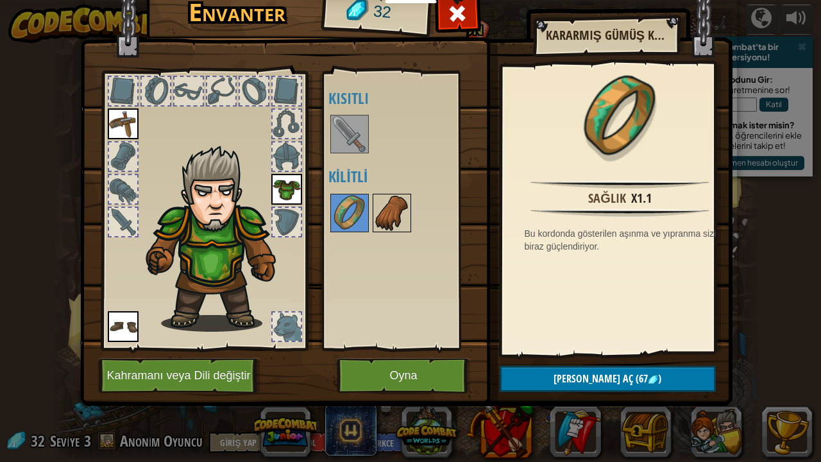
click at [402, 217] on img at bounding box center [392, 213] width 36 height 36
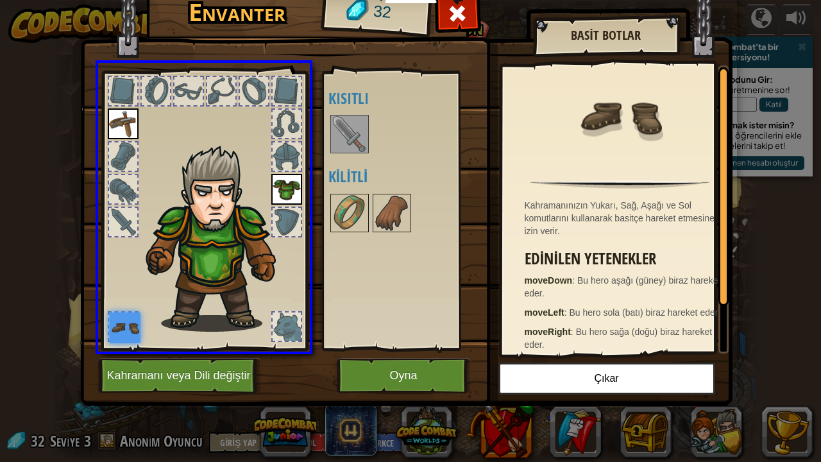
click at [132, 335] on img at bounding box center [125, 328] width 31 height 31
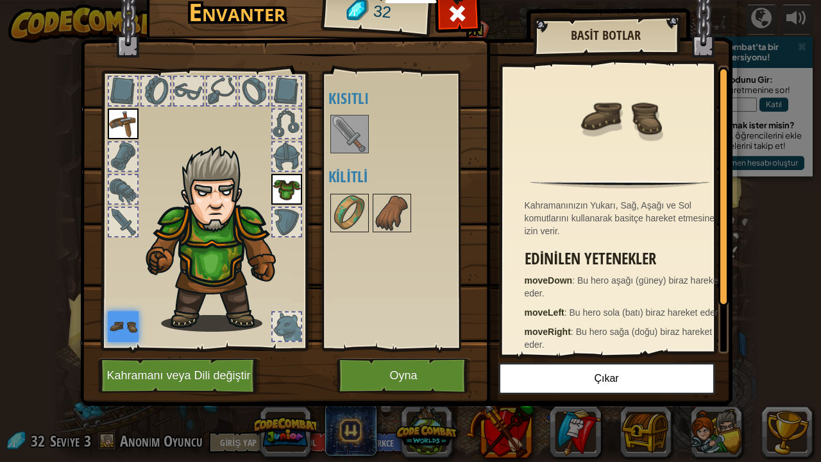
click at [382, 264] on div "Açık [PERSON_NAME] (iki kere tıklayarak giy) Kısıtlı Kilitli" at bounding box center [409, 211] width 161 height 268
drag, startPoint x: 406, startPoint y: 400, endPoint x: 400, endPoint y: 382, distance: 18.9
click at [406, 380] on img at bounding box center [406, 173] width 653 height 466
click at [409, 380] on button "Oyna" at bounding box center [404, 375] width 134 height 35
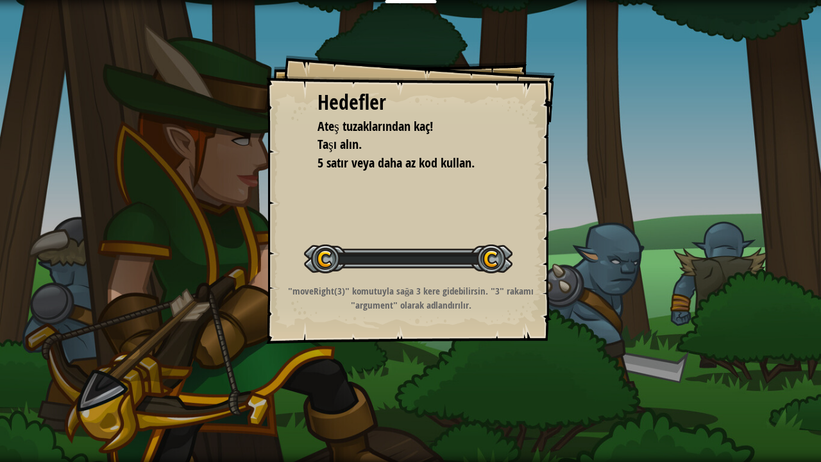
drag, startPoint x: 409, startPoint y: 386, endPoint x: 403, endPoint y: 380, distance: 8.2
click at [403, 380] on div "Hedefler Ateş tuzaklarından kaç! Taşı alın. 5 satır veya daha az kod kullan. Se…" at bounding box center [410, 231] width 821 height 462
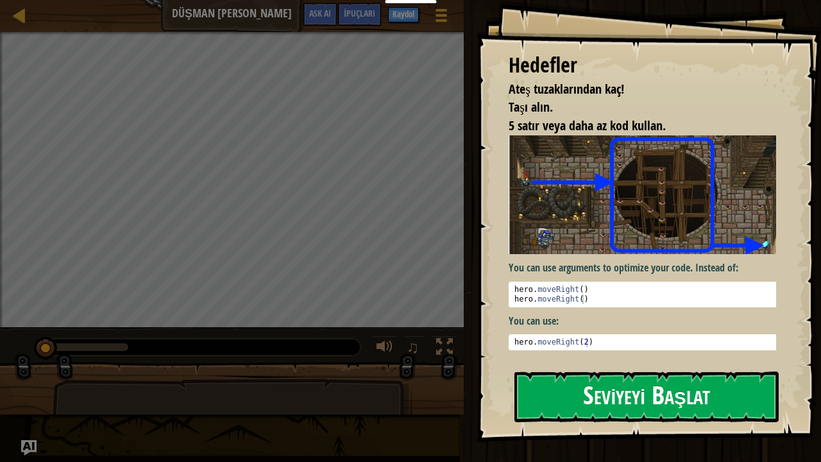
click at [564, 380] on button "Seviyeyi Başlat" at bounding box center [647, 397] width 264 height 51
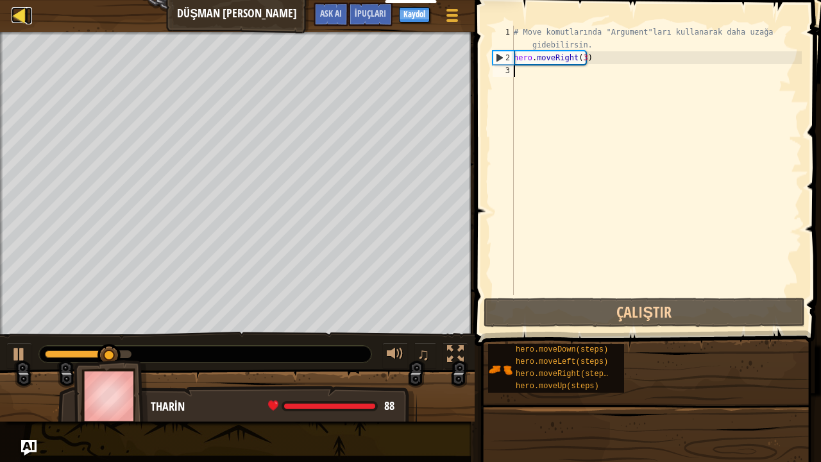
click at [18, 12] on div at bounding box center [20, 15] width 16 height 16
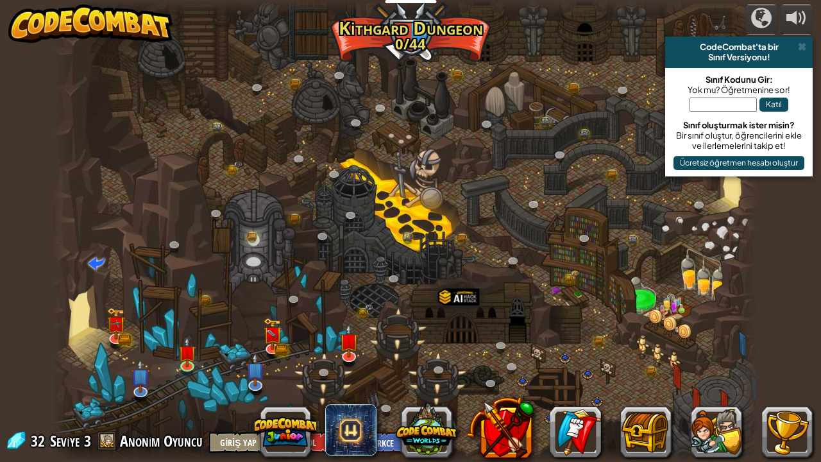
select select "tr"
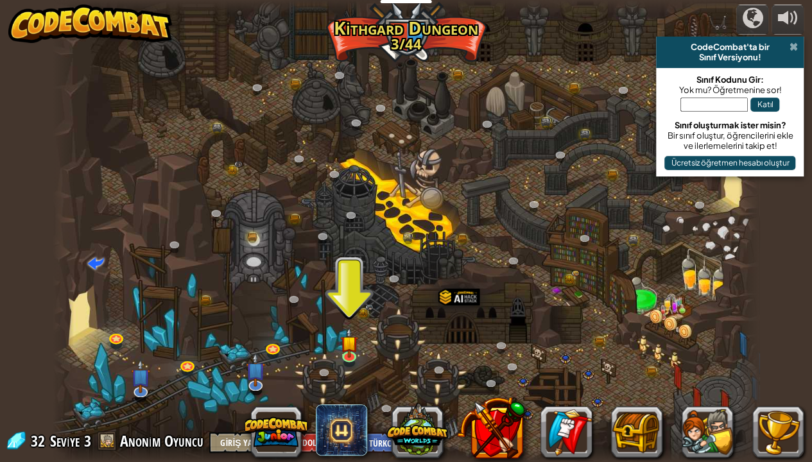
click at [793, 43] on span at bounding box center [793, 47] width 8 height 10
